Goal: Task Accomplishment & Management: Manage account settings

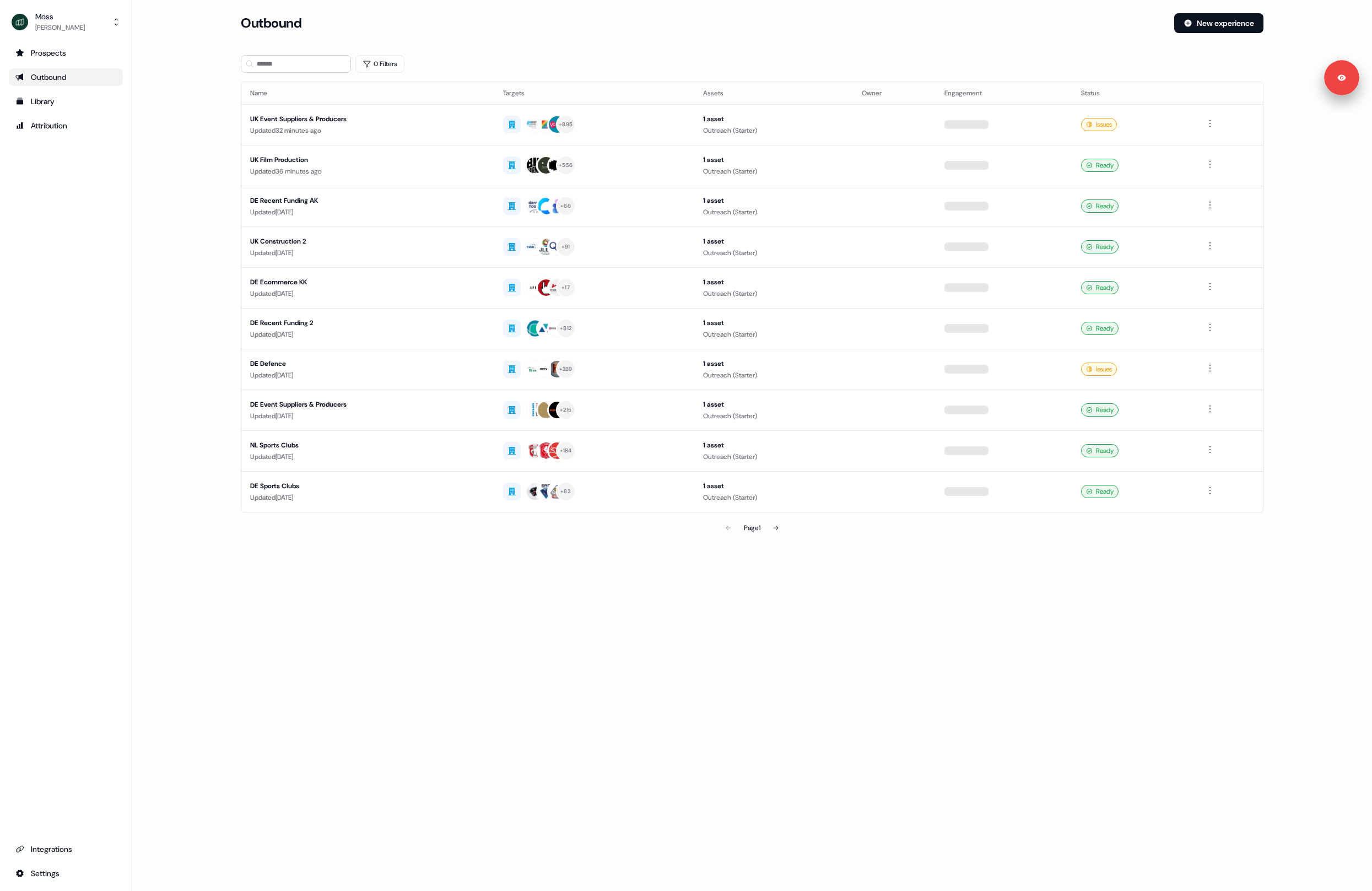
drag, startPoint x: 178, startPoint y: 151, endPoint x: 189, endPoint y: 150, distance: 11.0
click at [178, 151] on main "Loading... Outbound New experience 0 Filters Name Targets Assets Owner Engageme…" at bounding box center [752, 292] width 1240 height 557
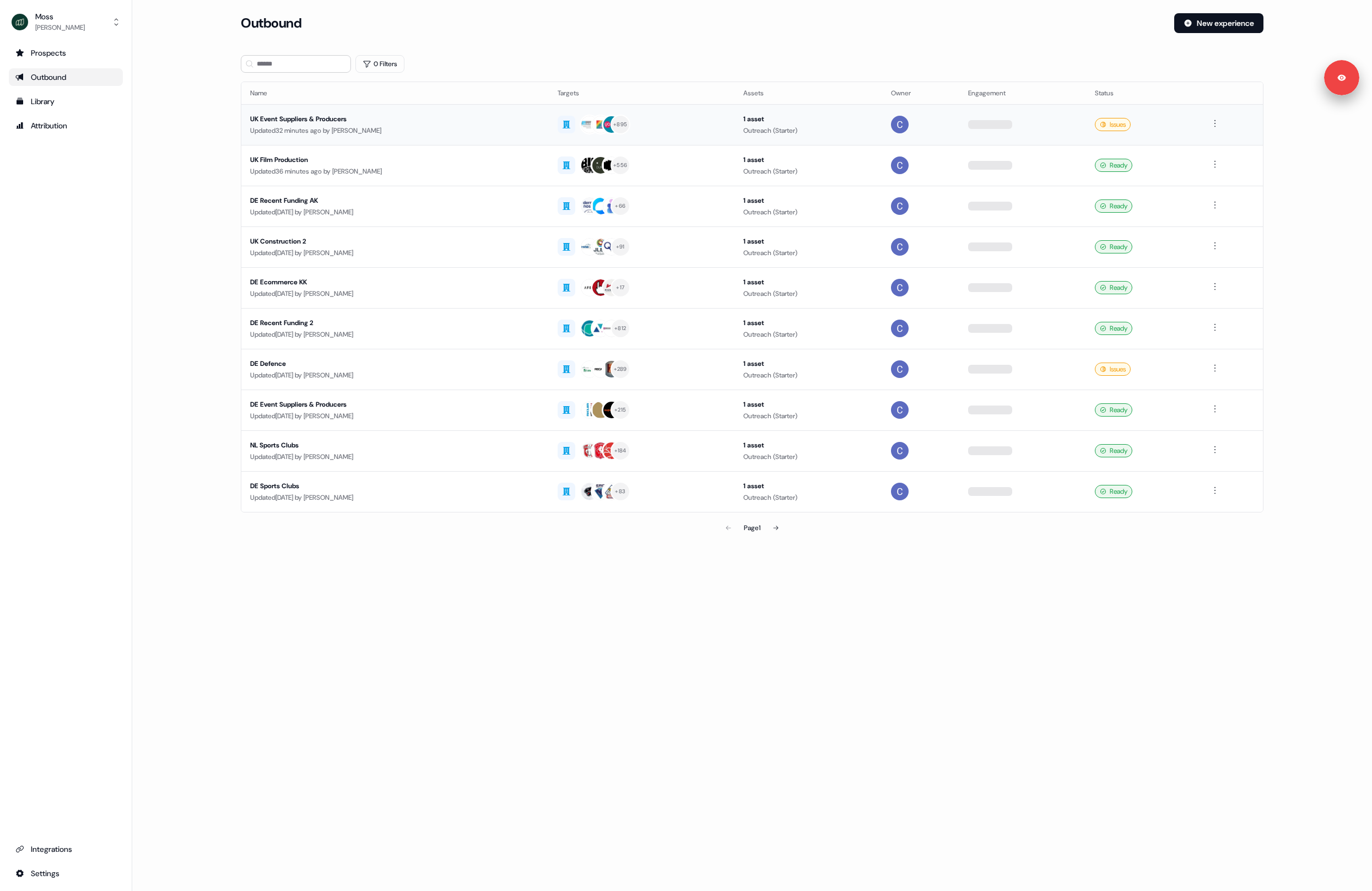
click at [312, 135] on div "Updated 32 minutes ago by Catherine Fendt" at bounding box center [395, 130] width 290 height 11
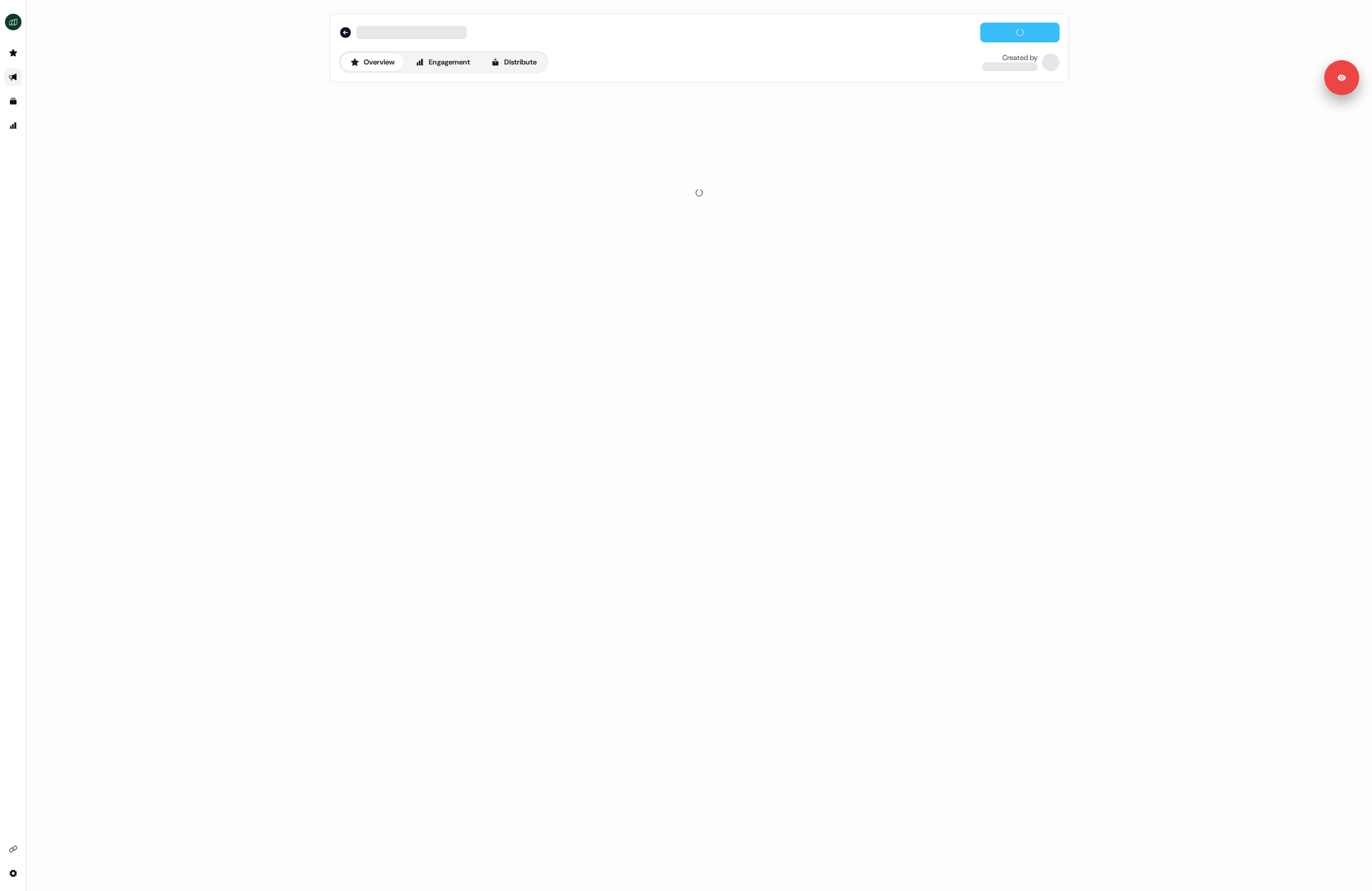
click at [1011, 32] on button at bounding box center [1020, 32] width 79 height 20
drag, startPoint x: 532, startPoint y: 62, endPoint x: 360, endPoint y: 86, distance: 173.7
click at [532, 62] on button "Distribute" at bounding box center [514, 62] width 65 height 17
click at [367, 102] on span "Sync to CRM" at bounding box center [377, 99] width 37 height 11
click at [393, 134] on icon "button" at bounding box center [395, 134] width 13 height 9
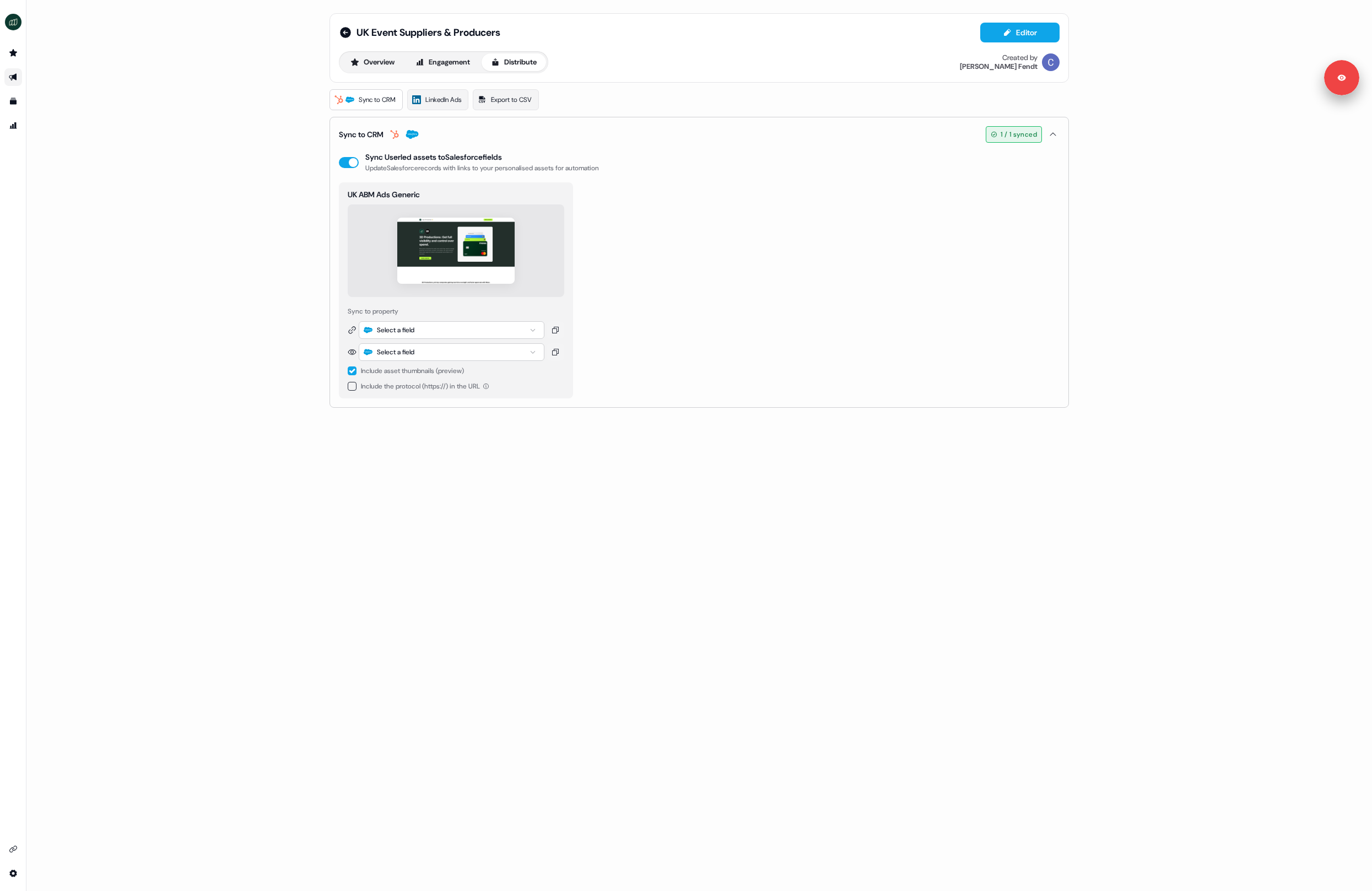
click at [392, 134] on icon "button" at bounding box center [395, 134] width 13 height 9
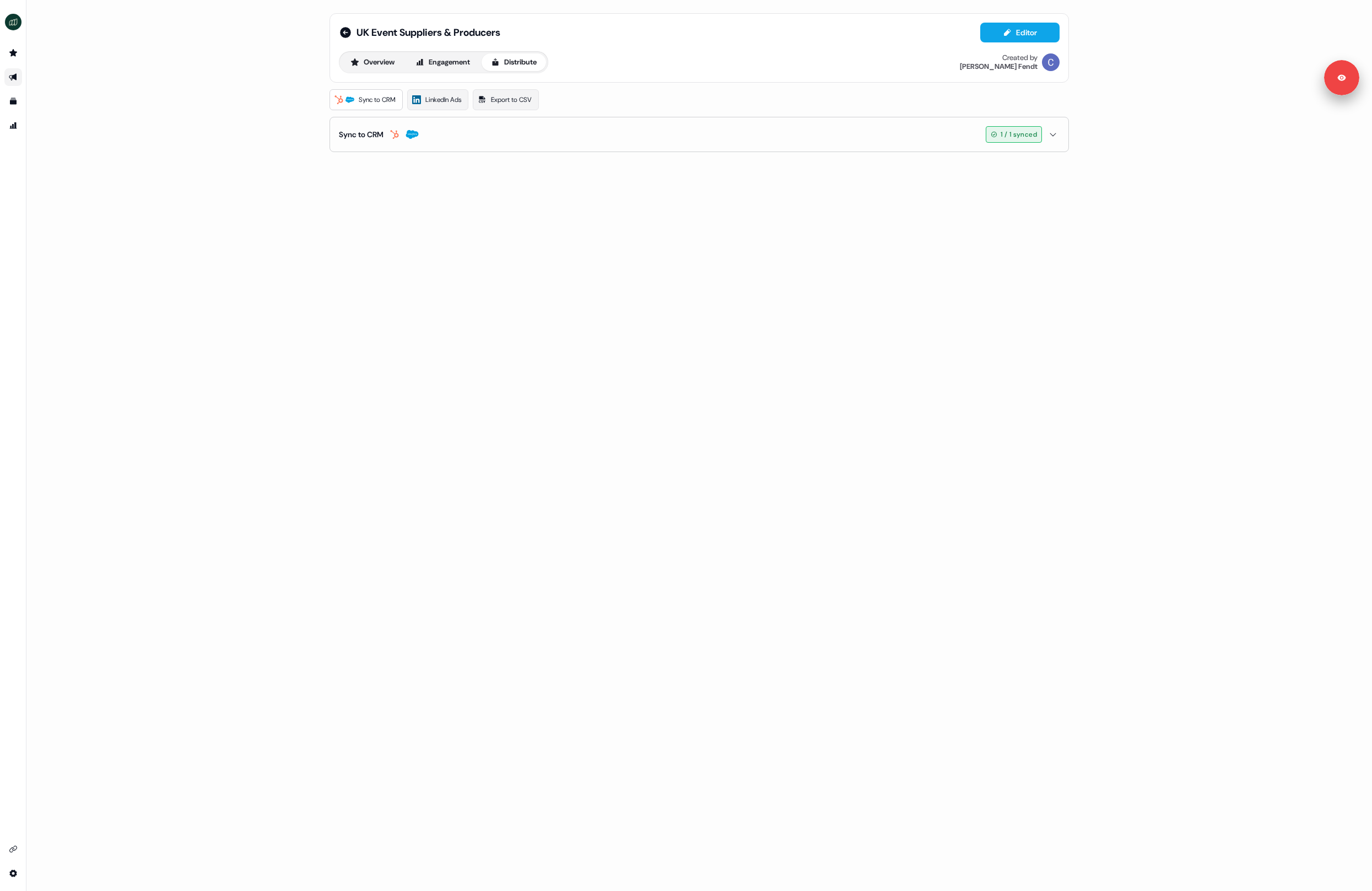
click at [523, 224] on div "UK Event Suppliers & Producers Editor Overview Engagement Distribute Created by…" at bounding box center [699, 446] width 1345 height 891
click at [488, 131] on button "Sync to CRM 1 / 1 synced" at bounding box center [699, 134] width 720 height 34
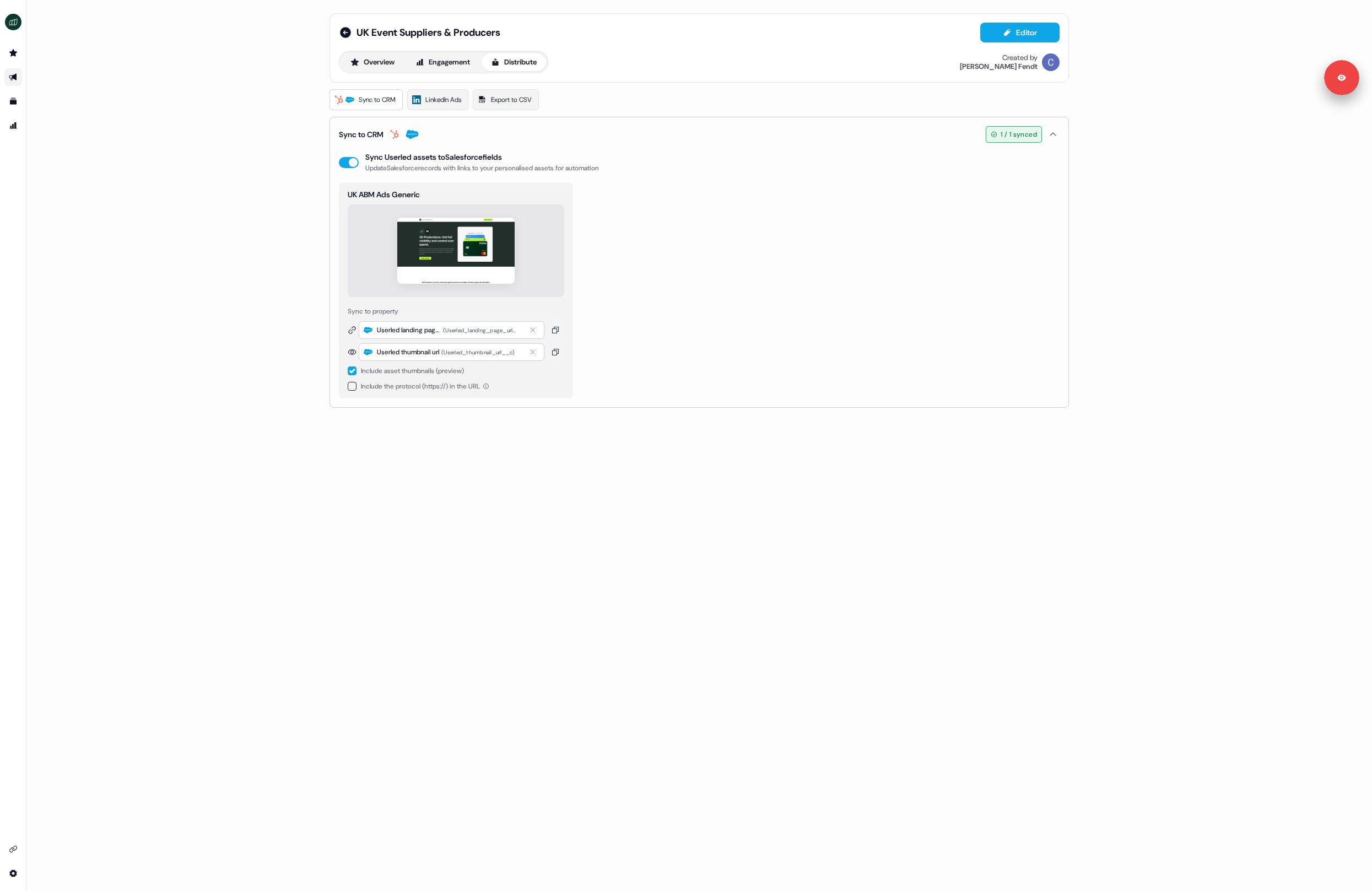
click at [488, 131] on button "Sync to CRM 1 / 1 synced" at bounding box center [699, 134] width 720 height 34
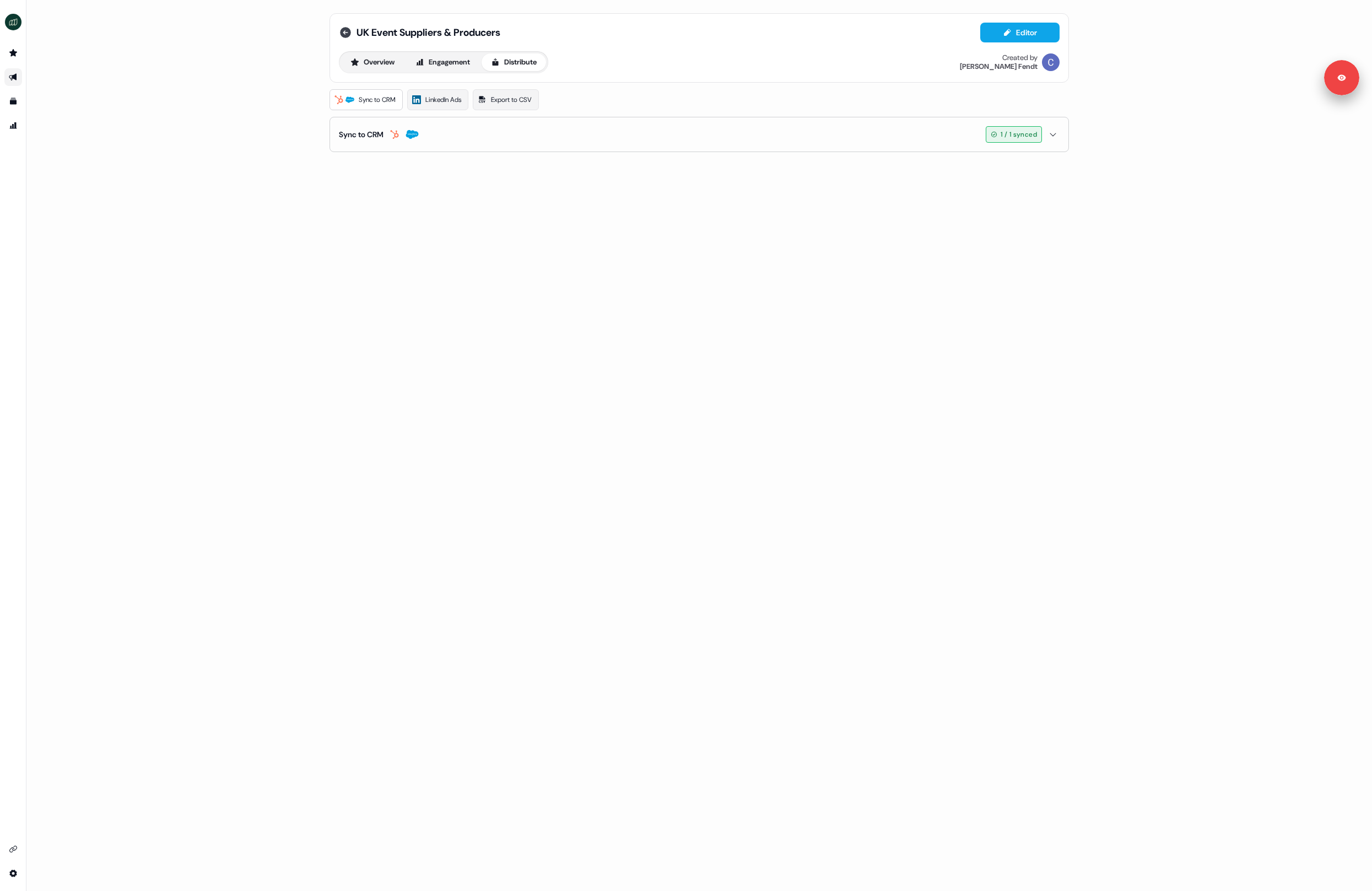
click at [349, 28] on icon at bounding box center [346, 32] width 13 height 13
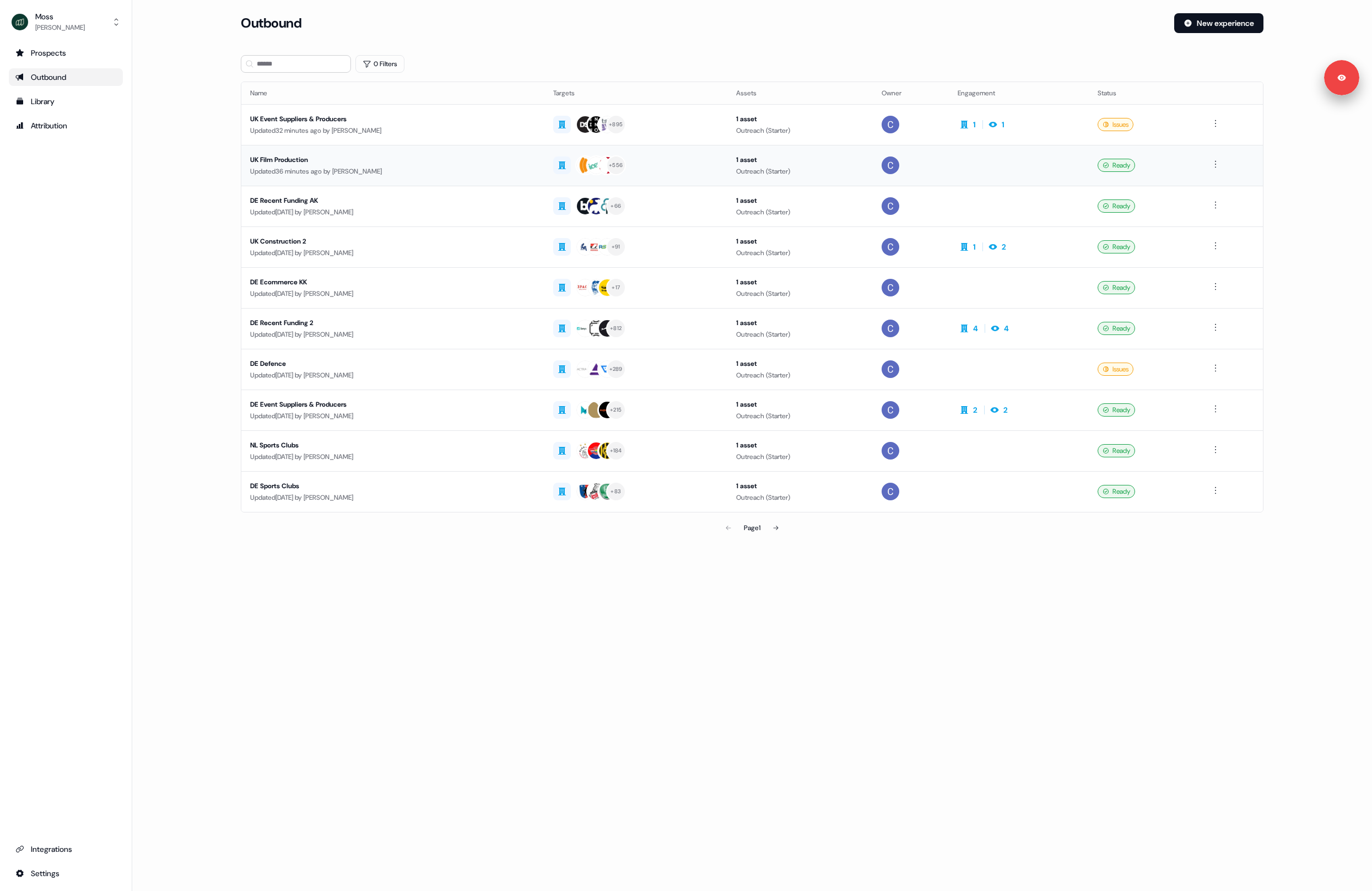
drag, startPoint x: 199, startPoint y: 178, endPoint x: 275, endPoint y: 172, distance: 76.2
click at [220, 178] on main "Loading... Outbound New experience 0 Filters Name Targets Assets Owner Engageme…" at bounding box center [752, 292] width 1240 height 557
click at [280, 170] on div "Updated 36 minutes ago by Catherine Fendt" at bounding box center [392, 171] width 285 height 11
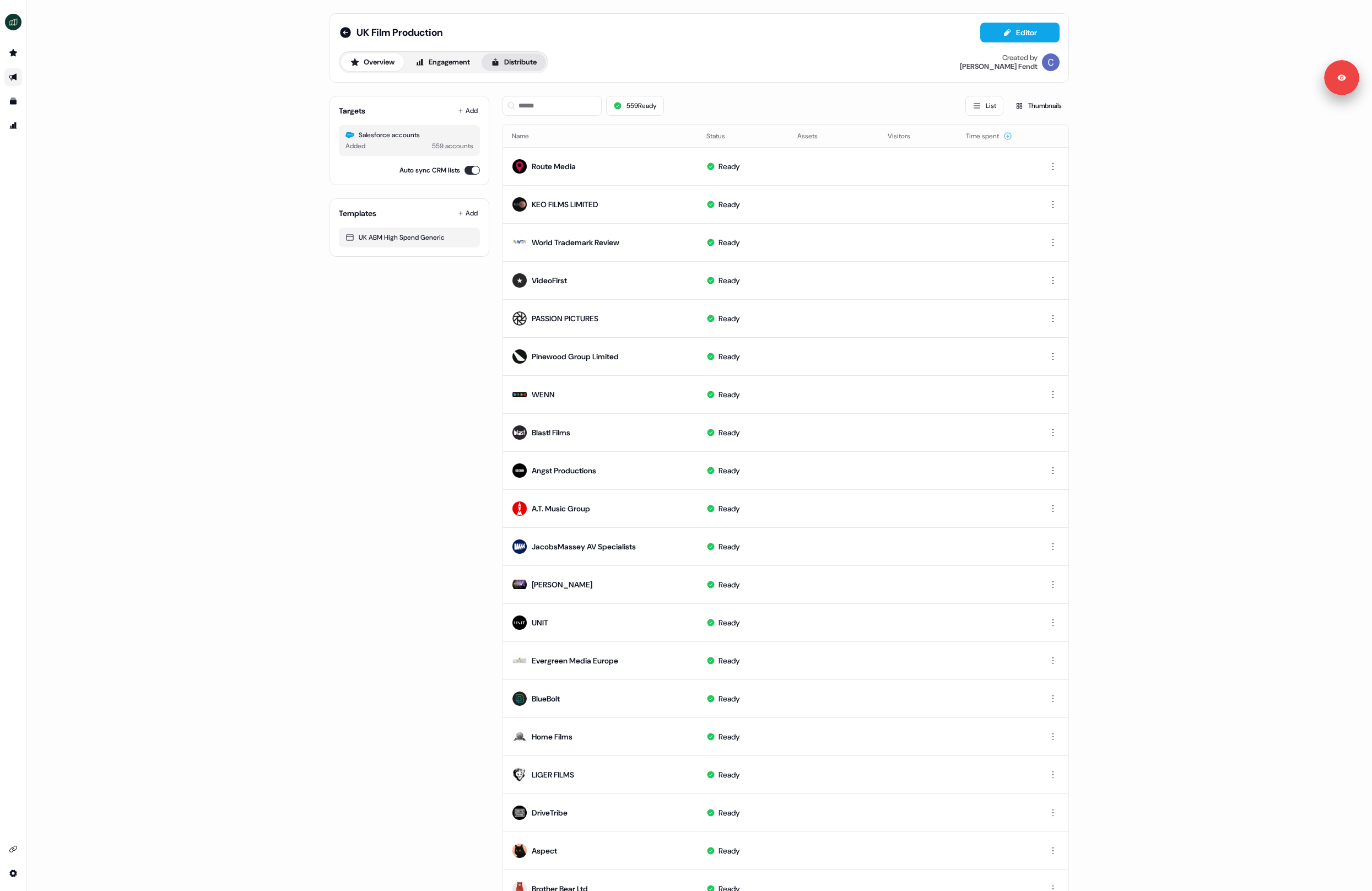
click at [504, 66] on button "Distribute" at bounding box center [514, 62] width 65 height 17
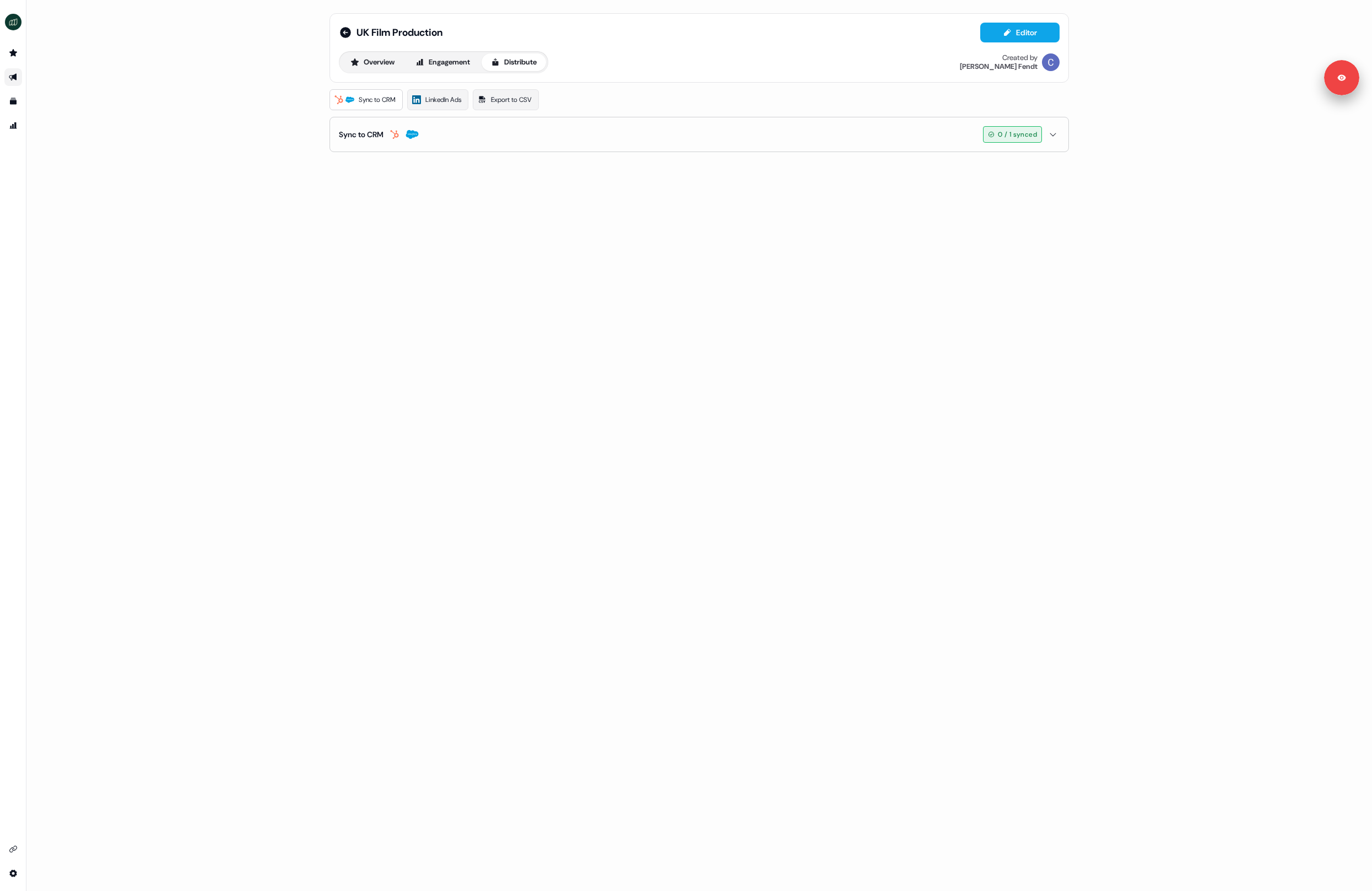
click at [455, 140] on button "Sync to CRM 0 / 1 synced" at bounding box center [699, 134] width 720 height 34
click at [450, 139] on button "Sync to CRM 0 / 1 synced" at bounding box center [699, 134] width 720 height 34
click at [396, 138] on icon "button" at bounding box center [395, 134] width 13 height 9
click at [358, 57] on button "Overview" at bounding box center [372, 62] width 63 height 17
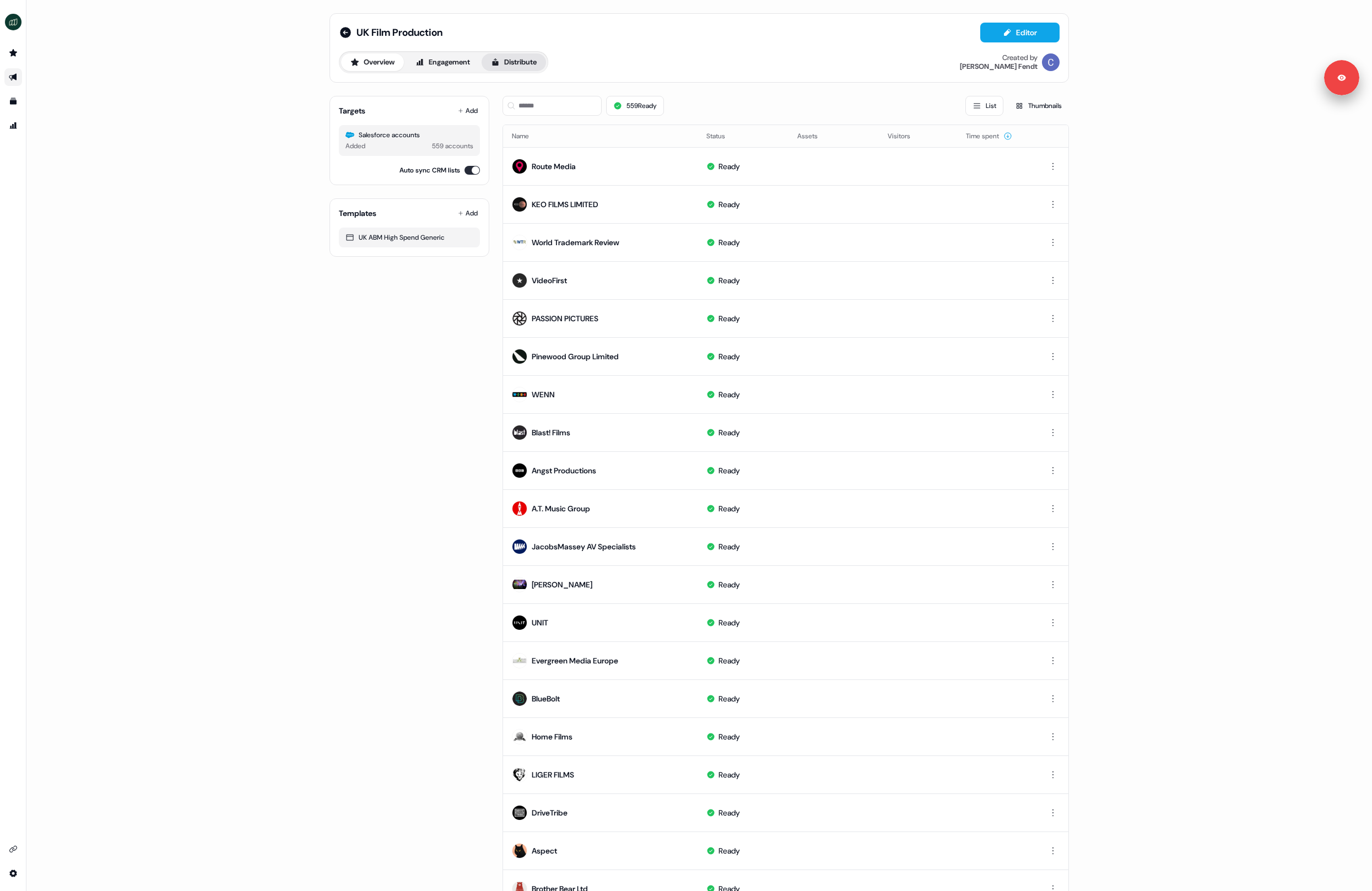
click at [518, 58] on button "Distribute" at bounding box center [514, 62] width 65 height 17
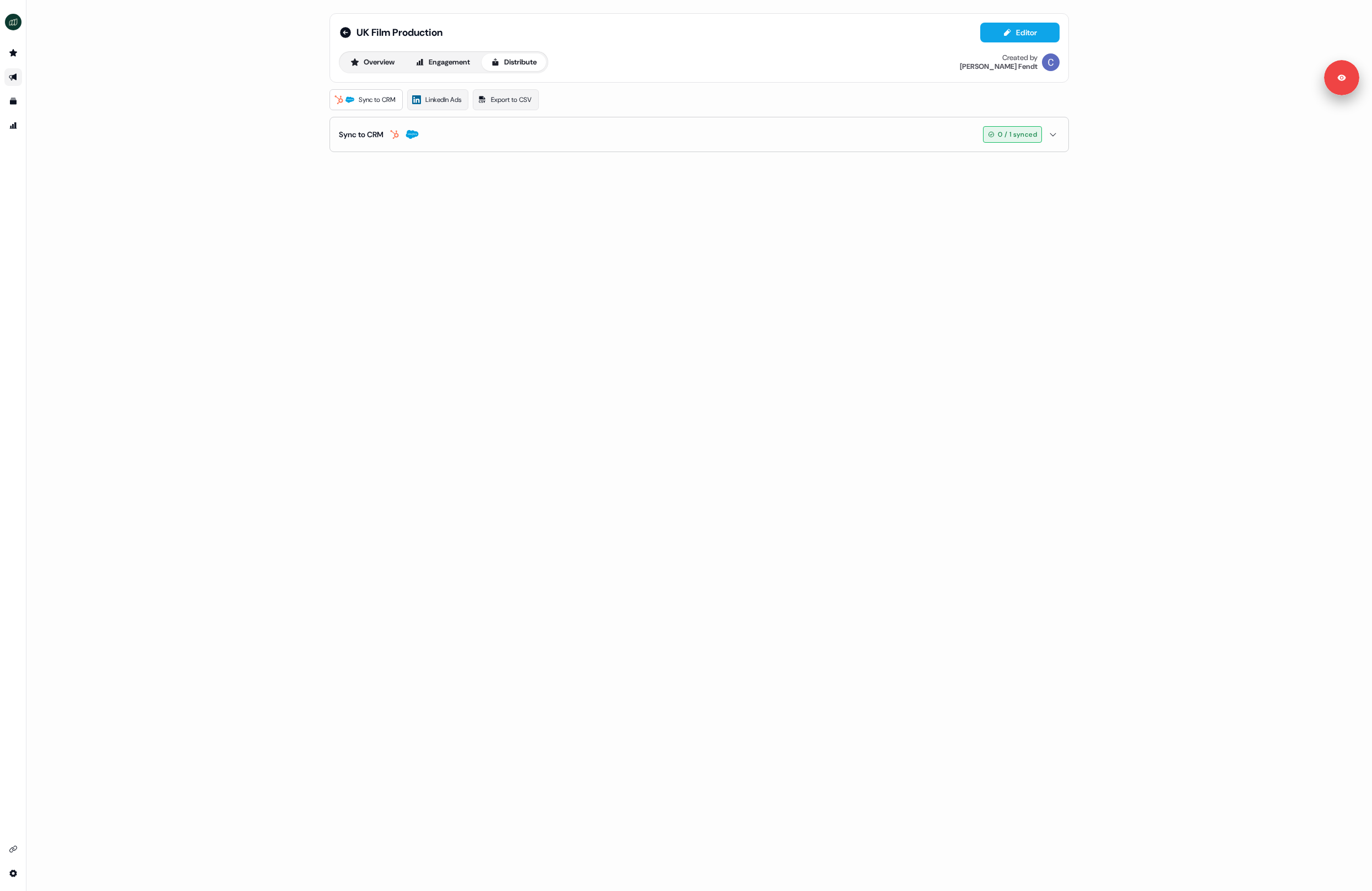
click at [396, 135] on icon "button" at bounding box center [395, 134] width 13 height 9
click at [405, 136] on div "Sync to CRM" at bounding box center [379, 134] width 80 height 11
drag, startPoint x: 416, startPoint y: 145, endPoint x: 505, endPoint y: 143, distance: 89.0
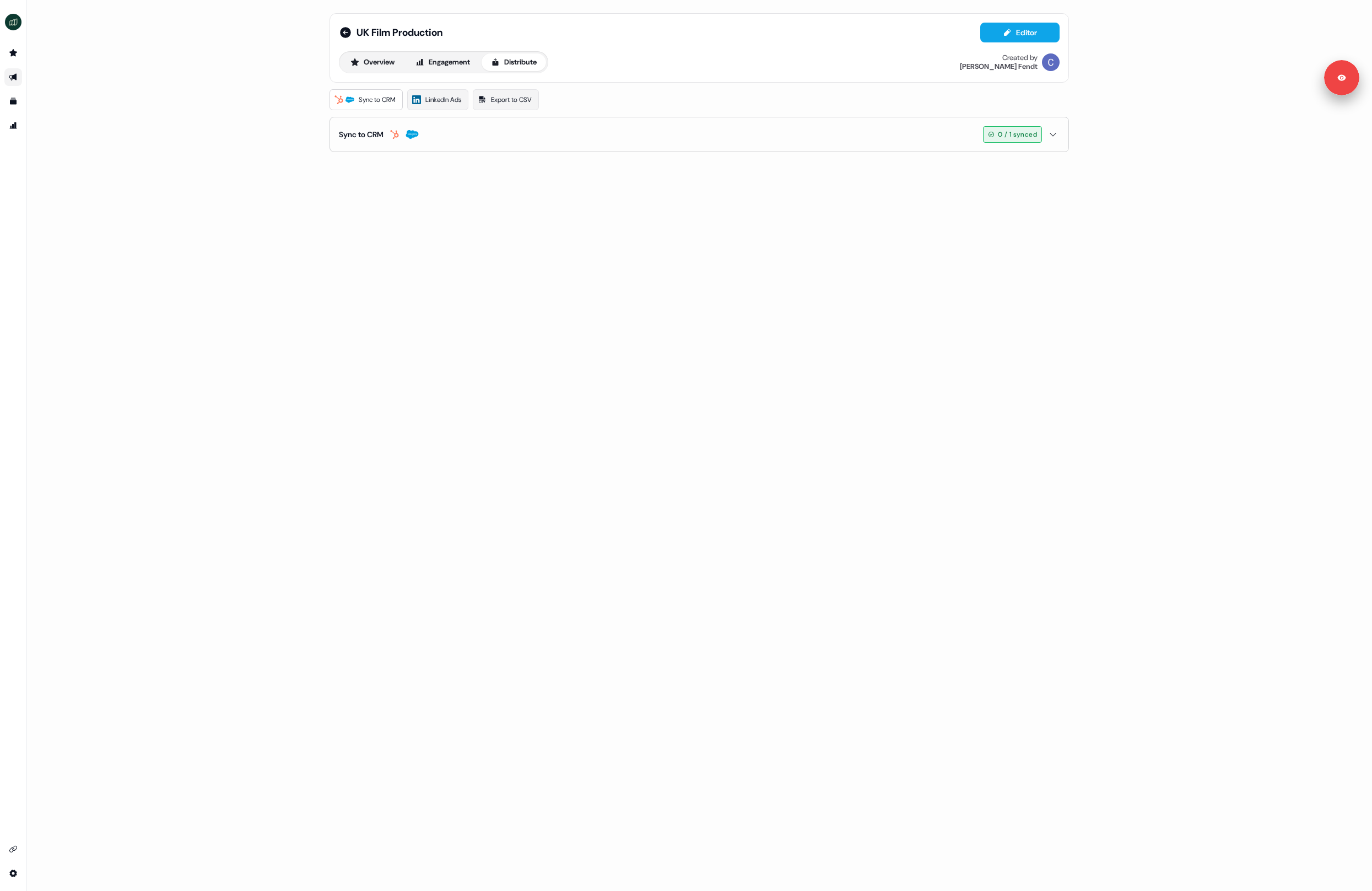
click at [220, 145] on button "Sync to CRM 0 / 1 synced" at bounding box center [699, 134] width 720 height 34
click at [220, 140] on button "Sync to CRM 0 / 1 synced" at bounding box center [699, 134] width 720 height 34
click at [220, 163] on button "enable-crm-asset-sync" at bounding box center [349, 162] width 20 height 11
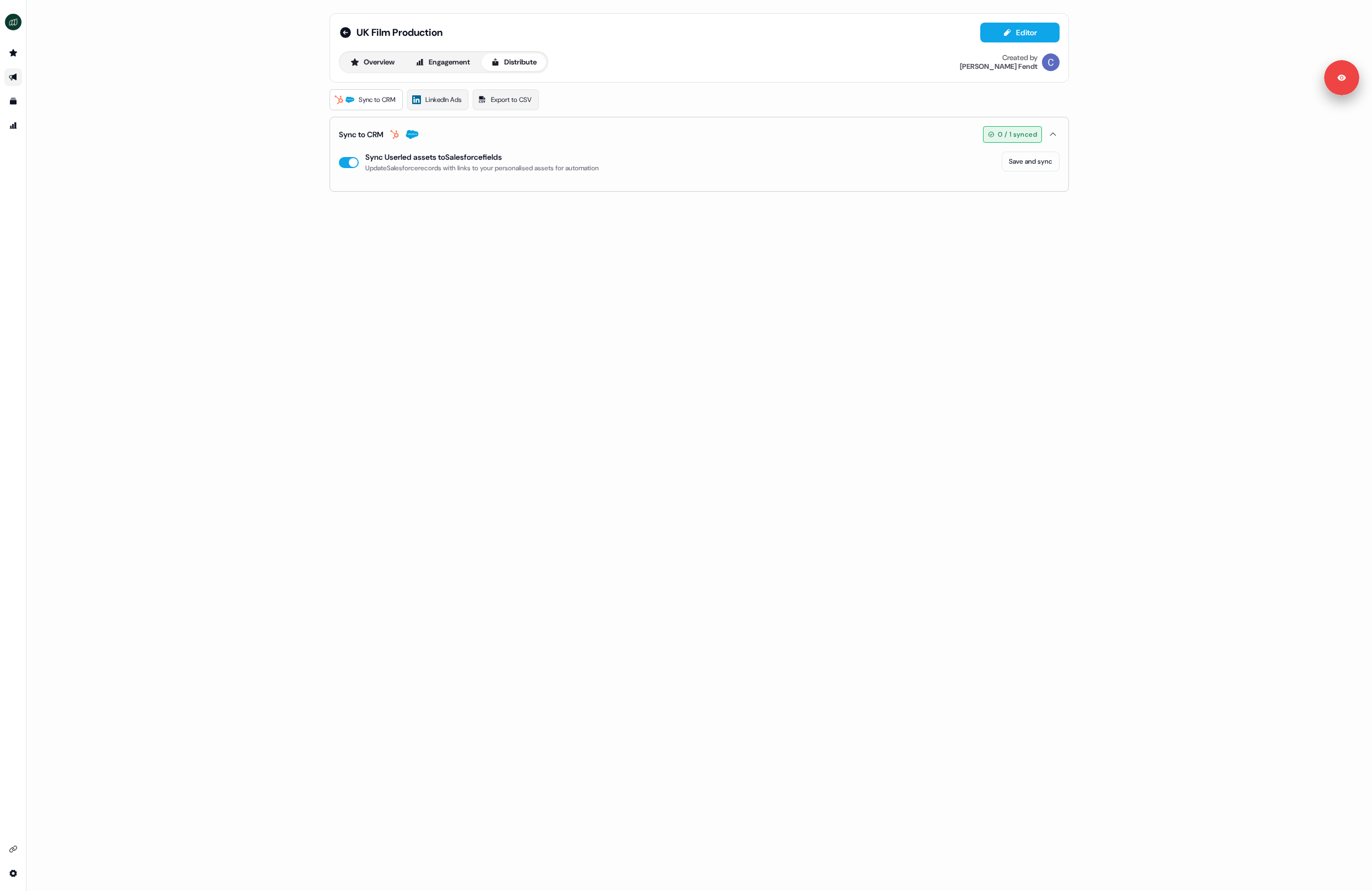
click at [220, 136] on button "Sync to CRM 0 / 1 synced" at bounding box center [699, 134] width 720 height 34
drag, startPoint x: 524, startPoint y: 136, endPoint x: 534, endPoint y: 137, distance: 10.0
click at [220, 136] on button "Sync to CRM 0 / 1 synced" at bounding box center [699, 134] width 720 height 34
click at [220, 133] on icon "button" at bounding box center [1053, 134] width 13 height 9
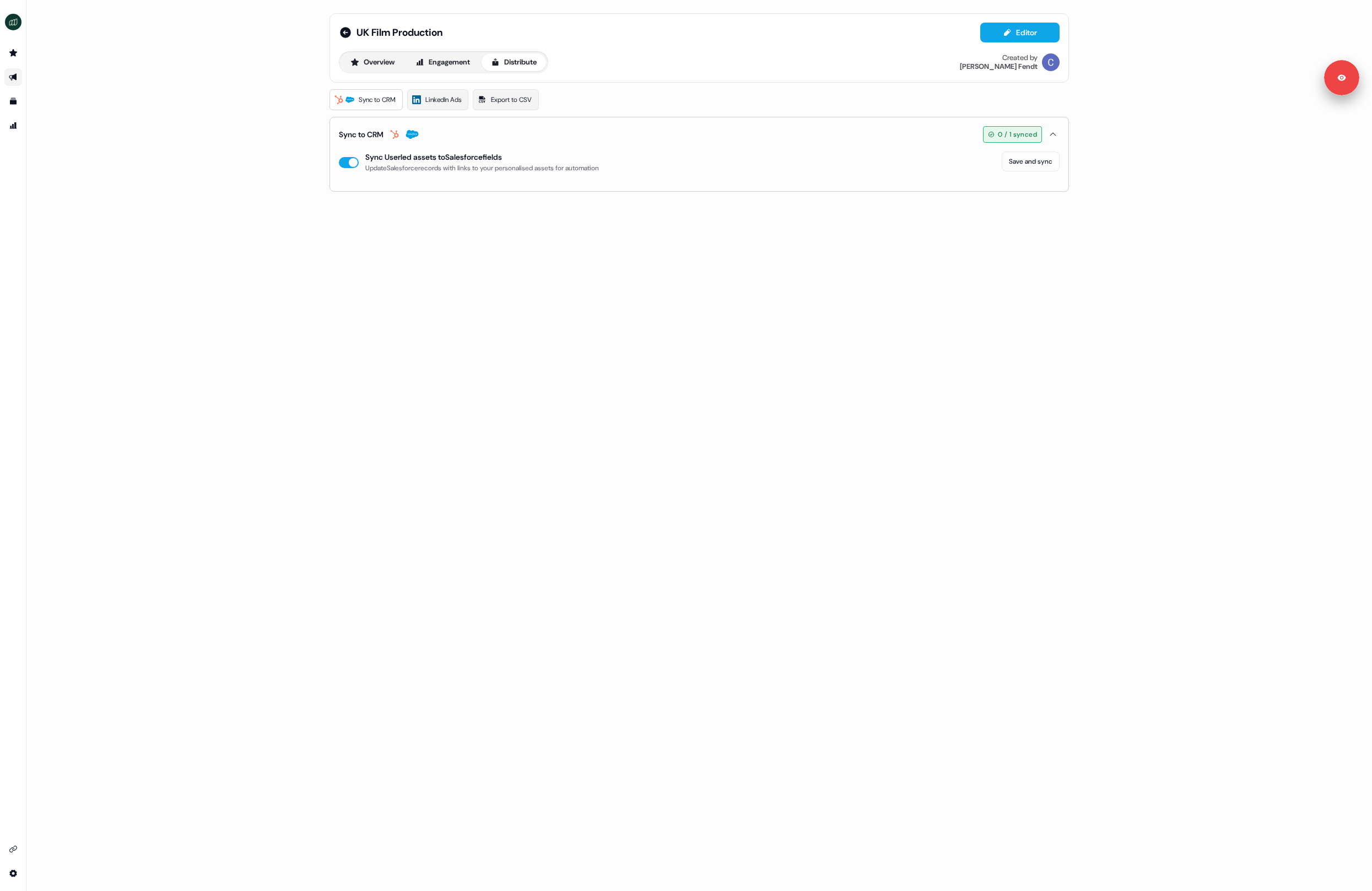
click at [220, 140] on button "Sync to CRM 0 / 1 synced" at bounding box center [699, 134] width 720 height 34
drag, startPoint x: 385, startPoint y: 285, endPoint x: 367, endPoint y: 271, distance: 22.8
click at [220, 285] on div "UK Film Production Editor Overview Engagement Distribute Created by Catherine F…" at bounding box center [699, 446] width 1345 height 891
click at [220, 67] on button "Overview" at bounding box center [372, 62] width 63 height 17
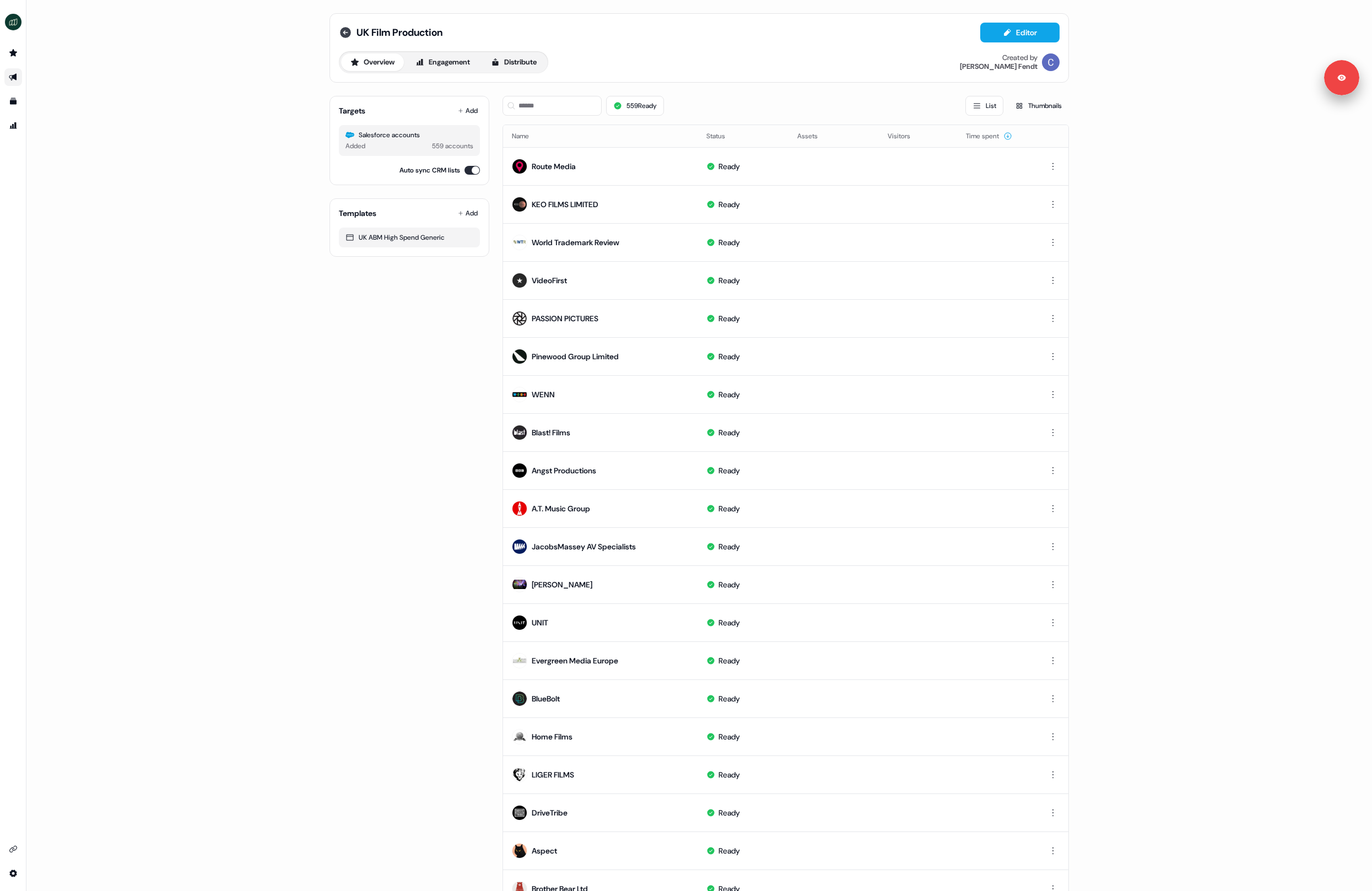
click at [346, 32] on icon at bounding box center [345, 32] width 11 height 11
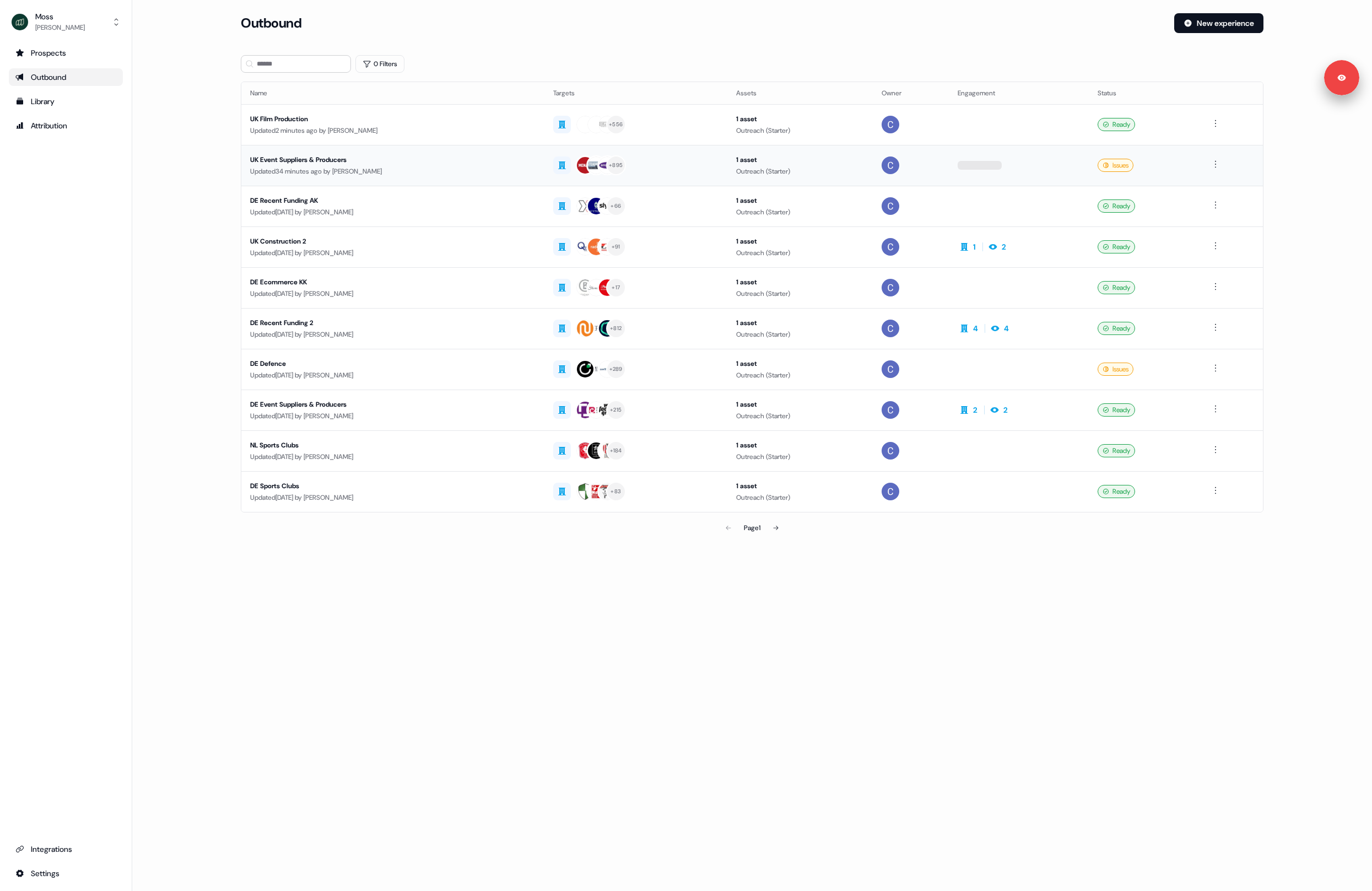
click at [452, 169] on div "Updated 34 minutes ago by [PERSON_NAME]" at bounding box center [392, 171] width 285 height 11
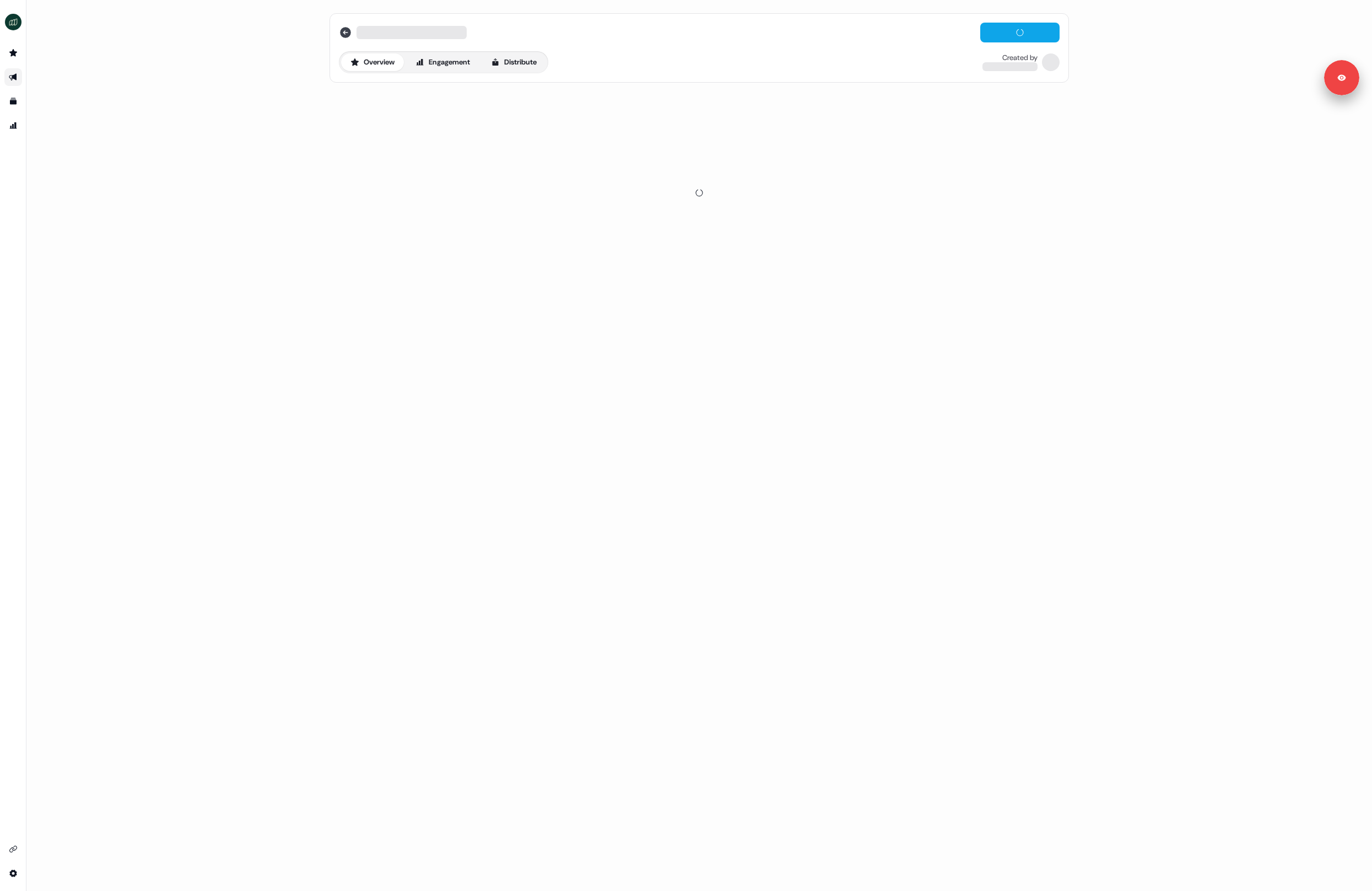
click at [344, 28] on icon at bounding box center [345, 32] width 11 height 11
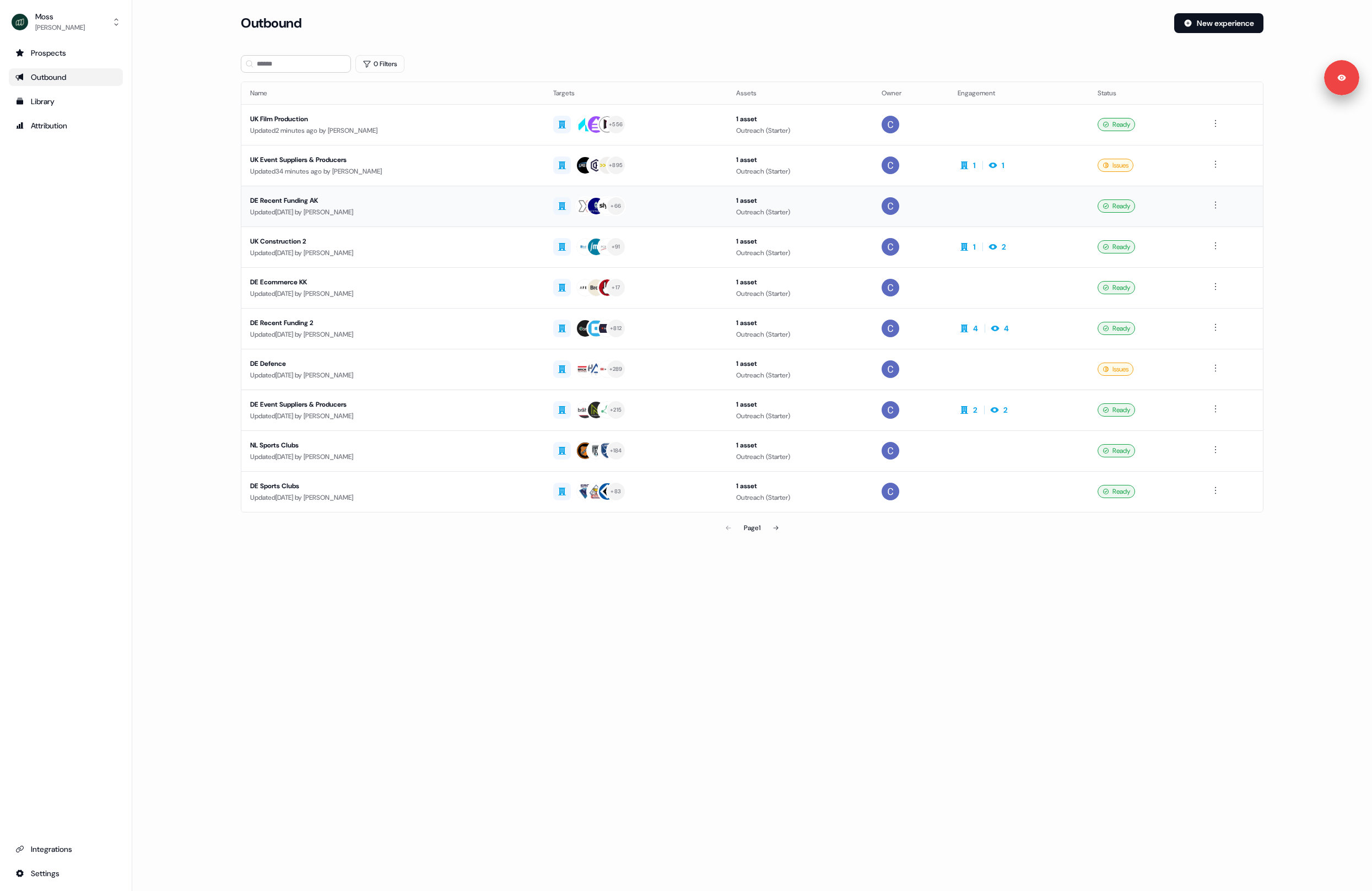
click at [491, 210] on div "Updated [DATE] by [PERSON_NAME]" at bounding box center [392, 212] width 285 height 11
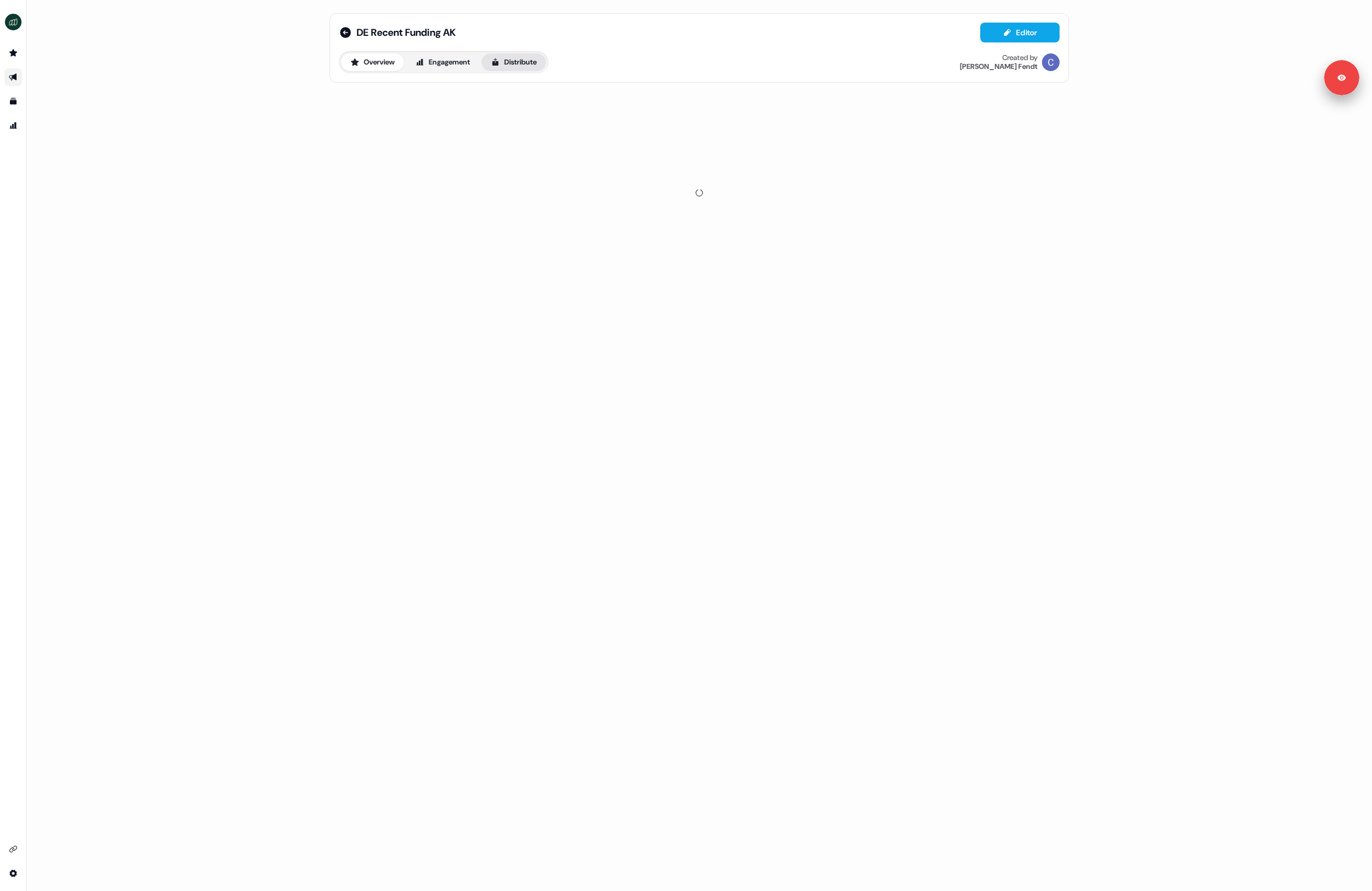
click at [529, 63] on button "Distribute" at bounding box center [514, 62] width 65 height 17
click at [381, 129] on div "Sync to CRM" at bounding box center [361, 134] width 45 height 11
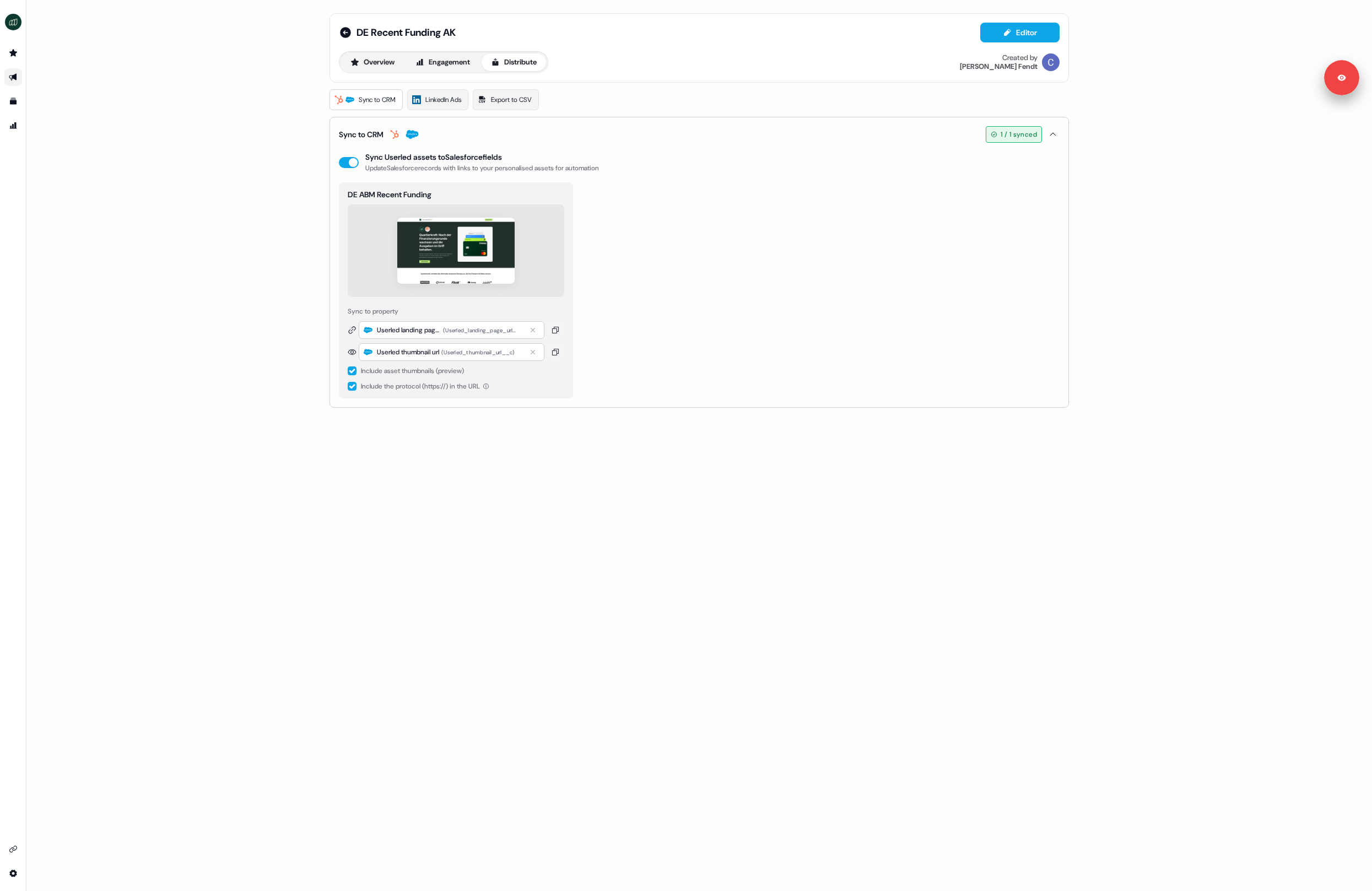
click at [381, 129] on button "Sync to CRM 1 / 1 synced" at bounding box center [699, 134] width 720 height 34
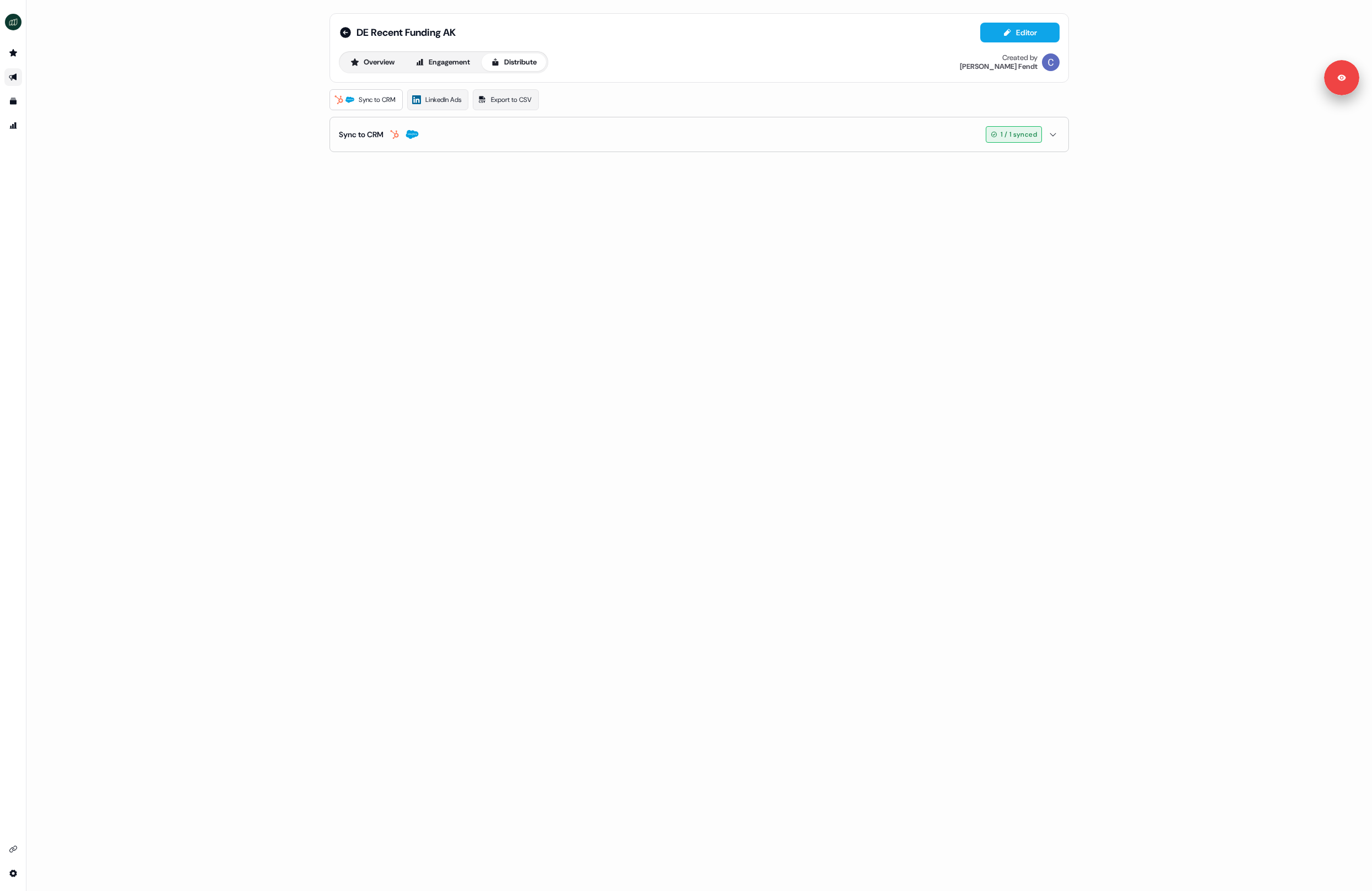
click at [369, 129] on div "Sync to CRM" at bounding box center [361, 134] width 45 height 11
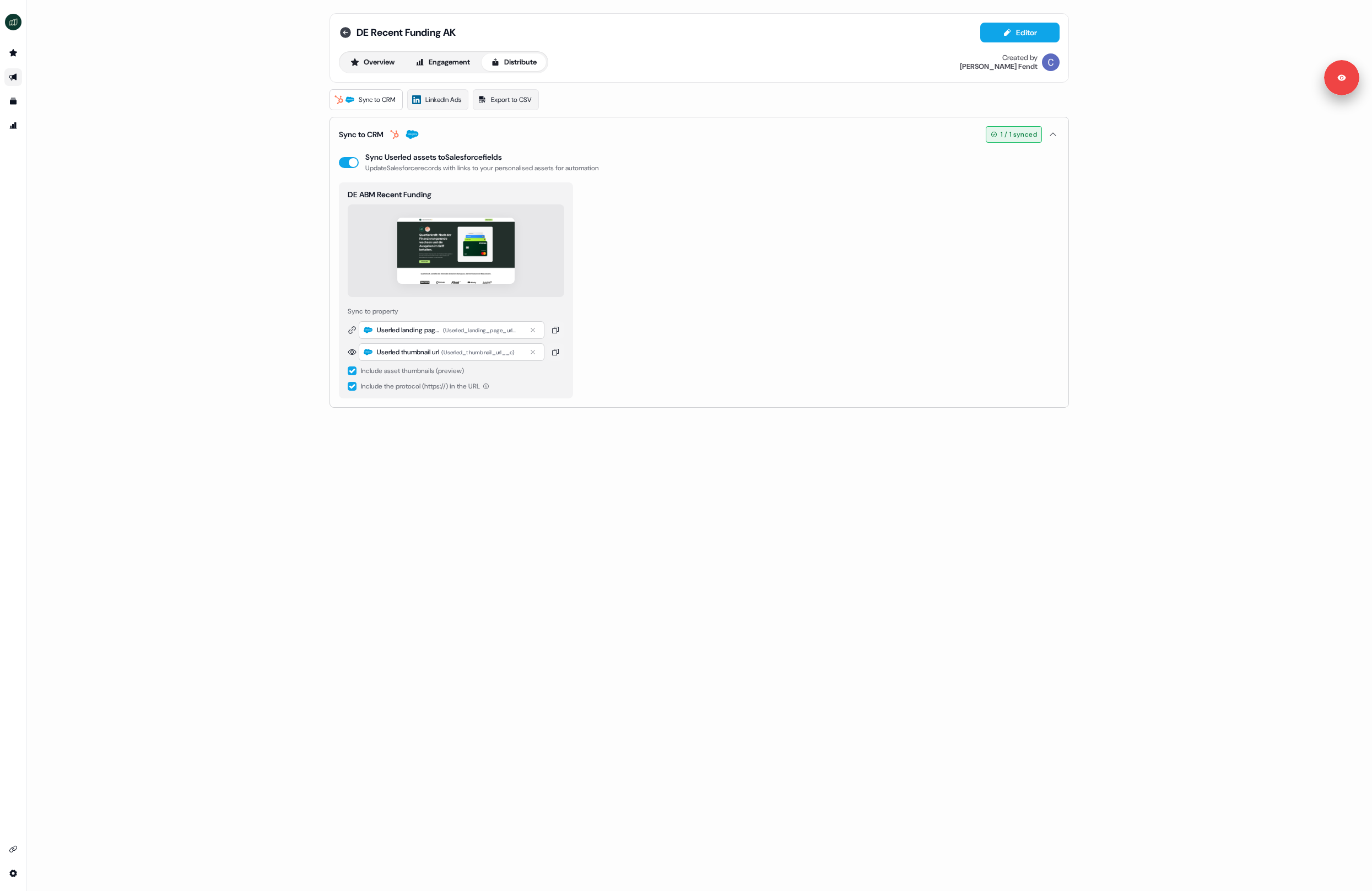
click at [342, 30] on icon at bounding box center [345, 32] width 11 height 11
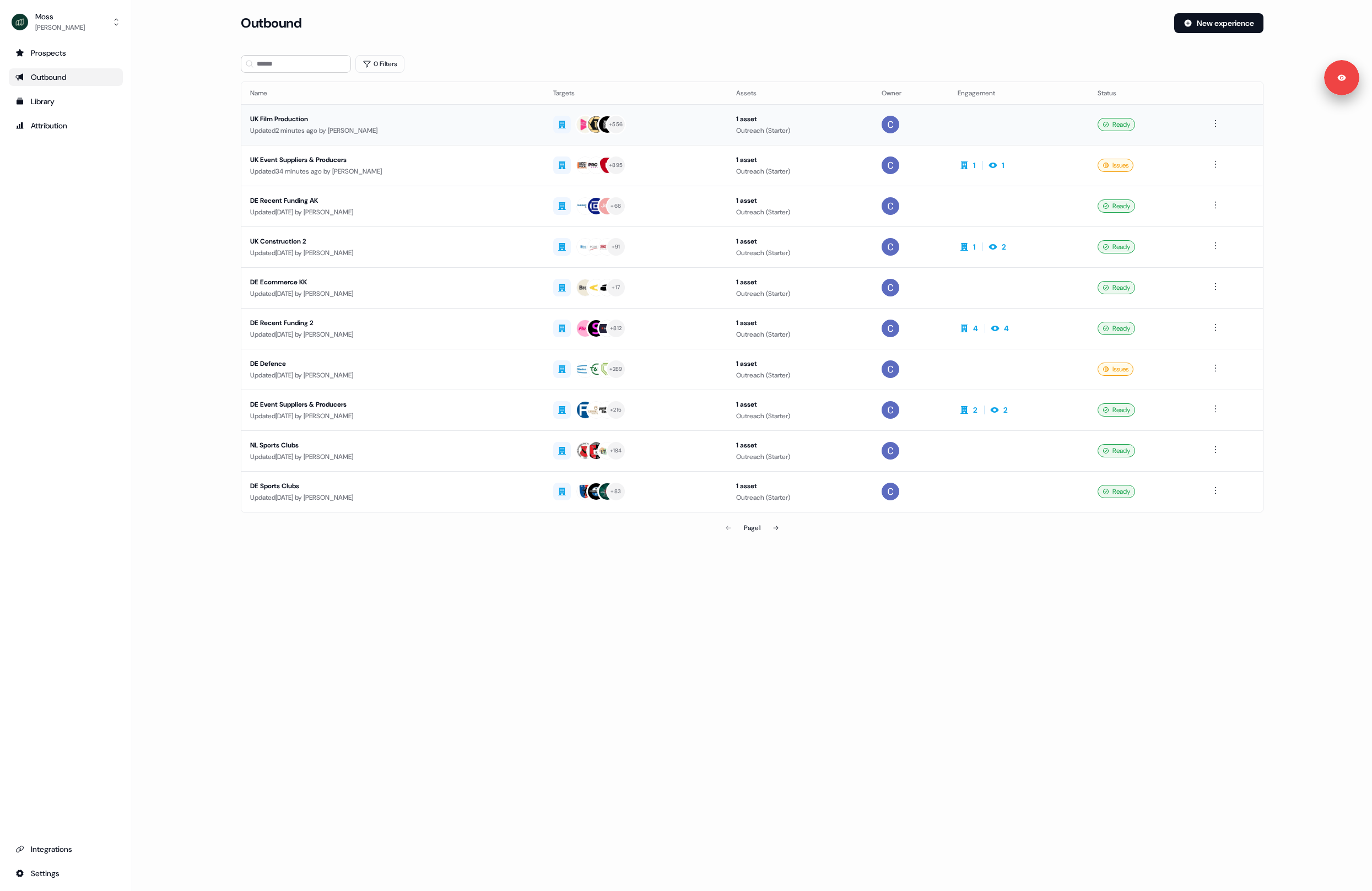
click at [349, 126] on div "Updated 2 minutes ago by Catherine Fendt" at bounding box center [392, 130] width 285 height 11
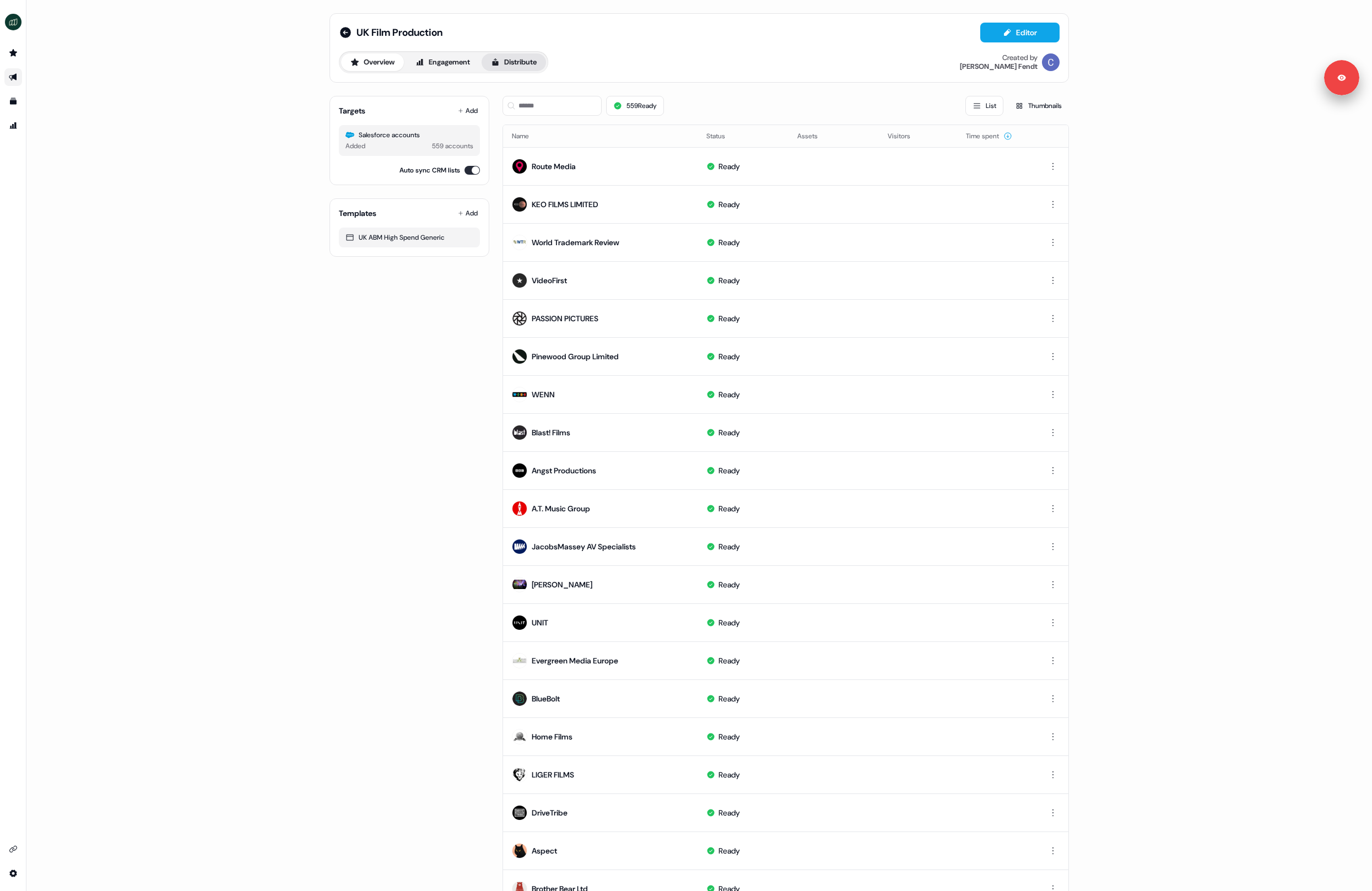
click at [509, 63] on button "Distribute" at bounding box center [514, 62] width 65 height 17
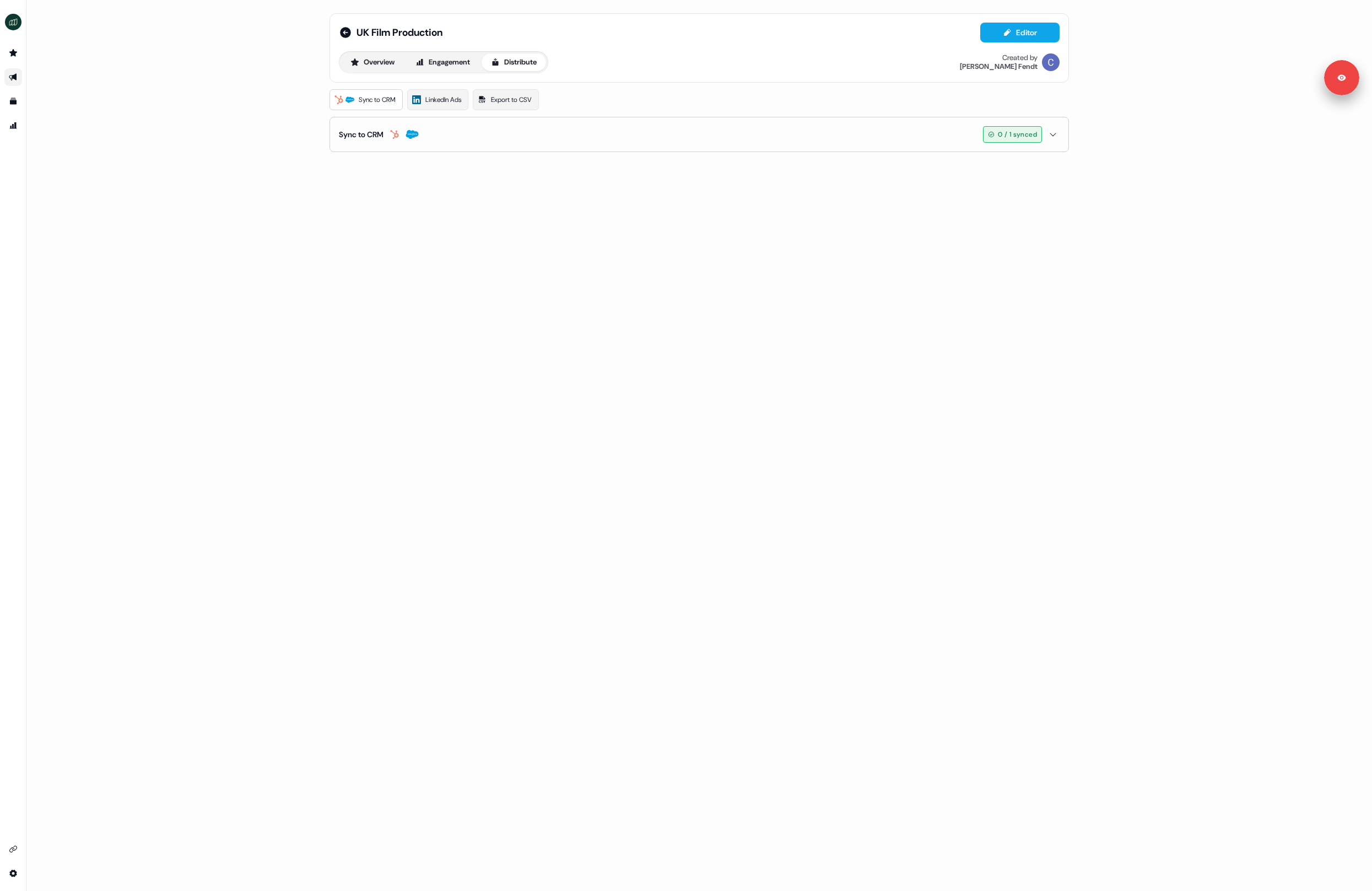
click at [413, 138] on icon "button" at bounding box center [412, 134] width 12 height 9
click at [381, 132] on div "Sync to CRM" at bounding box center [361, 134] width 45 height 11
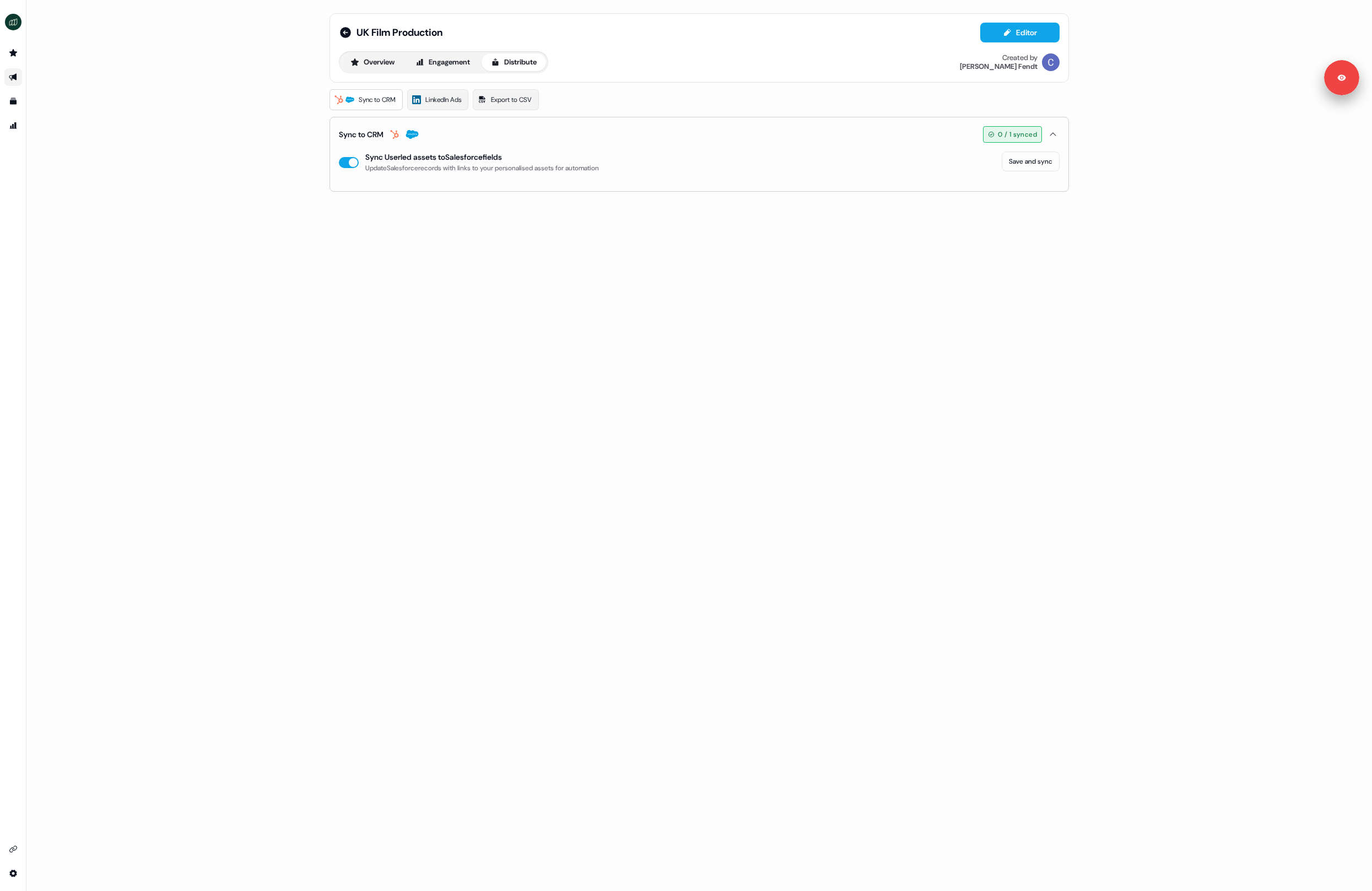
click at [381, 132] on div "Sync to CRM" at bounding box center [361, 134] width 45 height 11
click at [755, 259] on div "UK Film Production Editor Overview Engagement Distribute Created by Catherine F…" at bounding box center [699, 446] width 1345 height 891
click at [485, 135] on button "Sync to CRM 0 / 1 synced" at bounding box center [699, 134] width 720 height 34
click at [249, 133] on div "UK Film Production Editor Overview Engagement Distribute Created by [PERSON_NAM…" at bounding box center [699, 446] width 1345 height 891
click at [203, 107] on div "UK Film Production Editor Overview Engagement Distribute Created by [PERSON_NAM…" at bounding box center [699, 446] width 1345 height 891
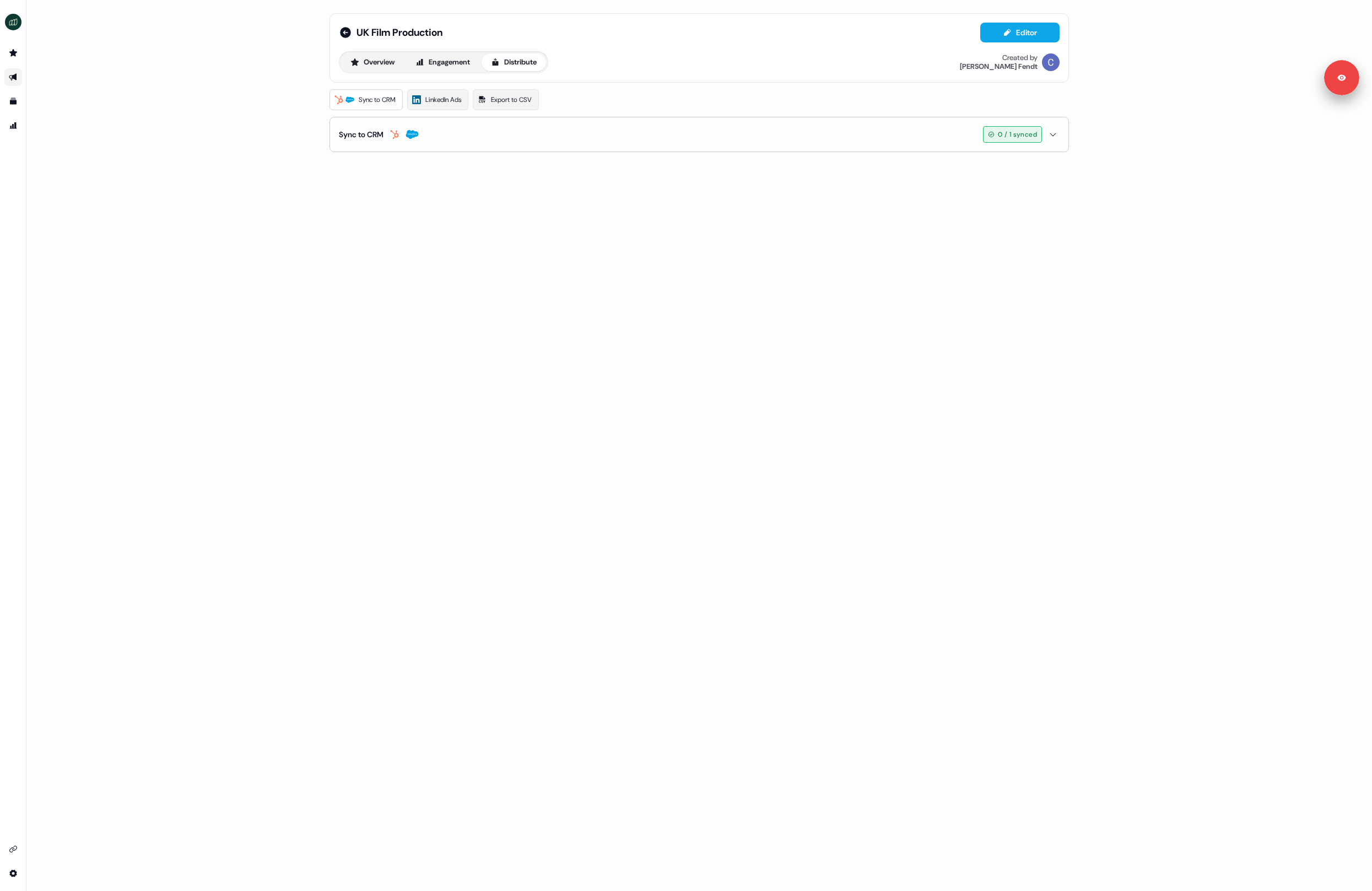
drag, startPoint x: 215, startPoint y: 333, endPoint x: 225, endPoint y: 327, distance: 11.7
click at [215, 333] on div "UK Film Production Editor Overview Engagement Distribute Created by [PERSON_NAM…" at bounding box center [699, 446] width 1345 height 891
click at [647, 137] on button "Sync to CRM 0 / 1 synced" at bounding box center [699, 134] width 720 height 34
click at [12, 851] on icon "Go to integrations" at bounding box center [13, 849] width 9 height 9
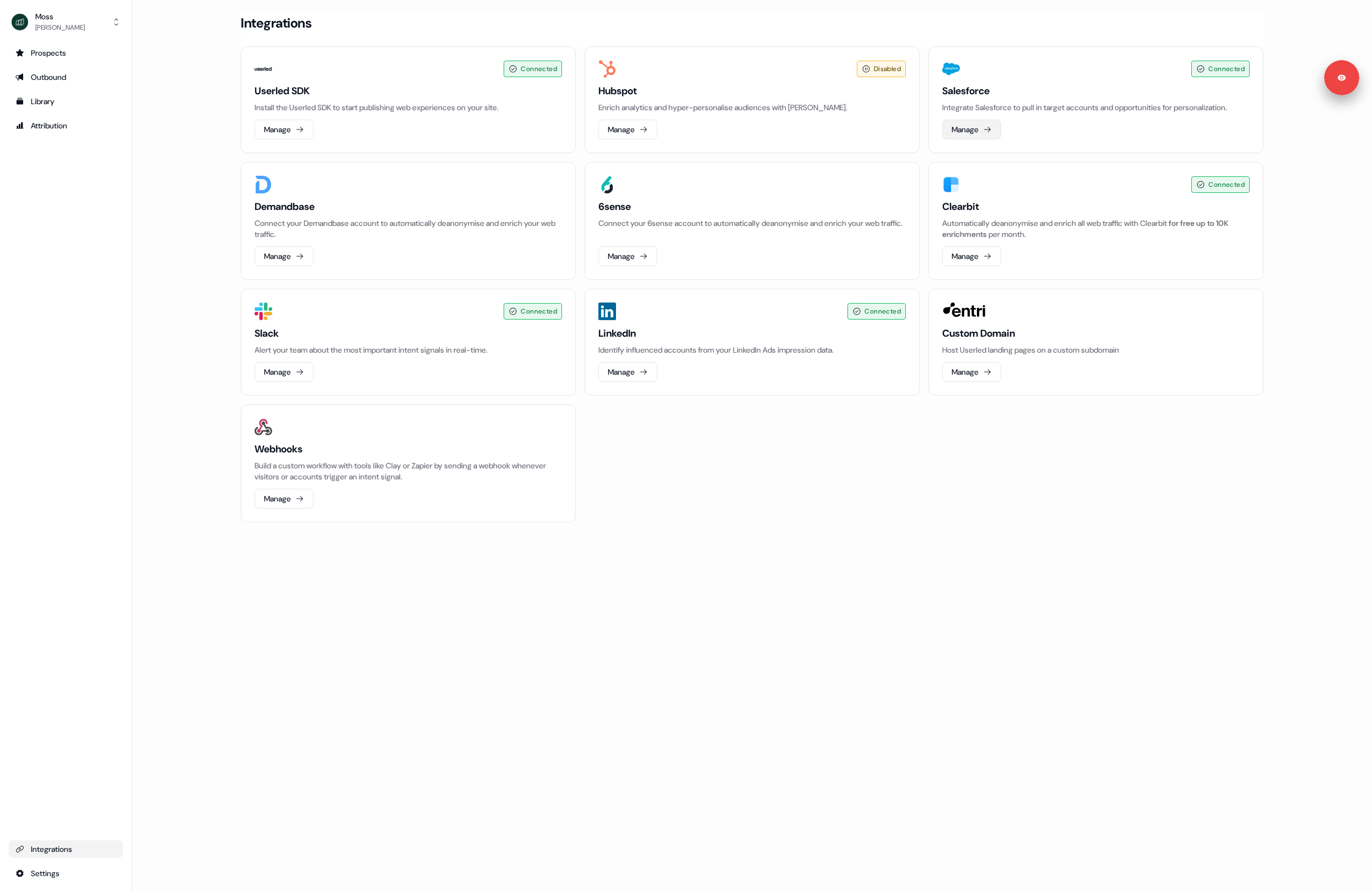
click at [956, 133] on button "Manage" at bounding box center [971, 130] width 59 height 20
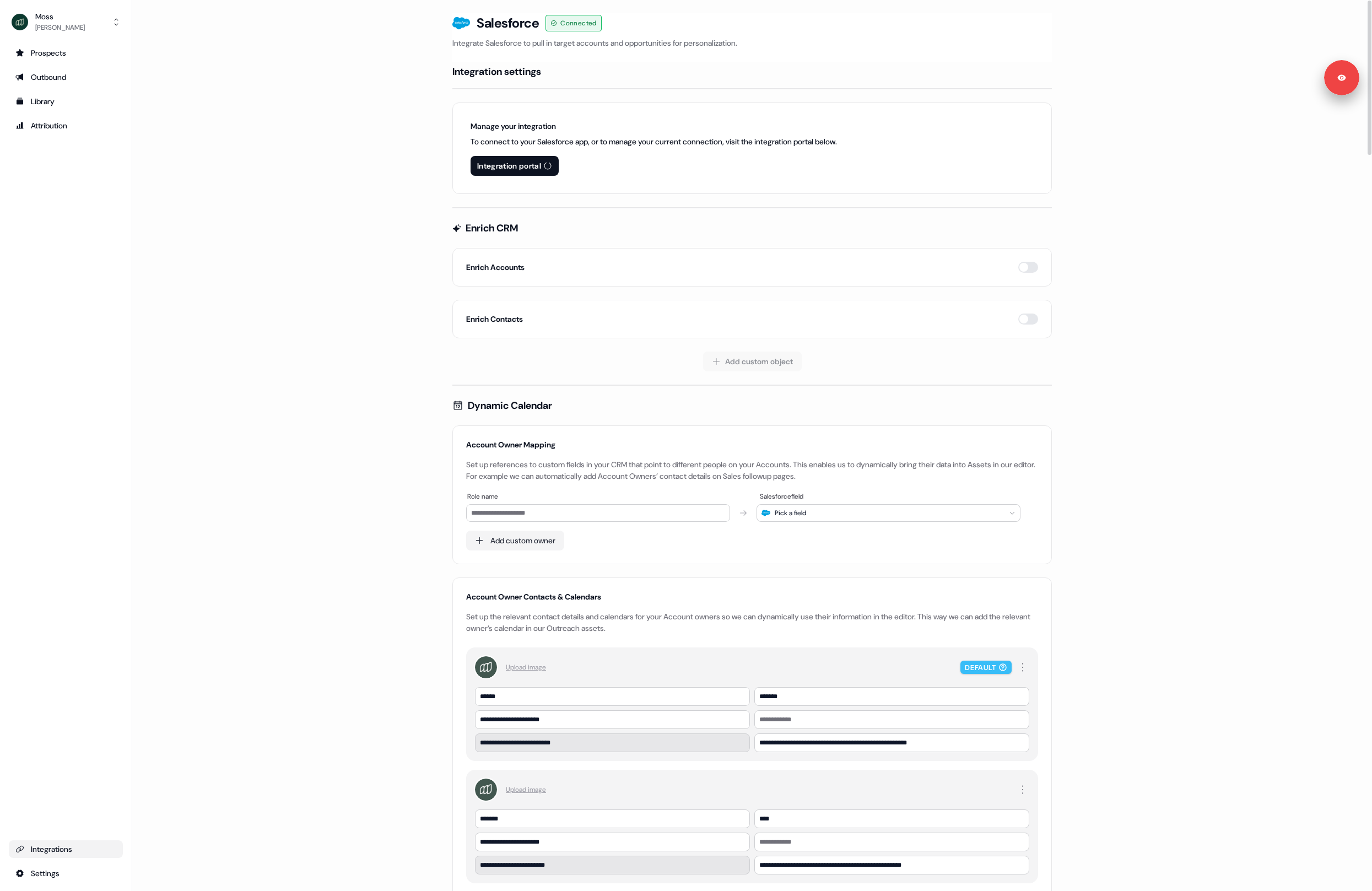
click at [494, 166] on button "Integration portal" at bounding box center [514, 166] width 88 height 20
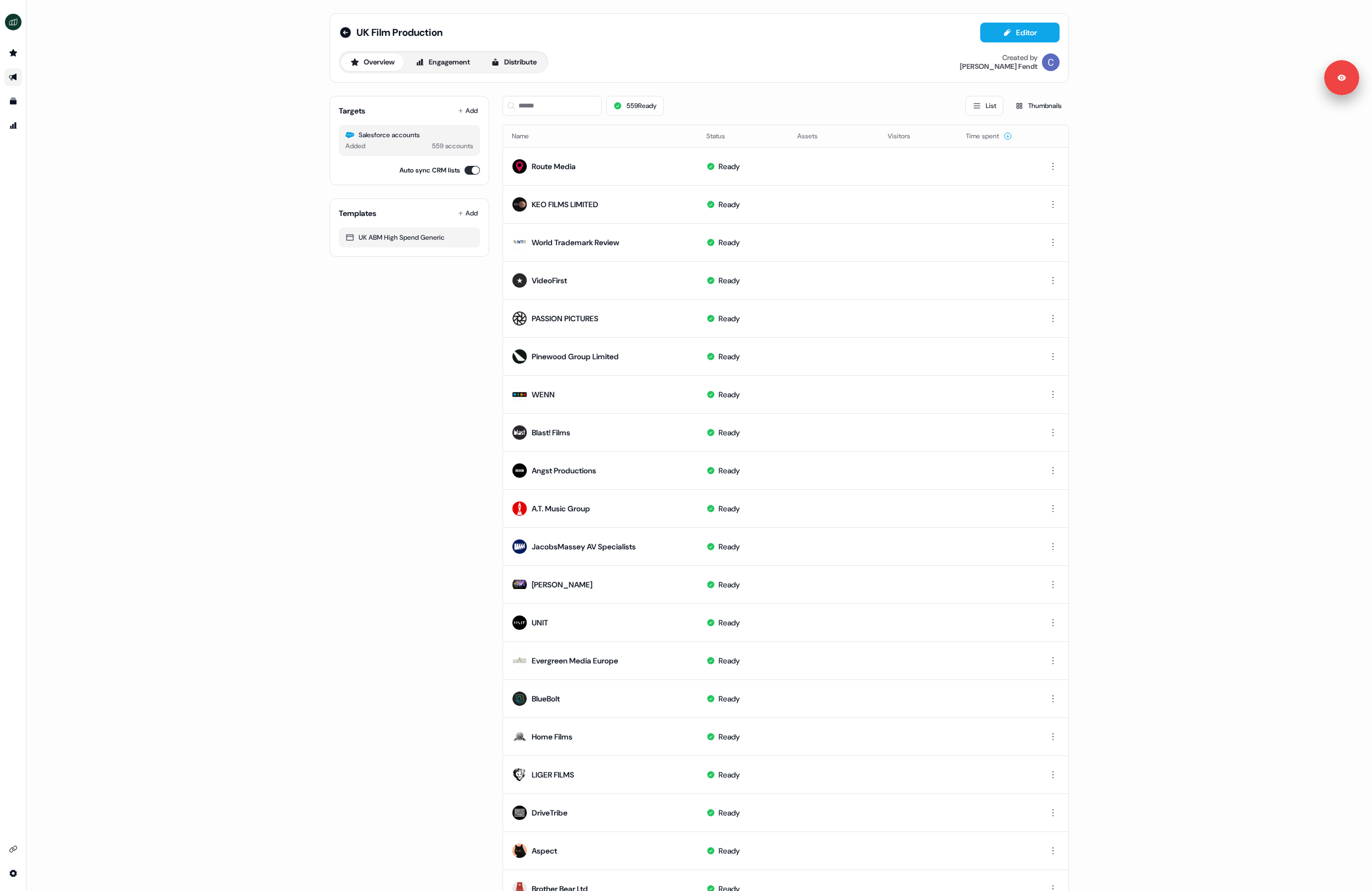
drag, startPoint x: 211, startPoint y: 190, endPoint x: 207, endPoint y: 37, distance: 153.1
click at [211, 190] on div "UK Film Production Editor Overview Engagement Distribute Created by [PERSON_NAM…" at bounding box center [699, 446] width 1345 height 891
click at [341, 29] on icon at bounding box center [345, 32] width 11 height 11
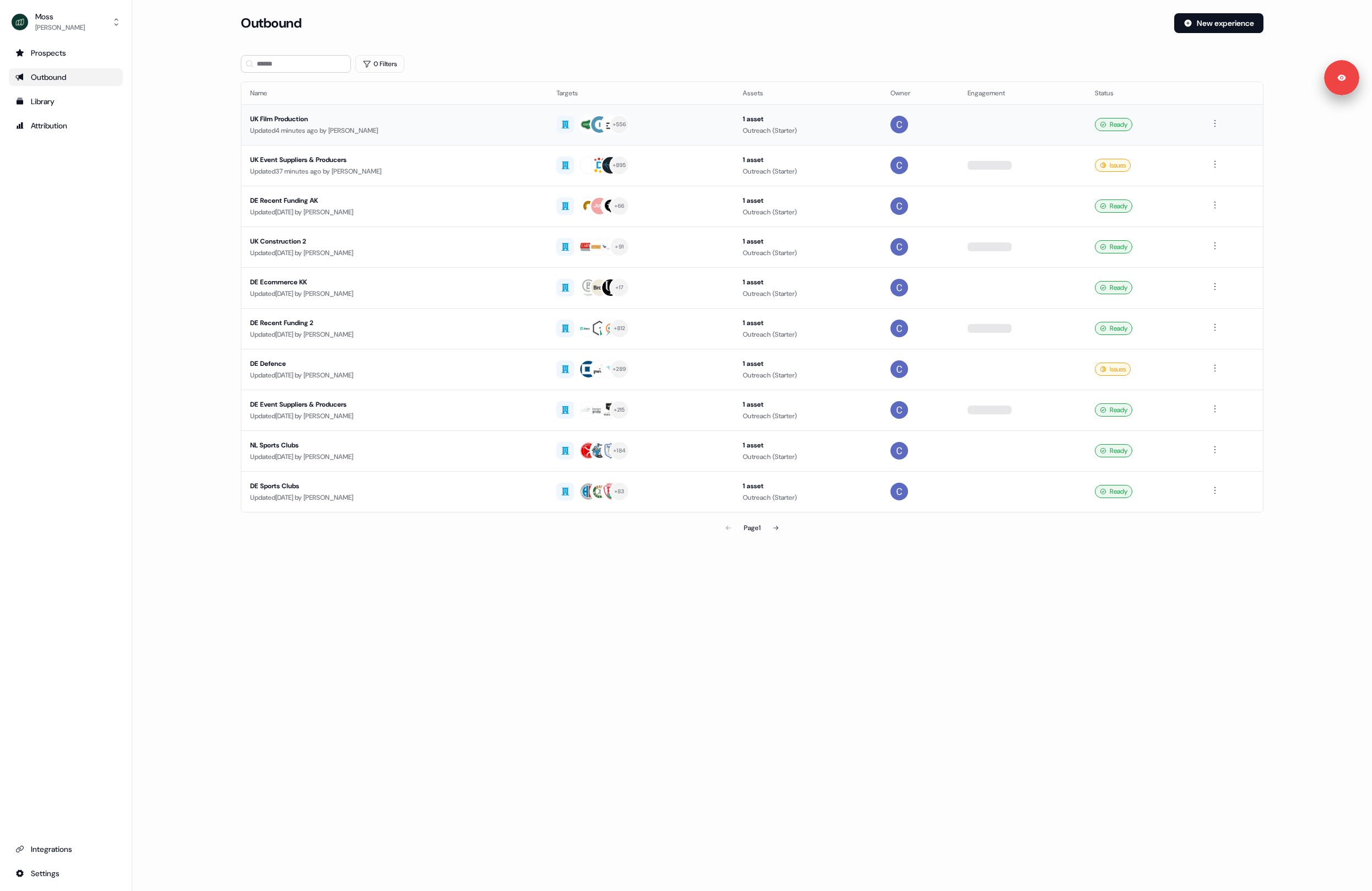
click at [470, 121] on div "UK Film Production" at bounding box center [394, 119] width 288 height 11
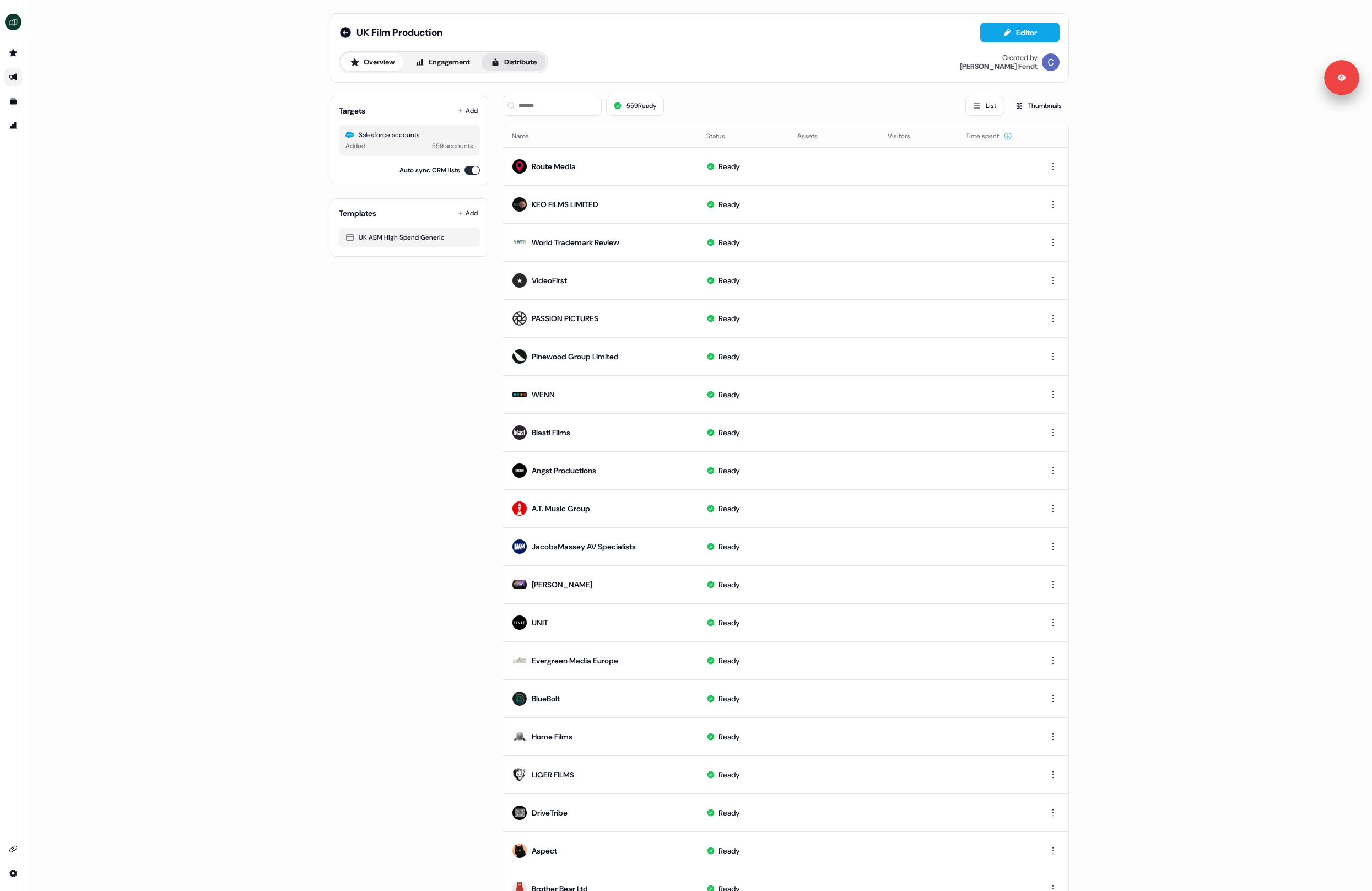
click at [504, 63] on button "Distribute" at bounding box center [514, 62] width 65 height 17
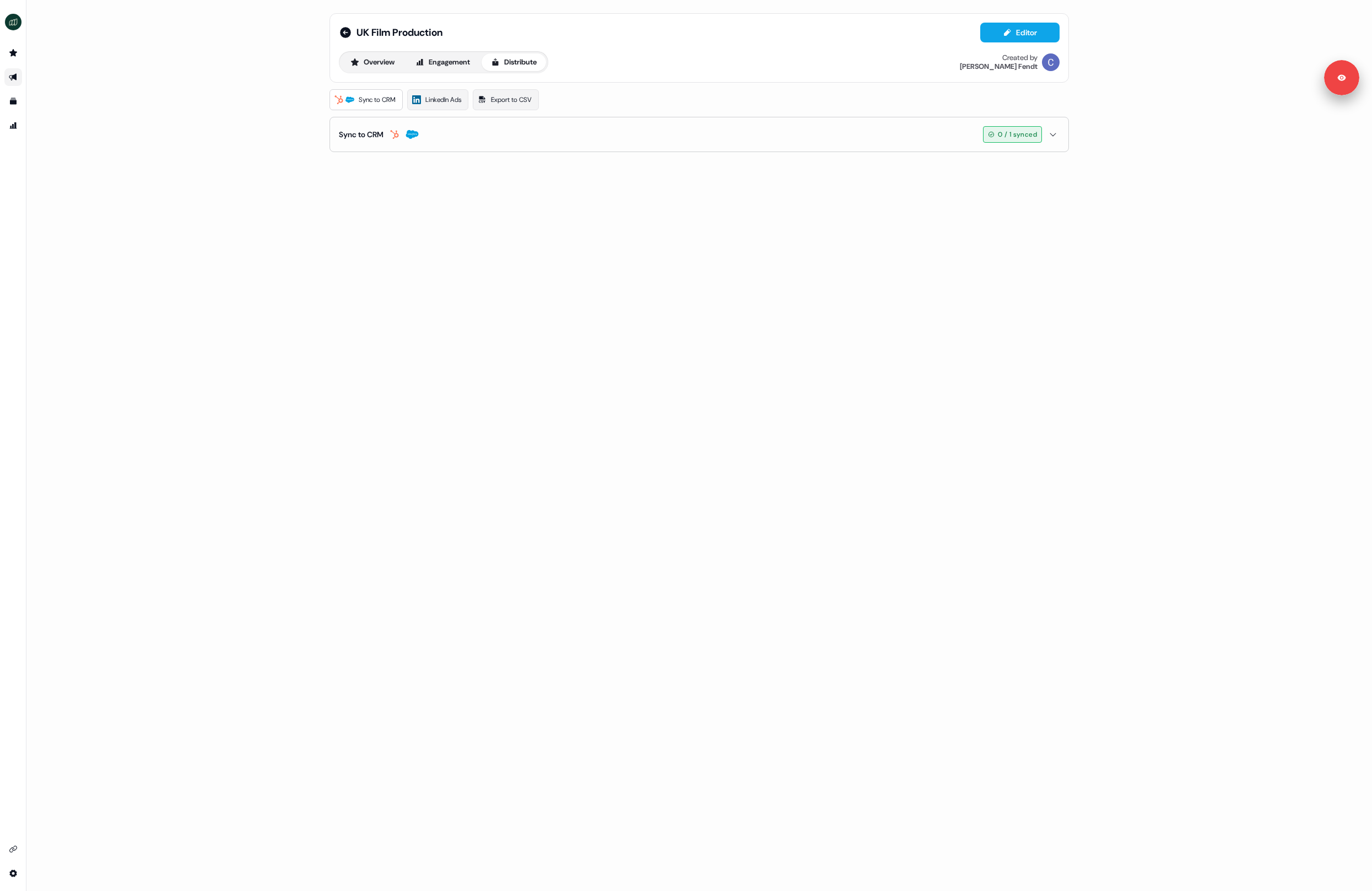
click at [420, 143] on button "Sync to CRM 0 / 1 synced" at bounding box center [699, 134] width 720 height 34
click at [477, 119] on button "Sync to CRM 0 / 1 synced" at bounding box center [699, 134] width 720 height 34
click at [344, 28] on icon at bounding box center [345, 32] width 11 height 11
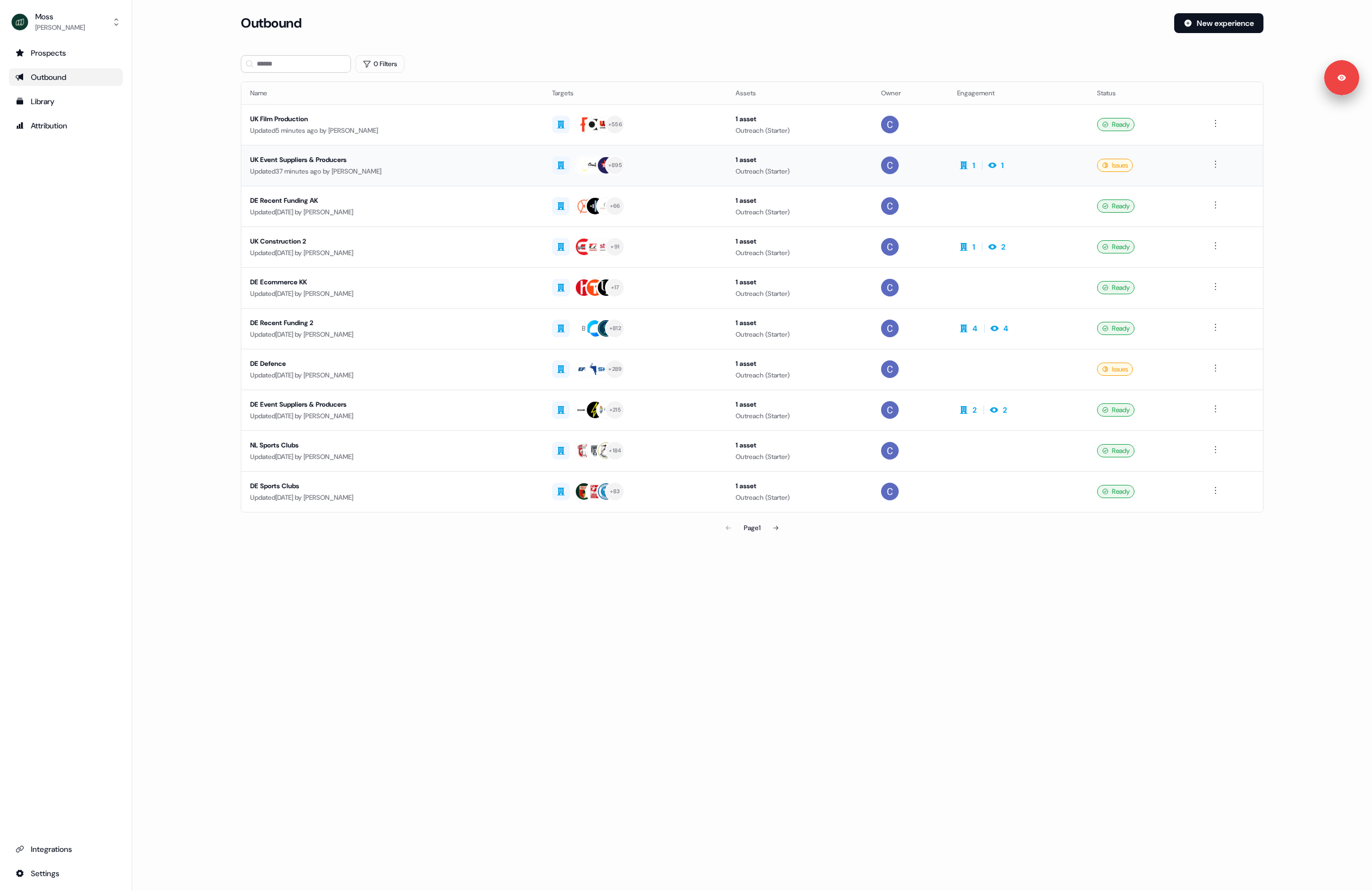
click at [467, 170] on div "Updated 37 minutes ago by [PERSON_NAME]" at bounding box center [392, 171] width 284 height 11
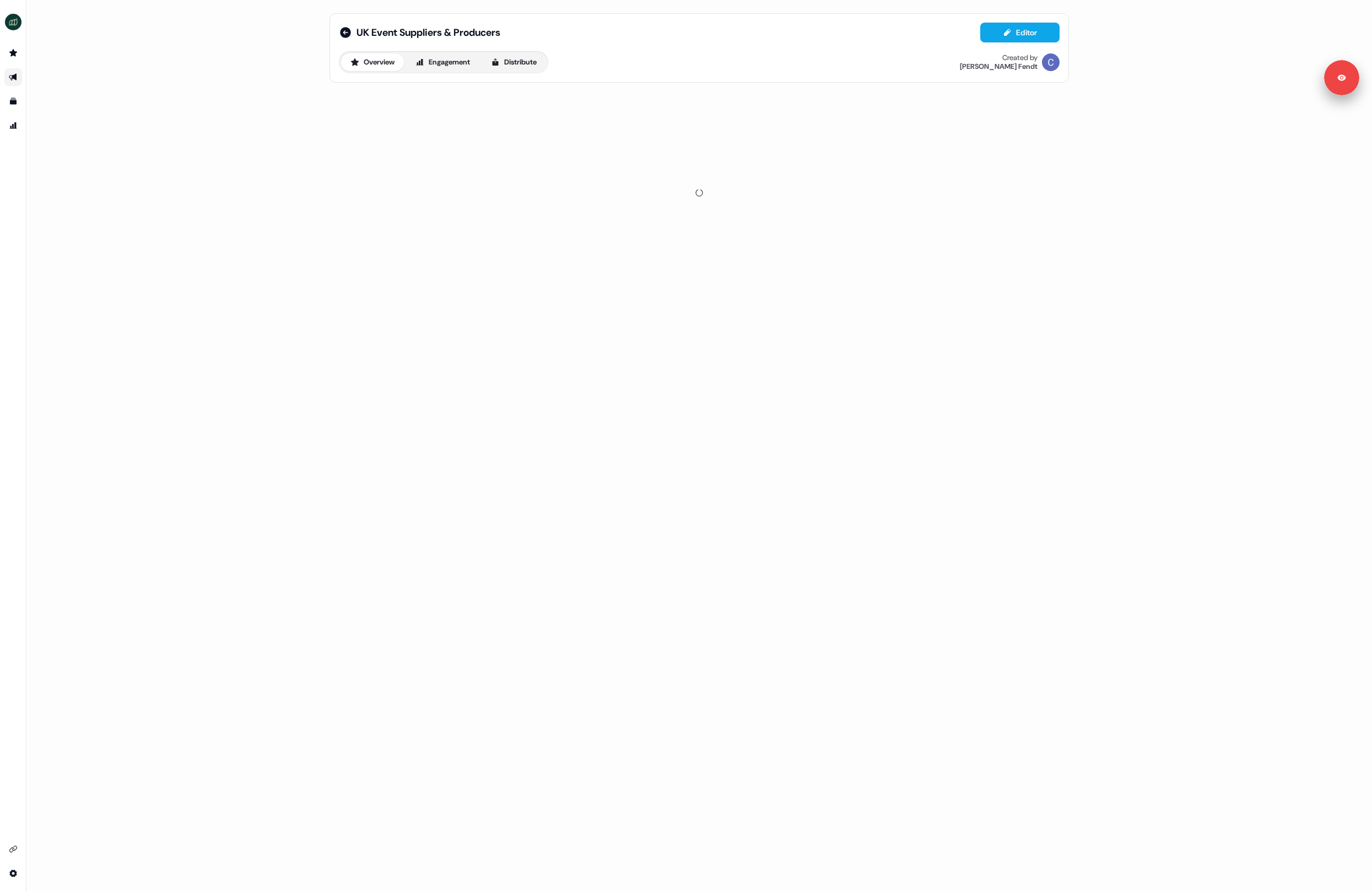
click at [514, 48] on div "UK Event Suppliers & Producers Editor Overview Engagement Distribute Created by…" at bounding box center [699, 47] width 720 height 51
drag, startPoint x: 515, startPoint y: 78, endPoint x: 518, endPoint y: 57, distance: 21.2
click at [515, 75] on div "UK Event Suppliers & Producers Editor Overview Engagement Distribute Created by…" at bounding box center [700, 48] width 740 height 70
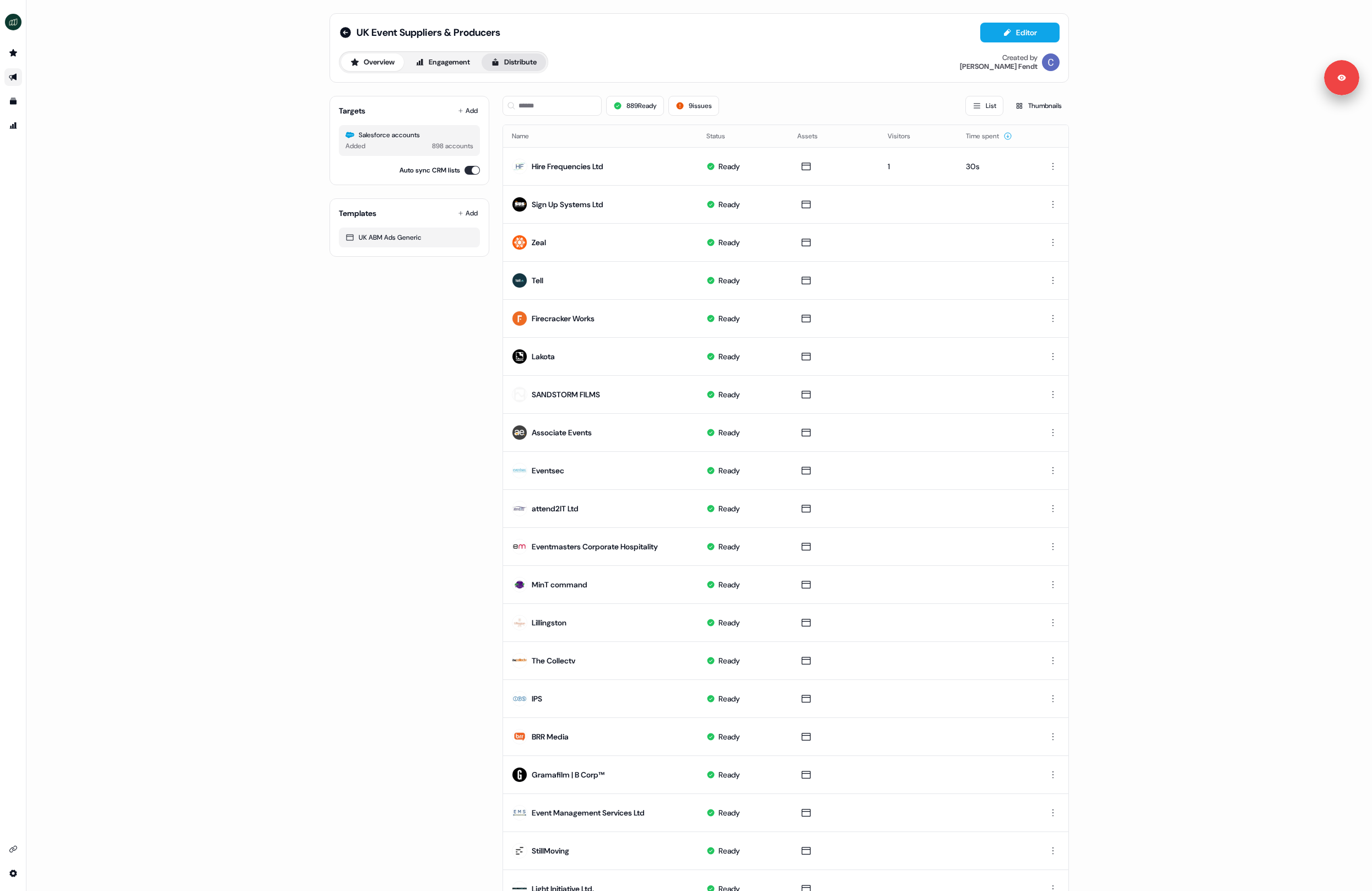
click at [518, 58] on button "Distribute" at bounding box center [514, 62] width 65 height 17
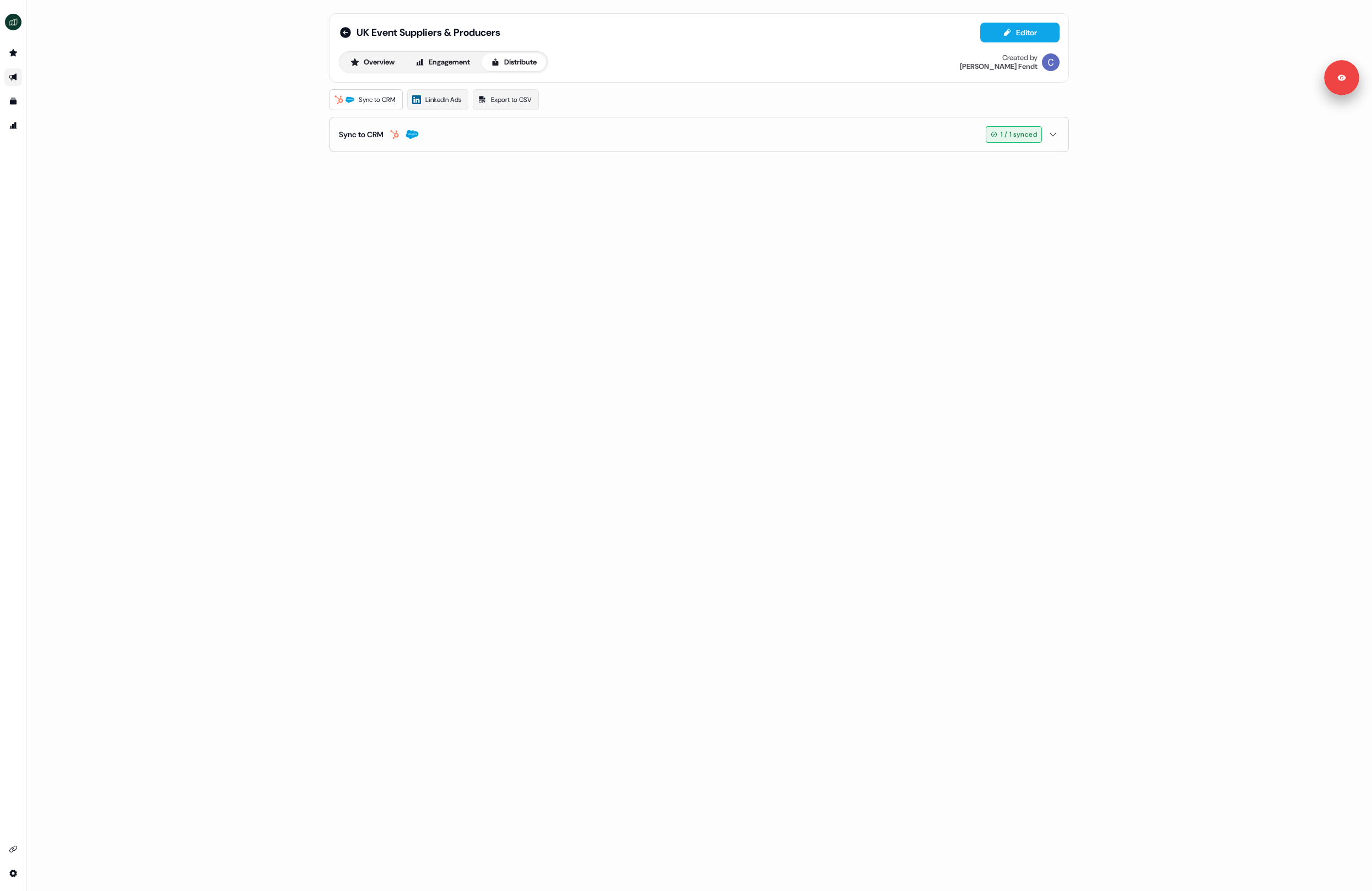
click at [467, 135] on button "Sync to CRM 1 / 1 synced" at bounding box center [699, 134] width 720 height 34
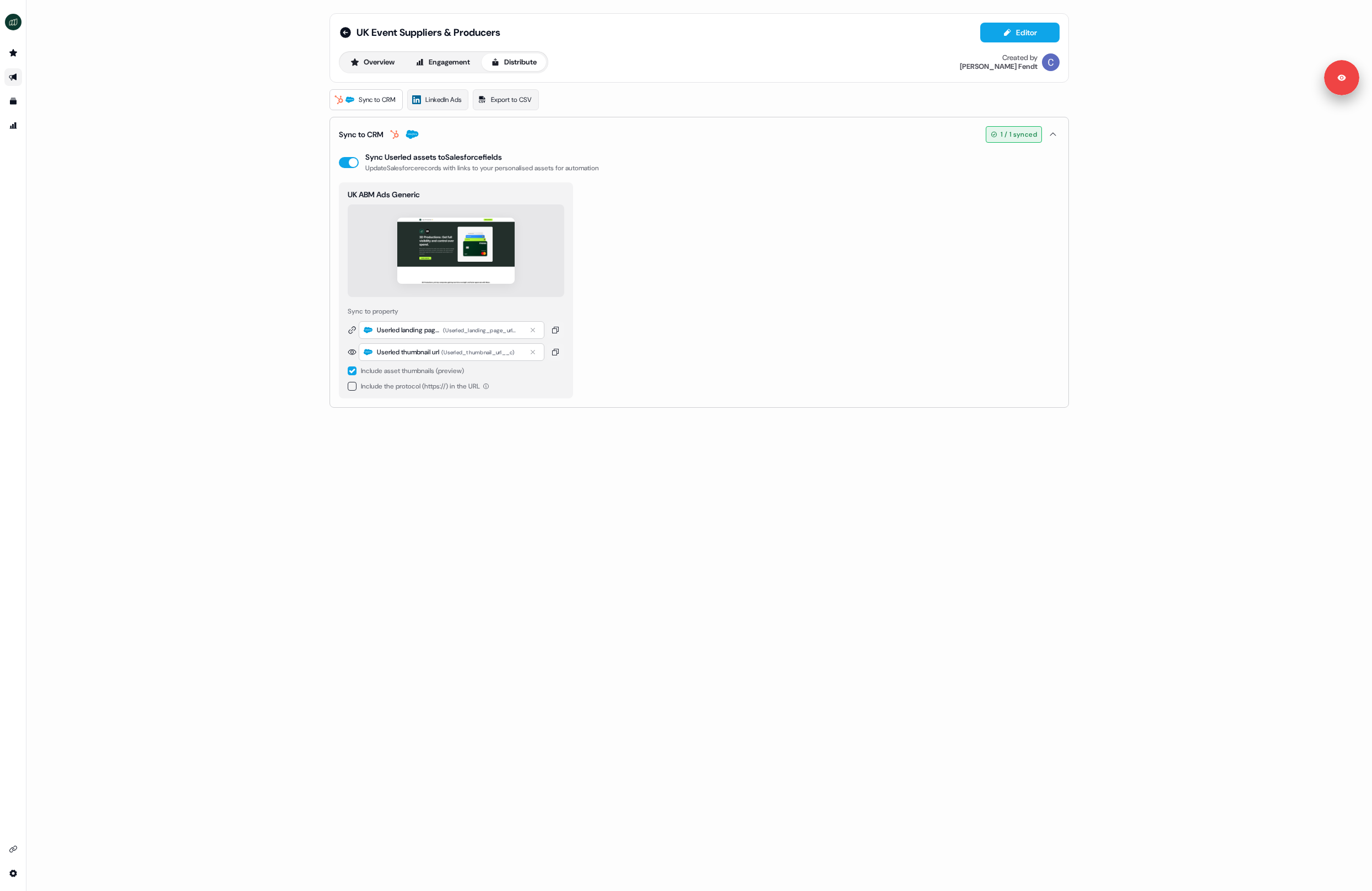
drag, startPoint x: 28, startPoint y: 95, endPoint x: 279, endPoint y: 41, distance: 256.7
click at [50, 90] on div "UK Event Suppliers & Producers Editor Overview Engagement Distribute Created by…" at bounding box center [699, 446] width 1345 height 891
click at [344, 30] on icon at bounding box center [346, 32] width 13 height 13
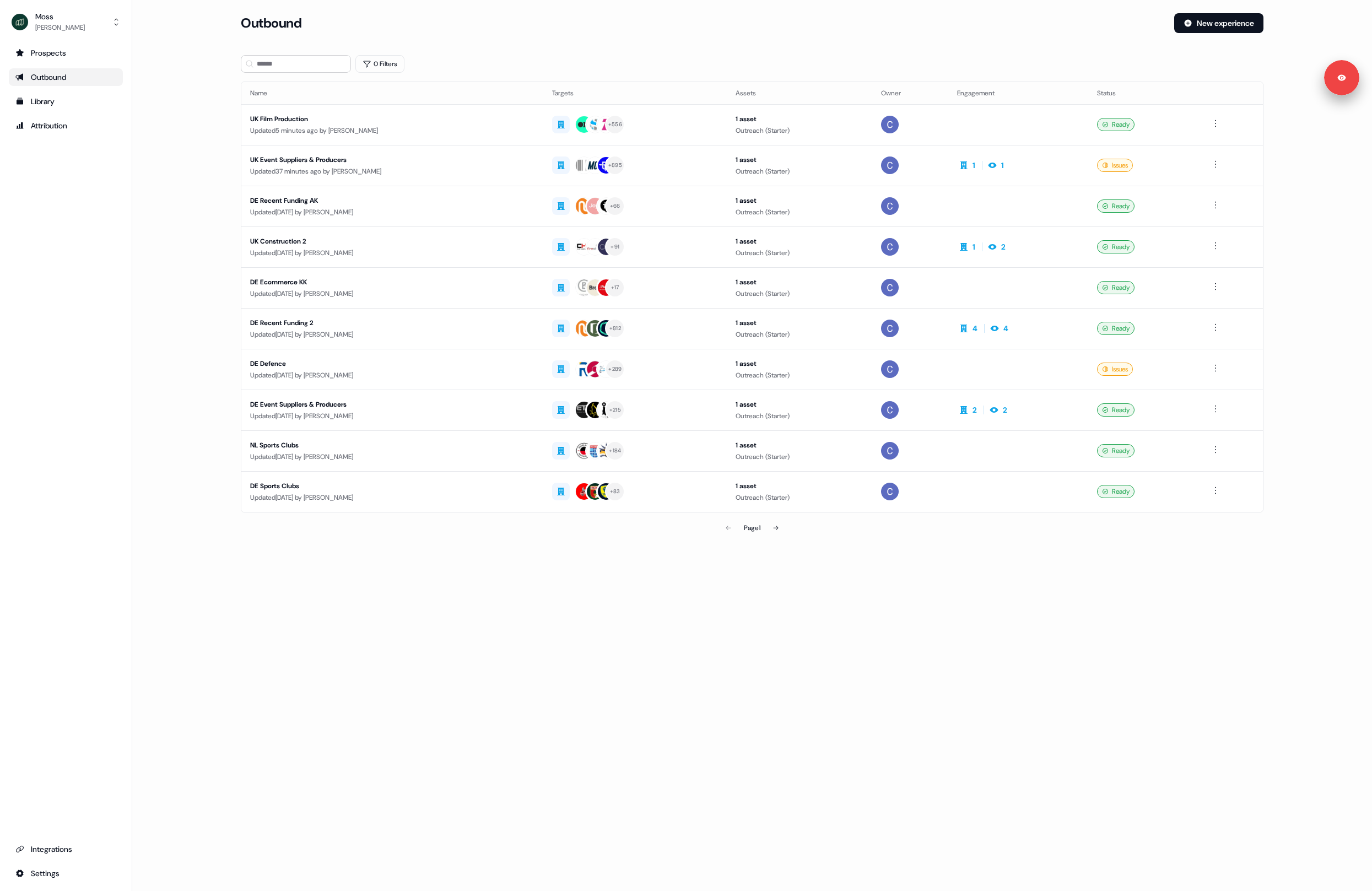
click at [195, 232] on main "Loading... Outbound New experience 0 Filters Name Targets Assets Owner Engageme…" at bounding box center [752, 292] width 1240 height 557
click at [205, 135] on main "Loading... Outbound New experience 0 Filters Name Targets Assets Owner Engageme…" at bounding box center [752, 292] width 1240 height 557
click at [501, 140] on td "UK Film Production Updated 5 minutes ago by [PERSON_NAME]" at bounding box center [391, 124] width 302 height 41
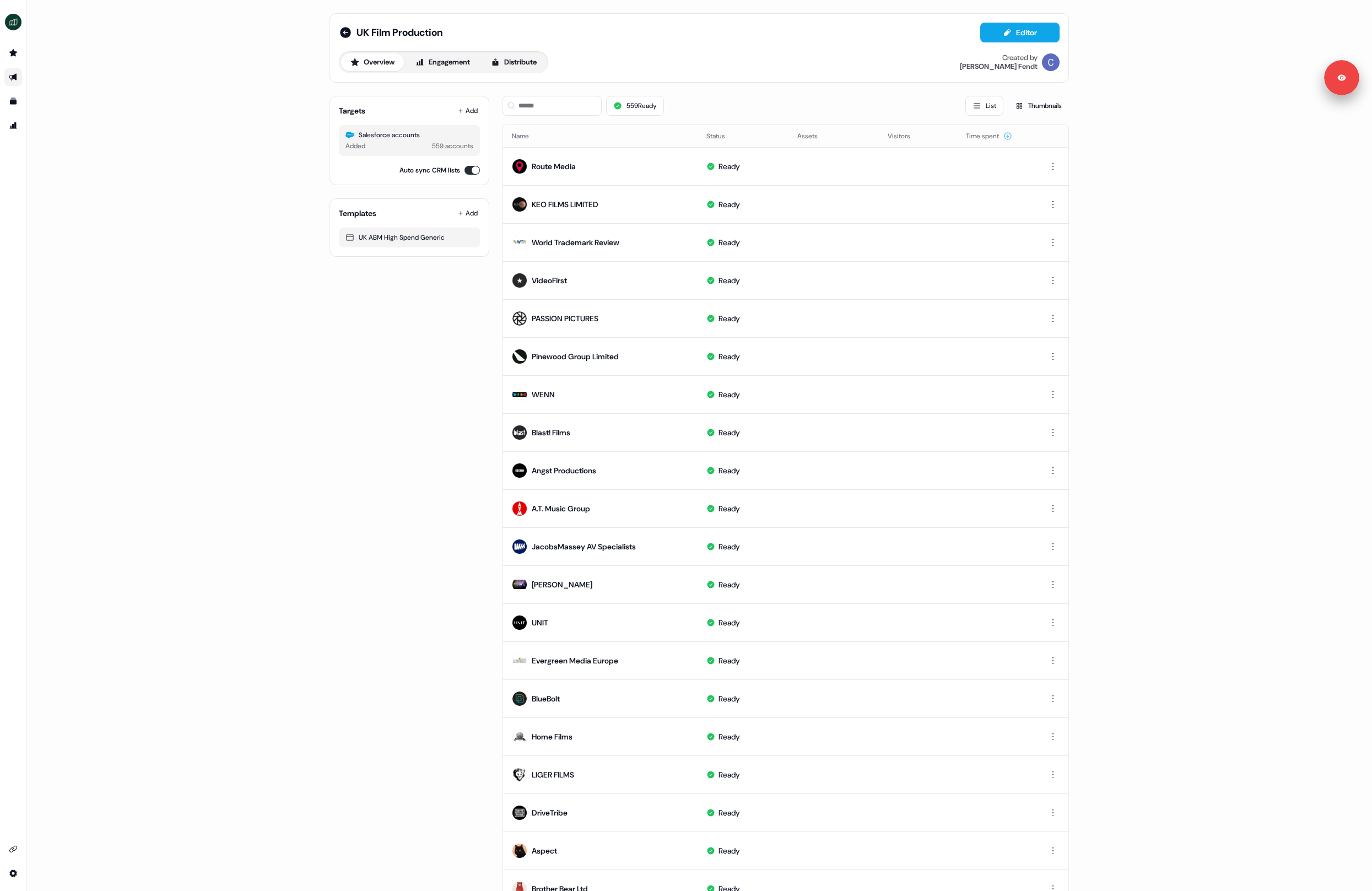
click at [450, 52] on div "Overview Engagement Distribute" at bounding box center [444, 62] width 209 height 22
click at [450, 65] on button "Engagement" at bounding box center [443, 62] width 73 height 17
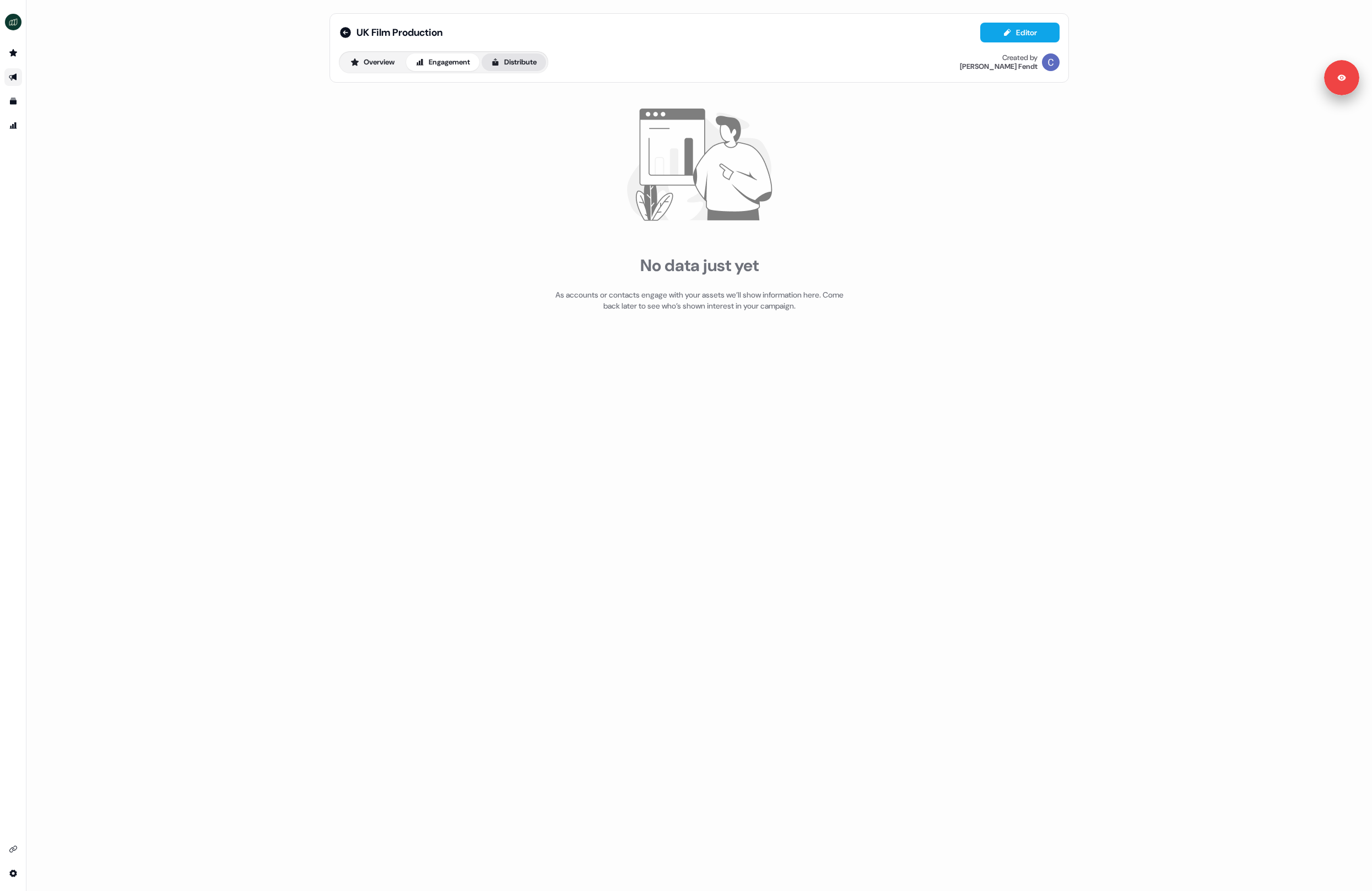
click at [518, 65] on button "Distribute" at bounding box center [514, 62] width 65 height 17
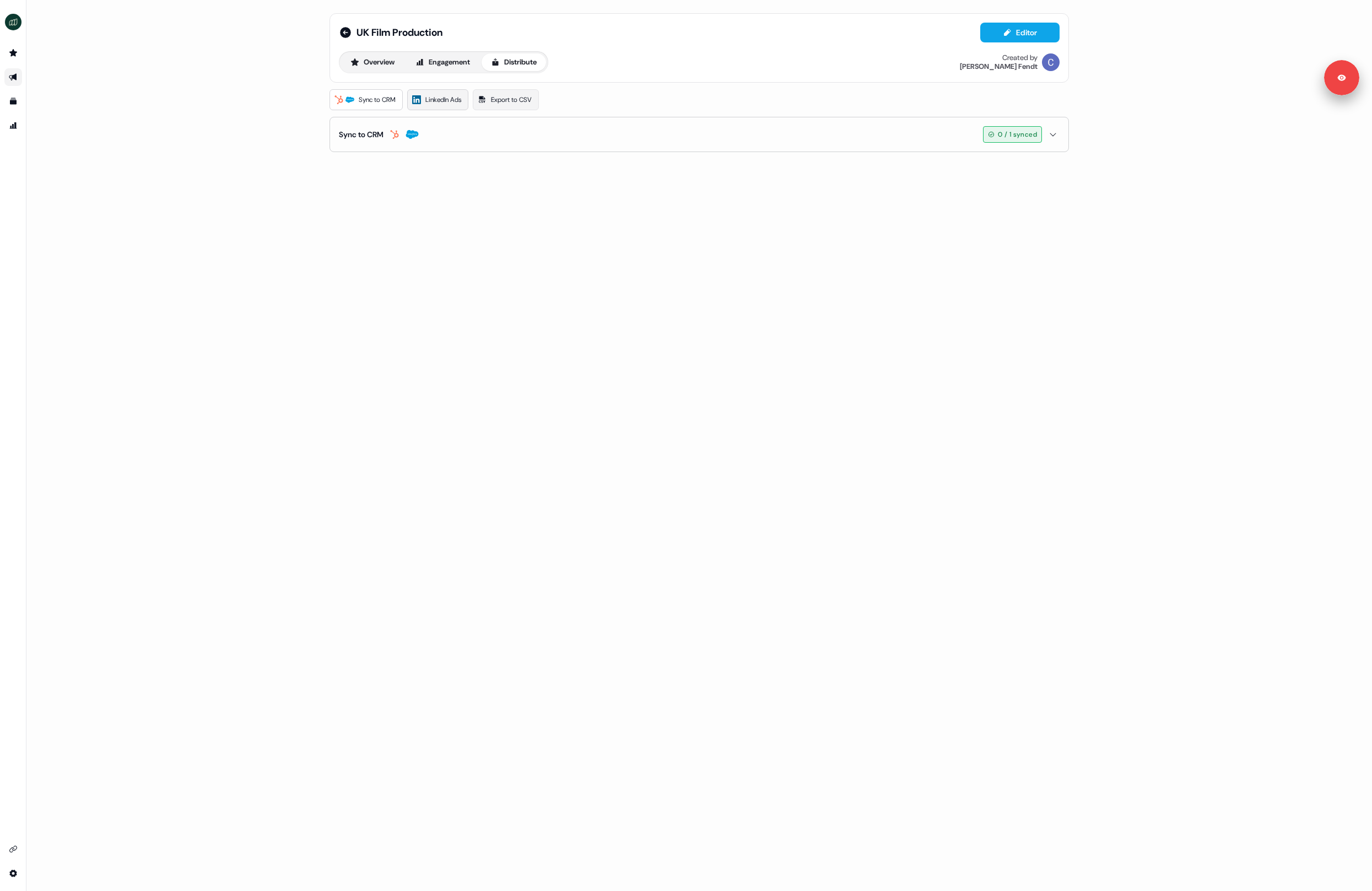
click at [452, 98] on span "LinkedIn Ads" at bounding box center [443, 99] width 36 height 11
click at [363, 99] on span "Sync to CRM" at bounding box center [377, 99] width 37 height 11
click at [1028, 137] on span "0 / 1 synced" at bounding box center [1017, 134] width 39 height 11
click at [374, 60] on button "Overview" at bounding box center [372, 62] width 63 height 17
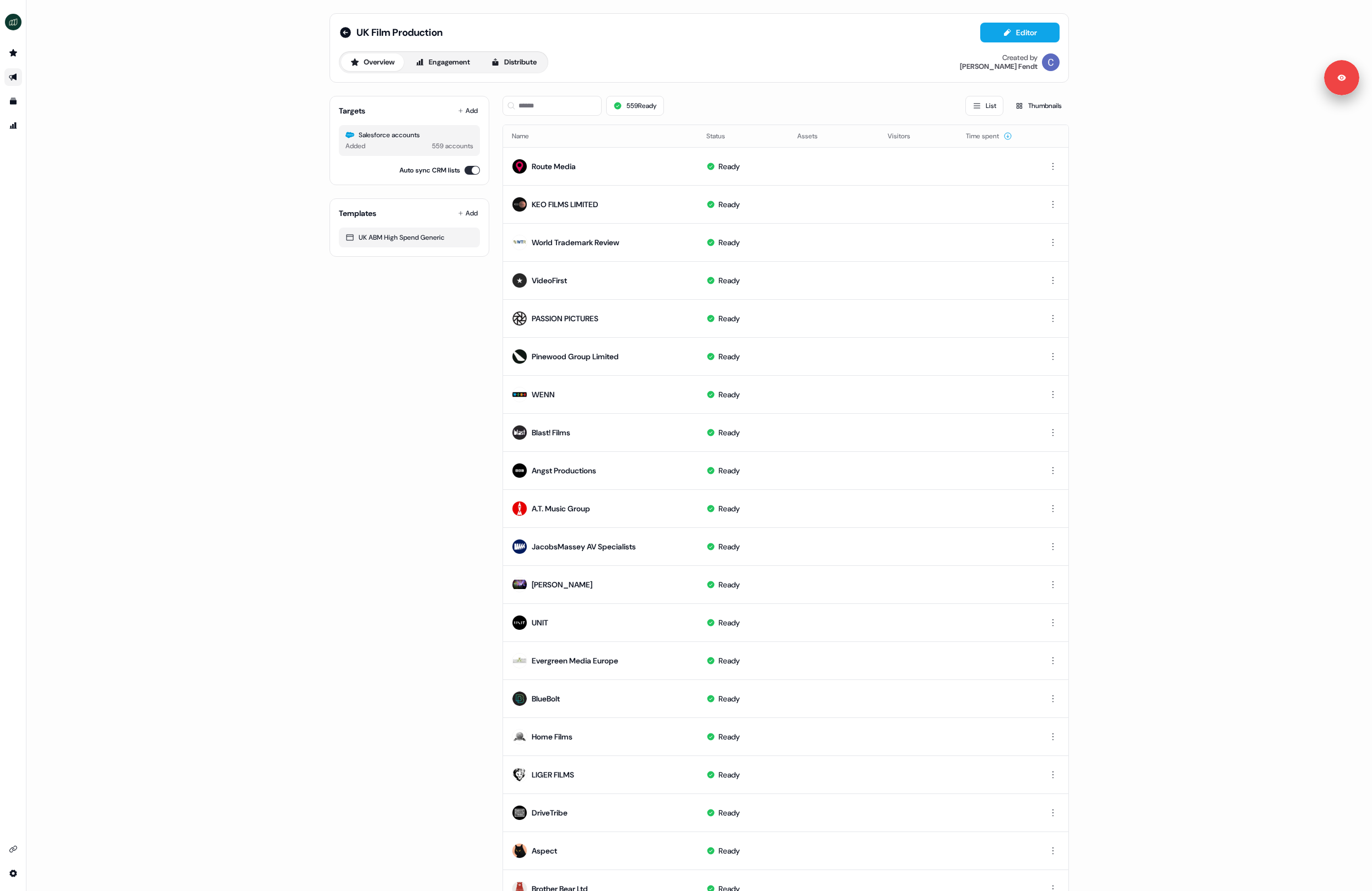
drag, startPoint x: 416, startPoint y: 392, endPoint x: 426, endPoint y: 386, distance: 11.7
click at [418, 391] on div "Targets Add Salesforce accounts Added 559 accounts Auto sync CRM lists Template…" at bounding box center [410, 509] width 160 height 843
click at [989, 40] on button "Editor" at bounding box center [1020, 32] width 79 height 20
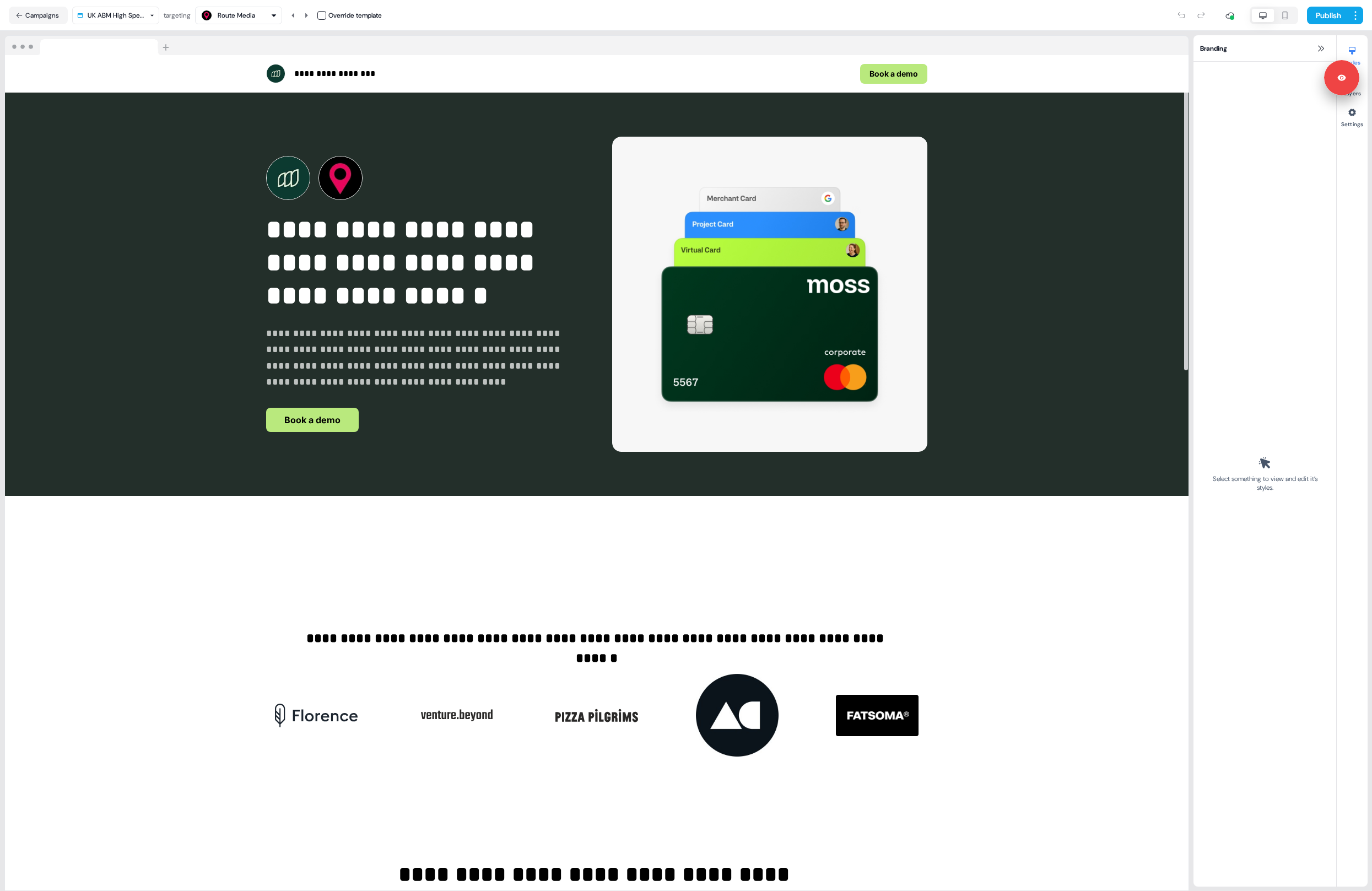
drag, startPoint x: 560, startPoint y: 43, endPoint x: 727, endPoint y: 32, distance: 167.4
click at [567, 43] on div at bounding box center [597, 46] width 1183 height 20
click at [1319, 16] on button "Publish" at bounding box center [1327, 15] width 41 height 17
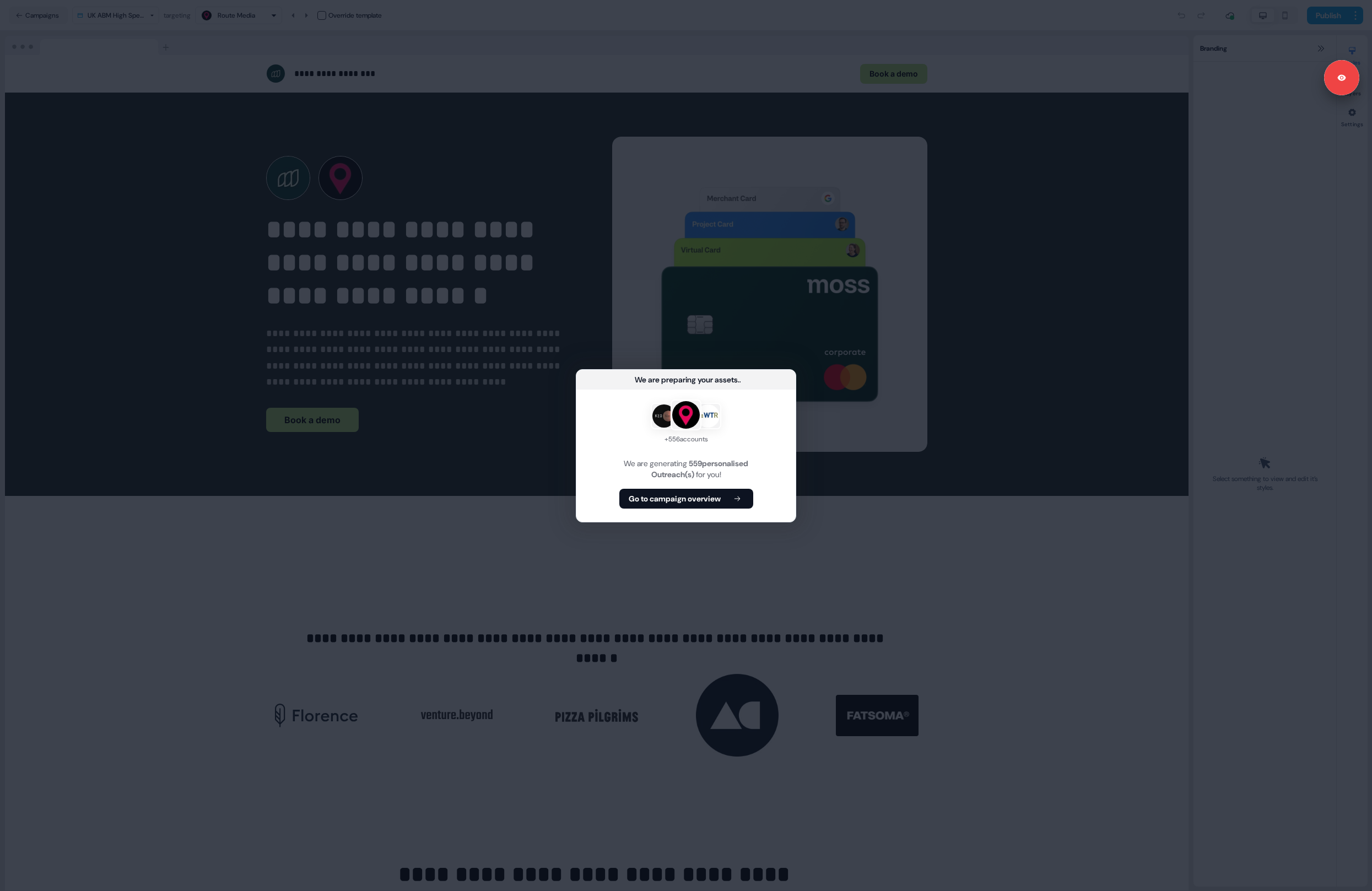
click button "Go to campaign overview" at bounding box center [686, 499] width 134 height 20
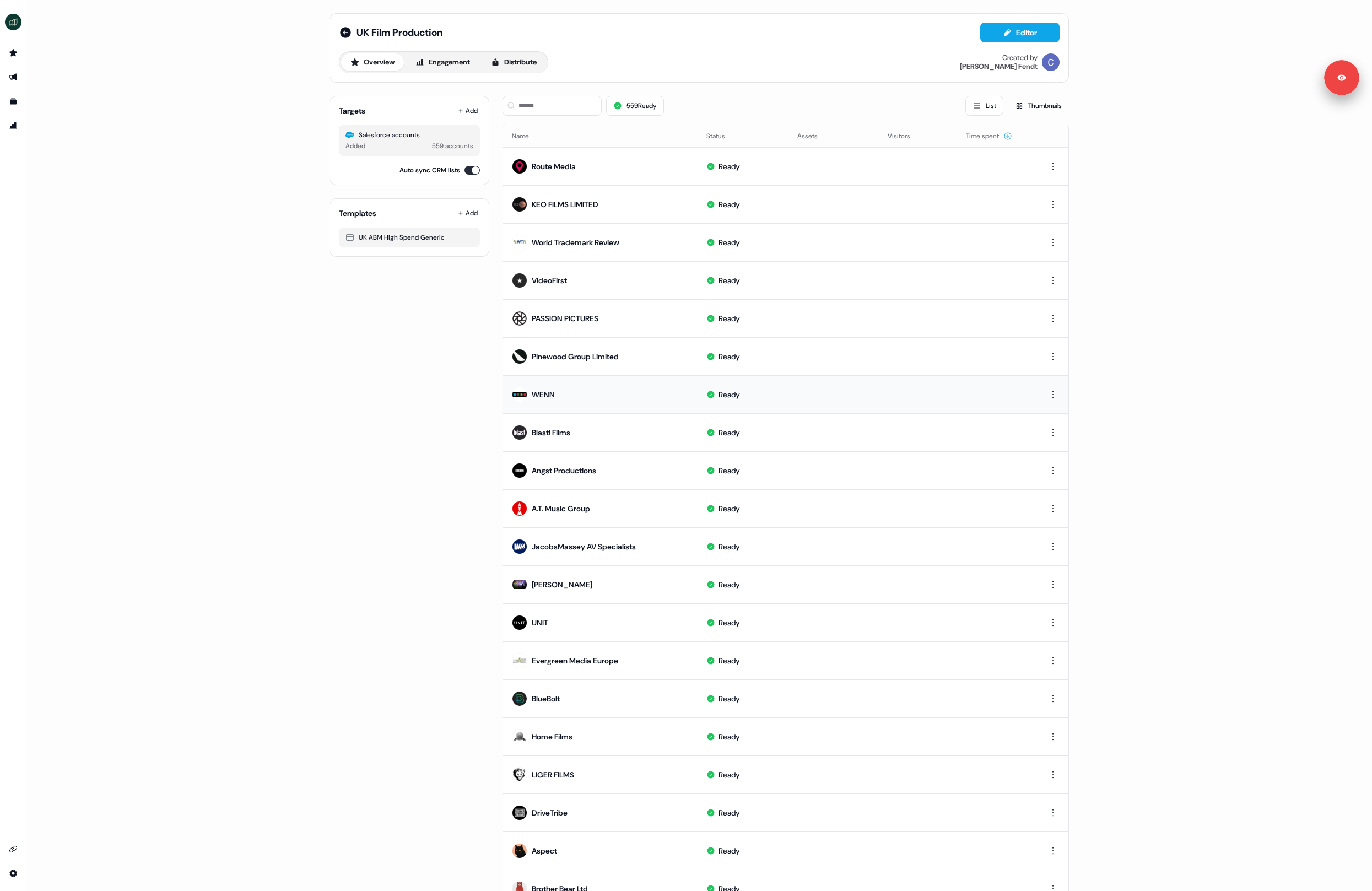
scroll to position [55, 0]
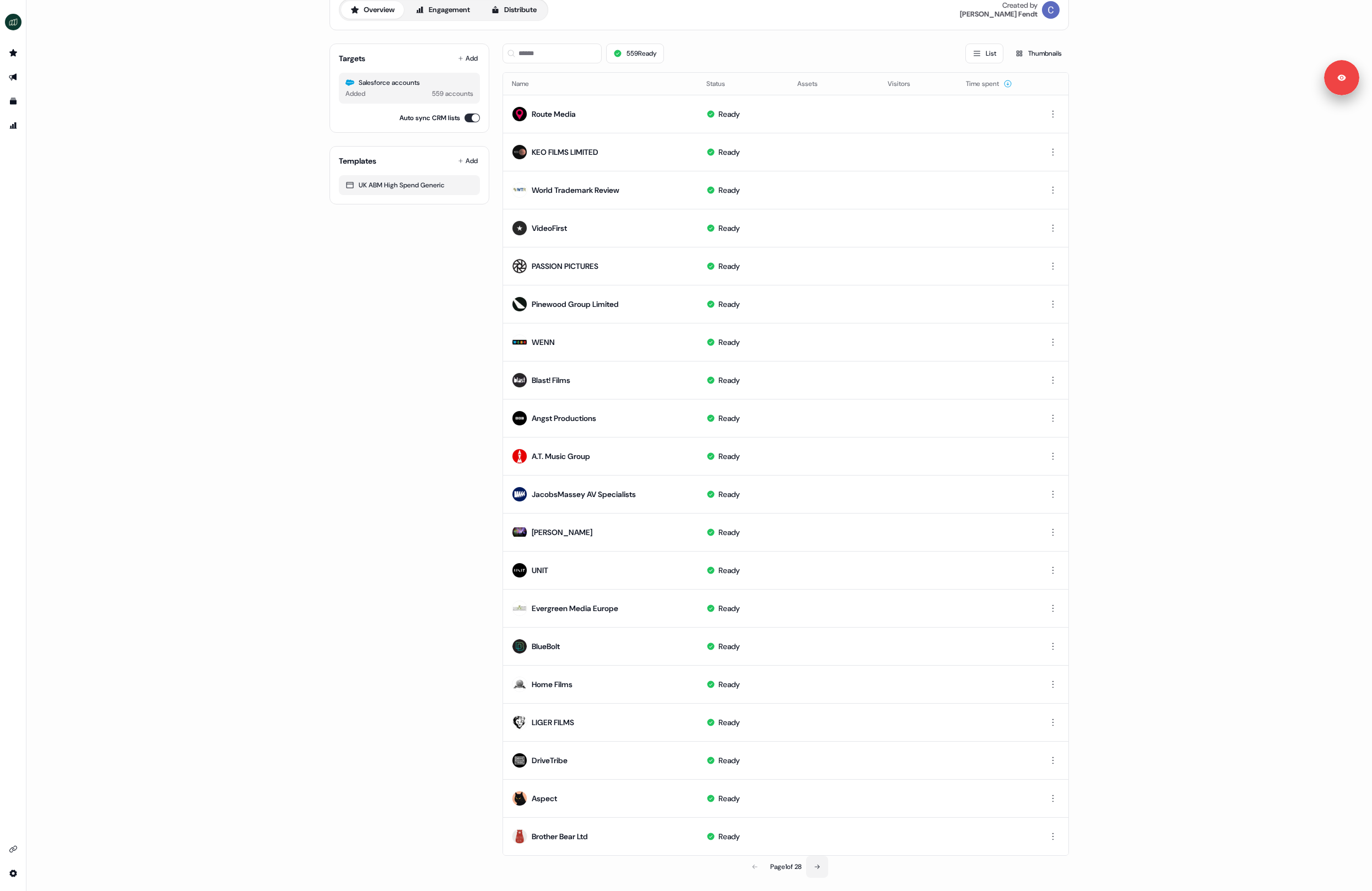
click at [824, 867] on button at bounding box center [817, 867] width 22 height 22
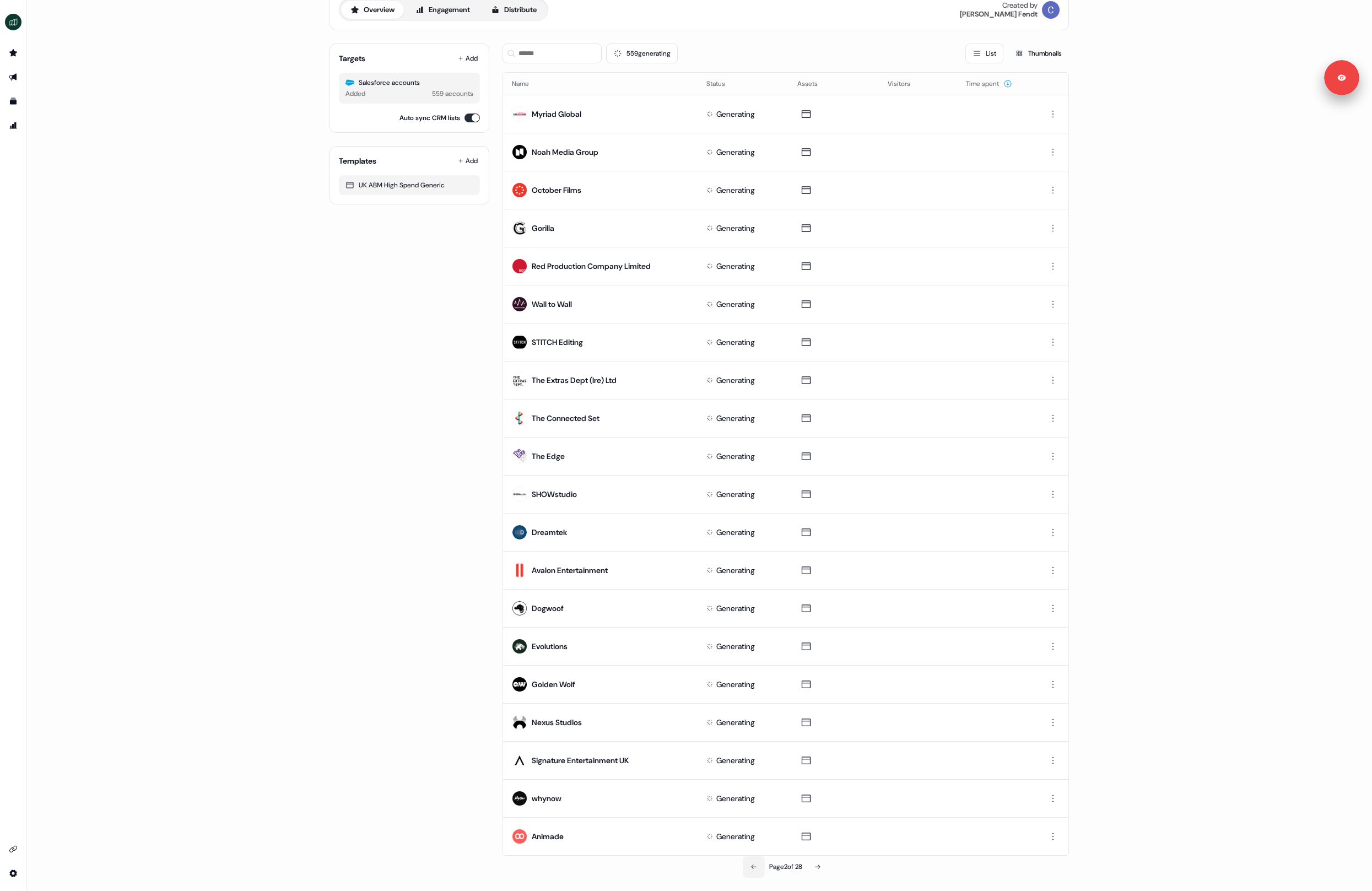
click at [751, 865] on icon at bounding box center [754, 867] width 7 height 7
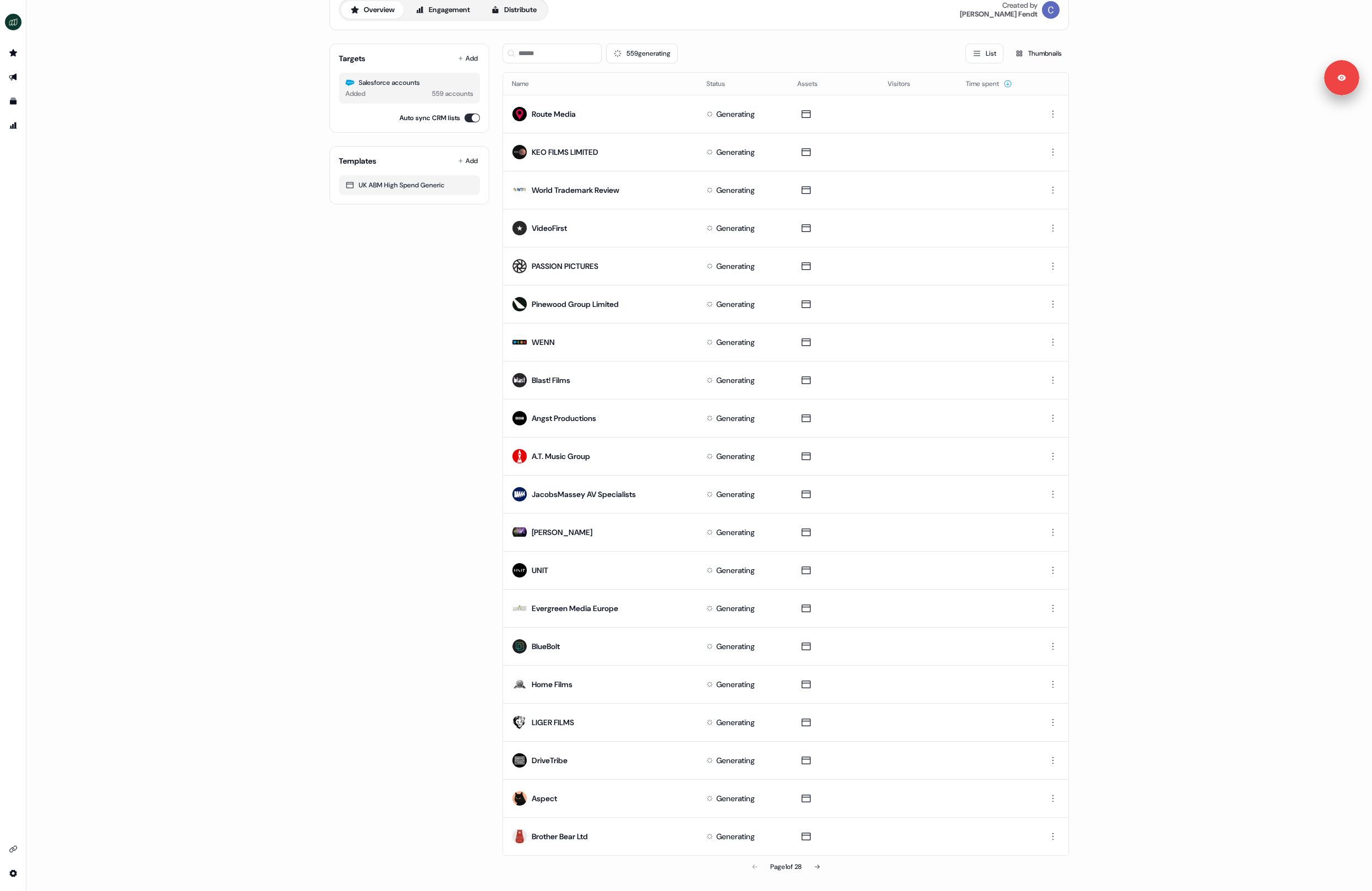
click at [424, 336] on div "Targets Add Salesforce accounts Added 559 accounts Auto sync CRM lists Template…" at bounding box center [410, 456] width 160 height 843
click at [397, 273] on div "Targets Add Salesforce accounts Added 559 accounts Auto sync CRM lists Template…" at bounding box center [410, 456] width 160 height 843
click at [374, 268] on div "Targets Add Salesforce accounts Added 559 accounts Auto sync CRM lists Template…" at bounding box center [410, 456] width 160 height 843
click at [411, 258] on div "Targets Add Salesforce accounts Added 559 accounts Auto sync CRM lists Template…" at bounding box center [410, 456] width 160 height 843
drag, startPoint x: 374, startPoint y: 477, endPoint x: 334, endPoint y: 368, distance: 116.1
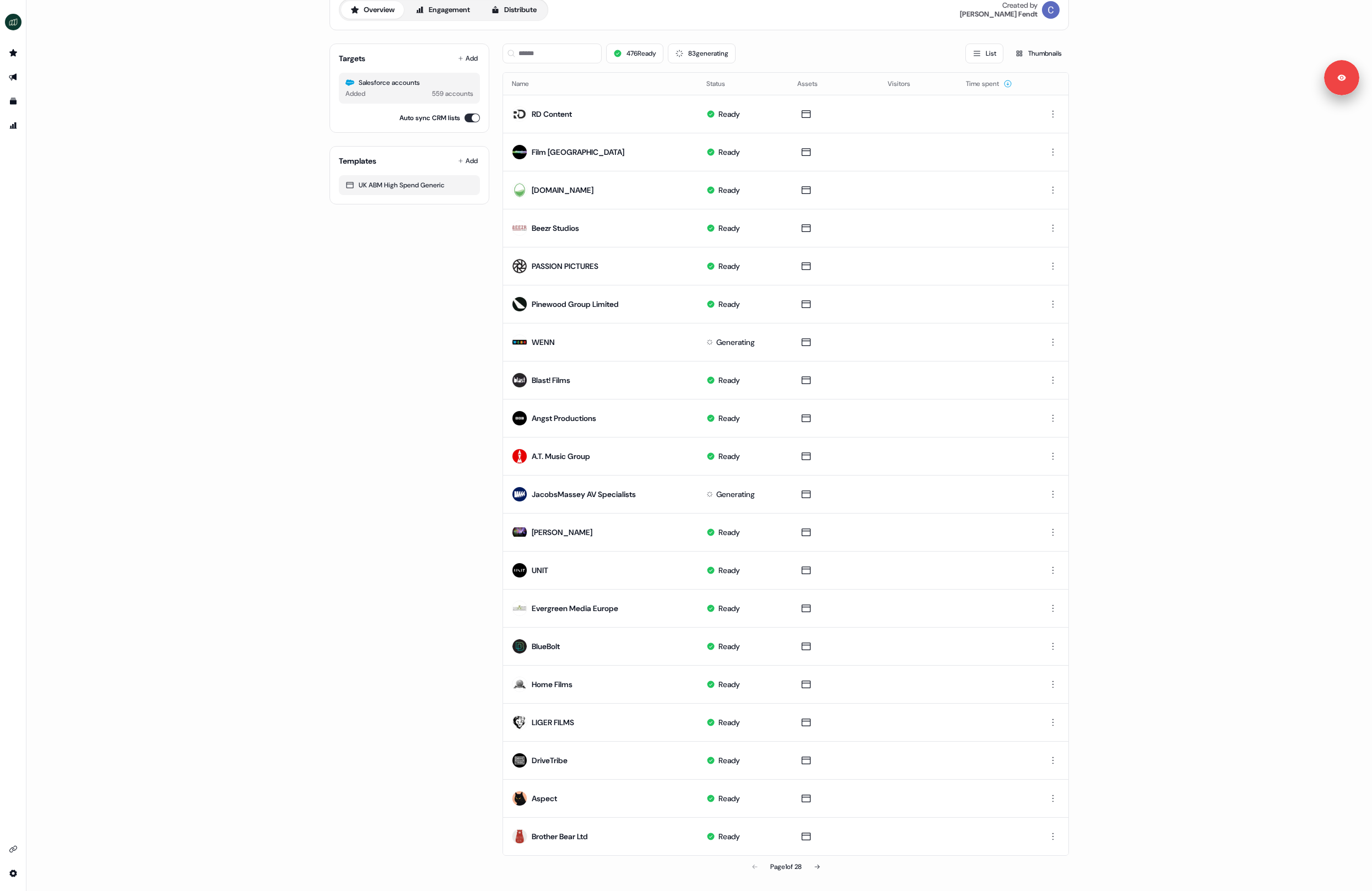
click at [366, 468] on div "Targets Add Salesforce accounts Added 559 accounts Auto sync CRM lists Template…" at bounding box center [410, 456] width 160 height 843
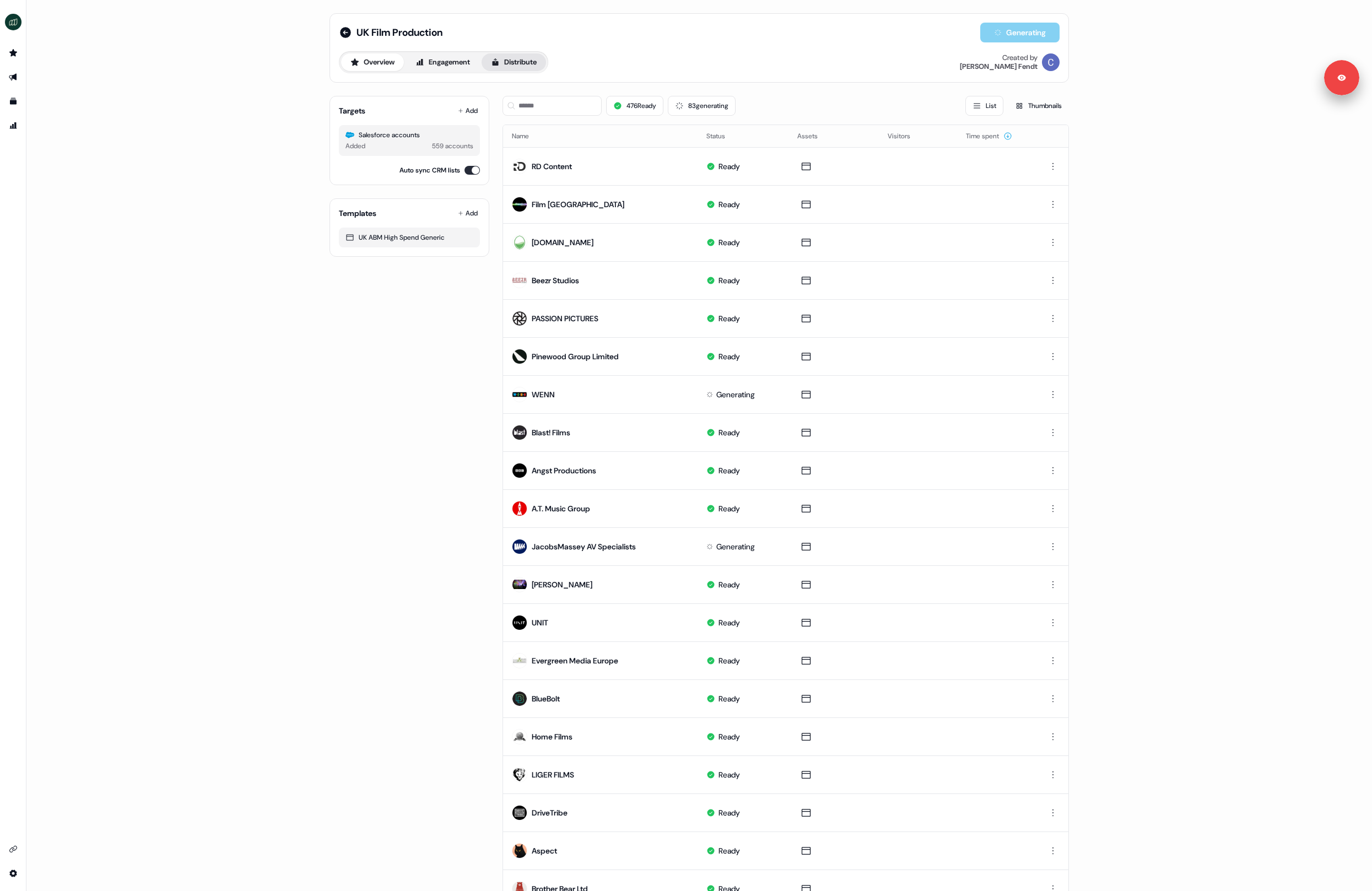
click at [521, 58] on button "Distribute" at bounding box center [514, 62] width 65 height 17
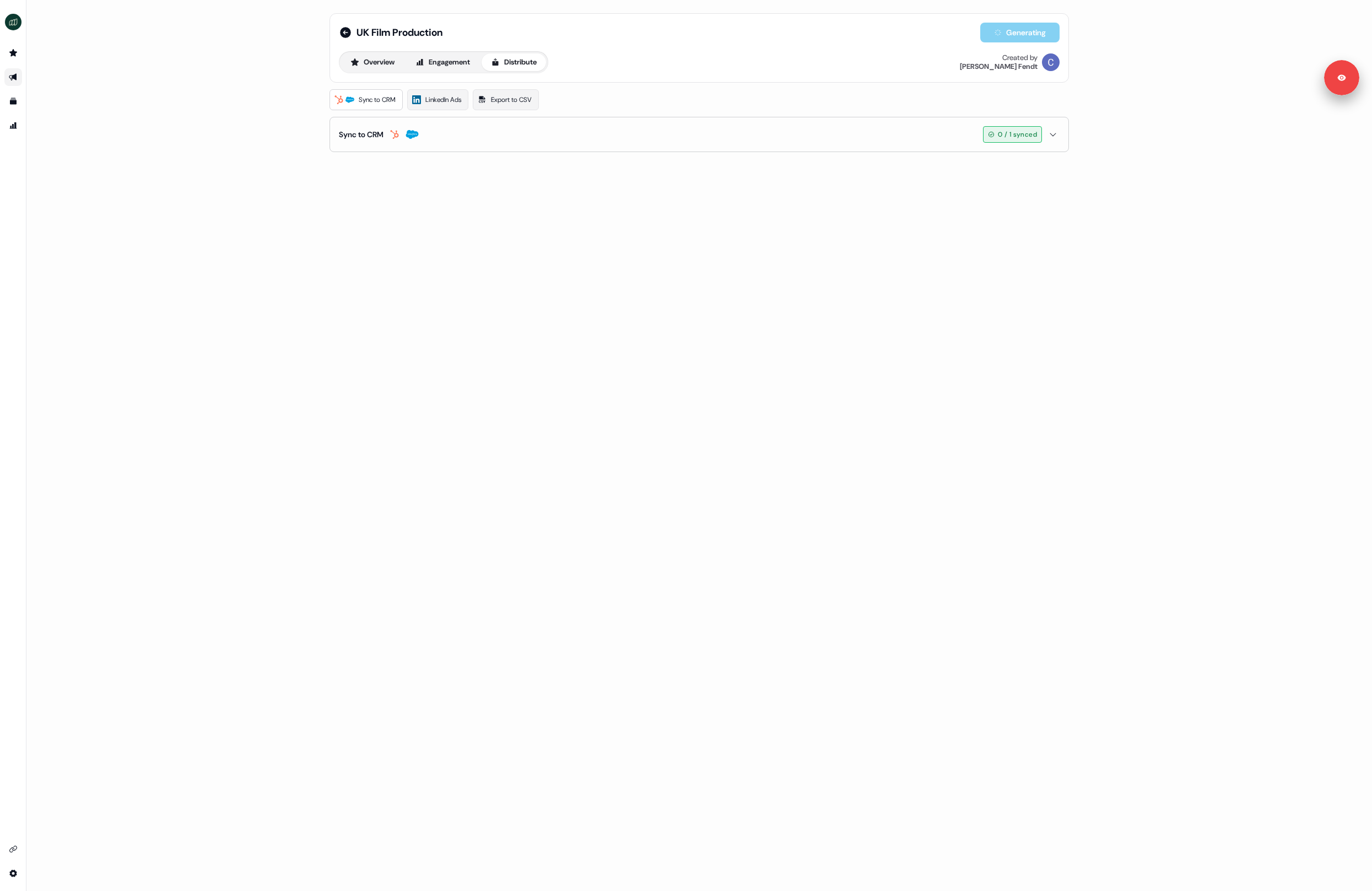
click at [392, 141] on button "Sync to CRM 0 / 1 synced" at bounding box center [699, 134] width 720 height 34
click at [392, 138] on icon "button" at bounding box center [395, 134] width 13 height 9
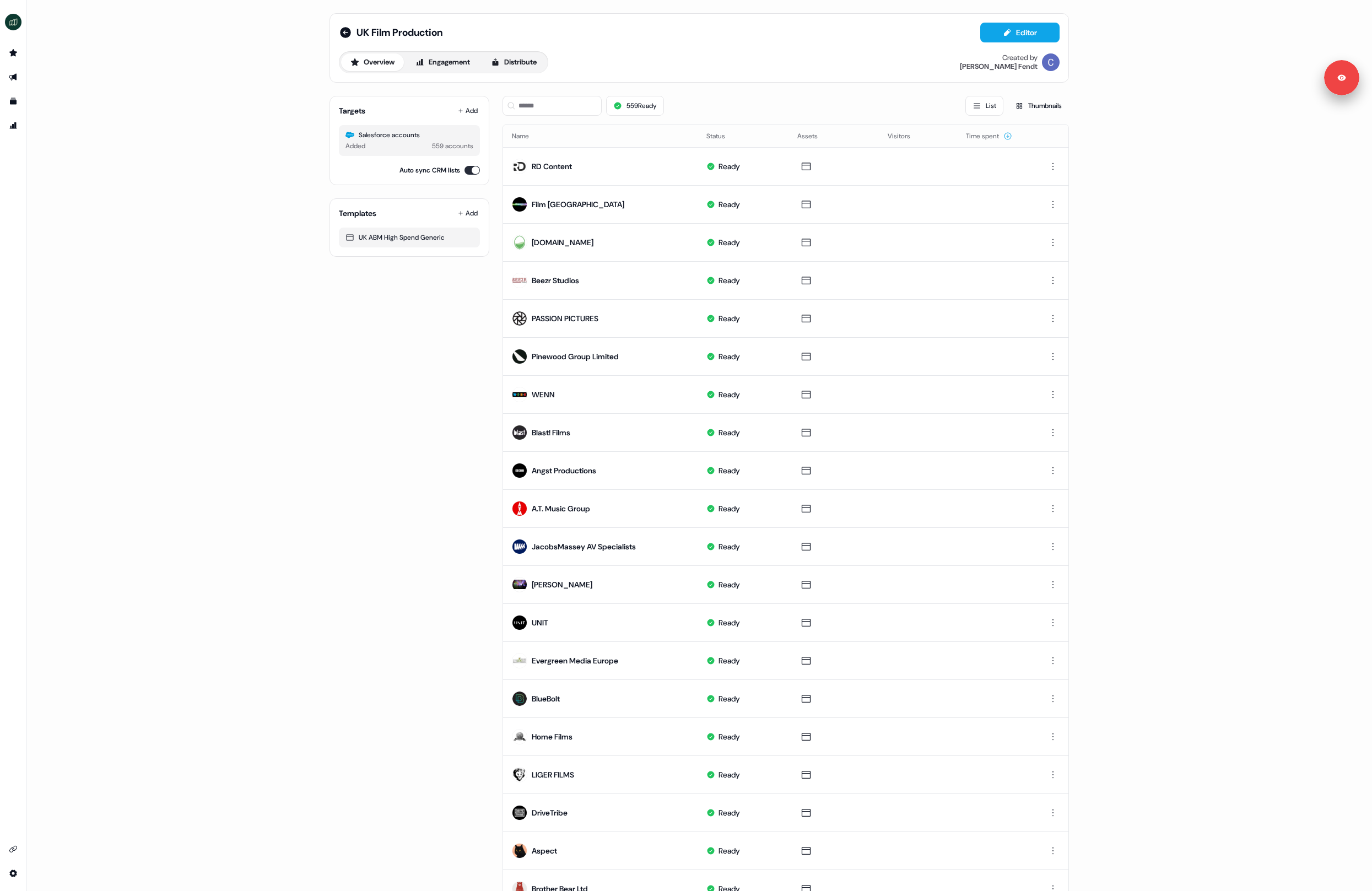
drag, startPoint x: 217, startPoint y: 312, endPoint x: 224, endPoint y: 170, distance: 142.2
click at [217, 304] on div "UK Film Production Editor Overview Engagement Distribute Created by [PERSON_NAM…" at bounding box center [699, 446] width 1345 height 891
click at [13, 17] on img "side nav menu" at bounding box center [12, 22] width 17 height 17
click at [13, 24] on img "side nav menu" at bounding box center [12, 22] width 17 height 17
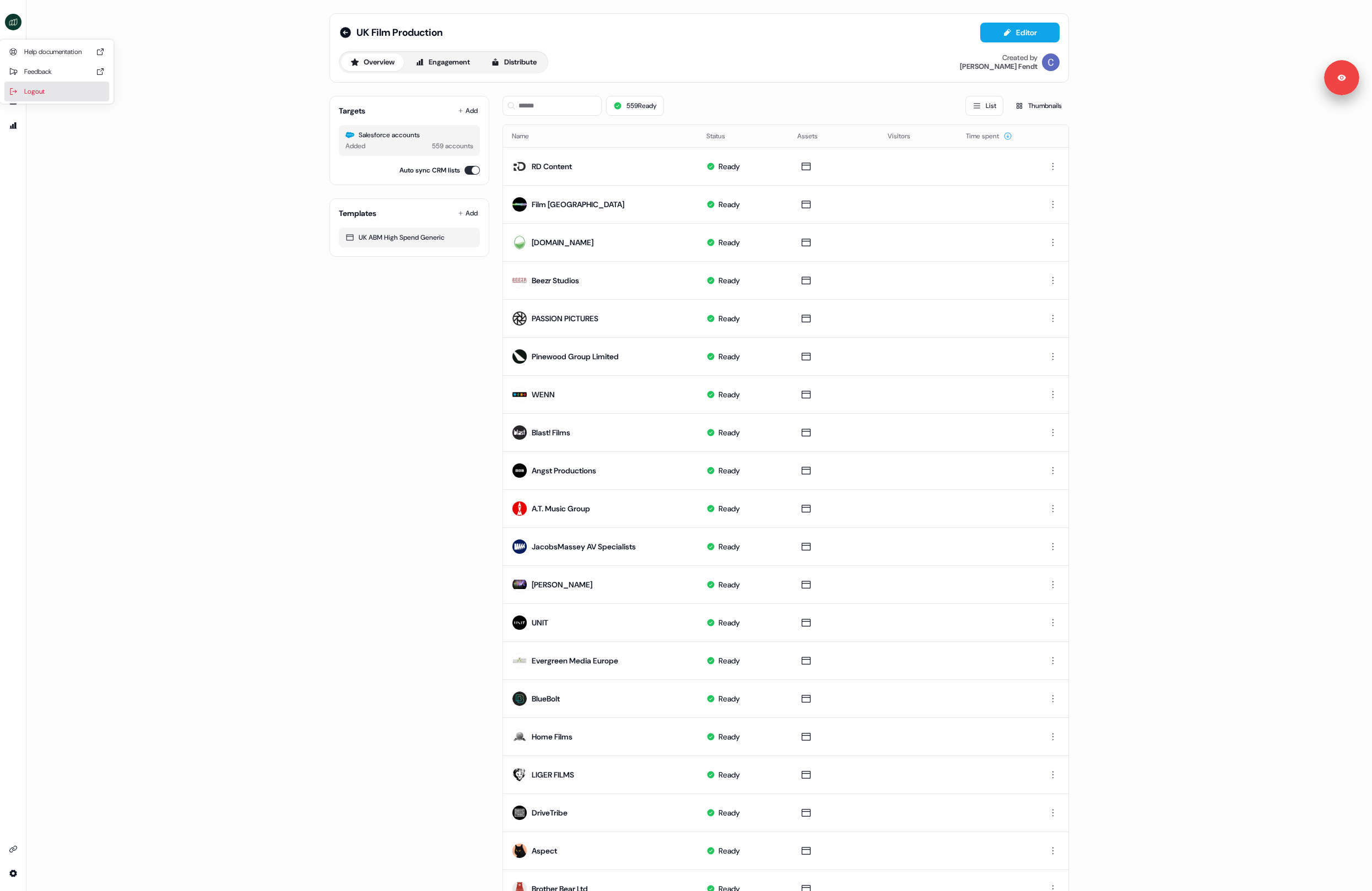
click at [37, 89] on div "Logout" at bounding box center [57, 91] width 105 height 20
drag, startPoint x: 210, startPoint y: 104, endPoint x: 204, endPoint y: 106, distance: 6.3
click at [210, 104] on div "UK Film Production Editor Overview Engagement Distribute Created by [PERSON_NAM…" at bounding box center [699, 446] width 1345 height 891
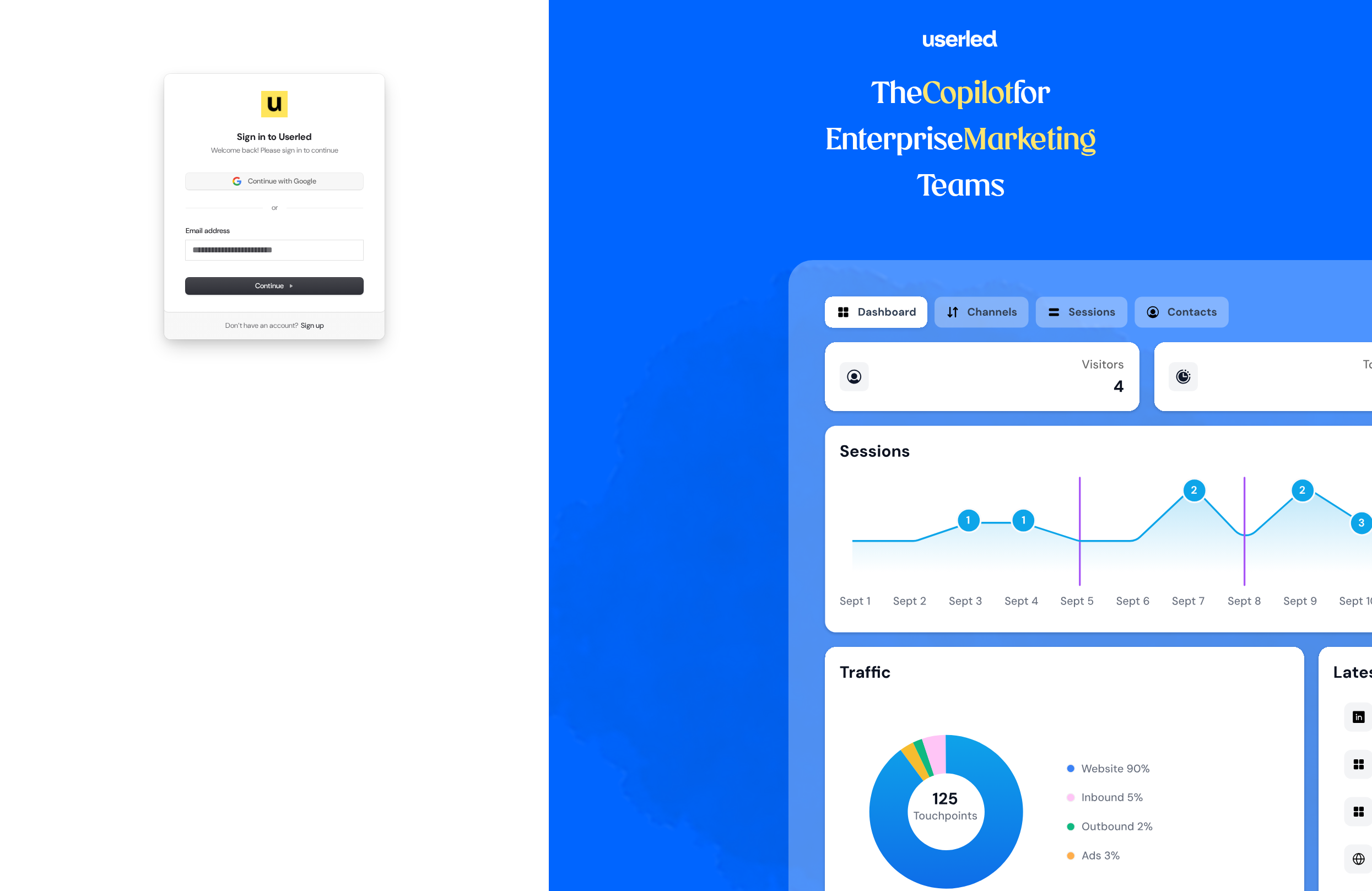
click at [266, 192] on div "Continue with Google or Email address Continue" at bounding box center [274, 234] width 178 height 121
click at [268, 185] on span "Continue with Google" at bounding box center [282, 181] width 68 height 10
click at [519, 130] on div "Sign in to Userled Welcome back! Please sign in to continue Continue with Googl…" at bounding box center [274, 206] width 548 height 413
